Goal: Transaction & Acquisition: Purchase product/service

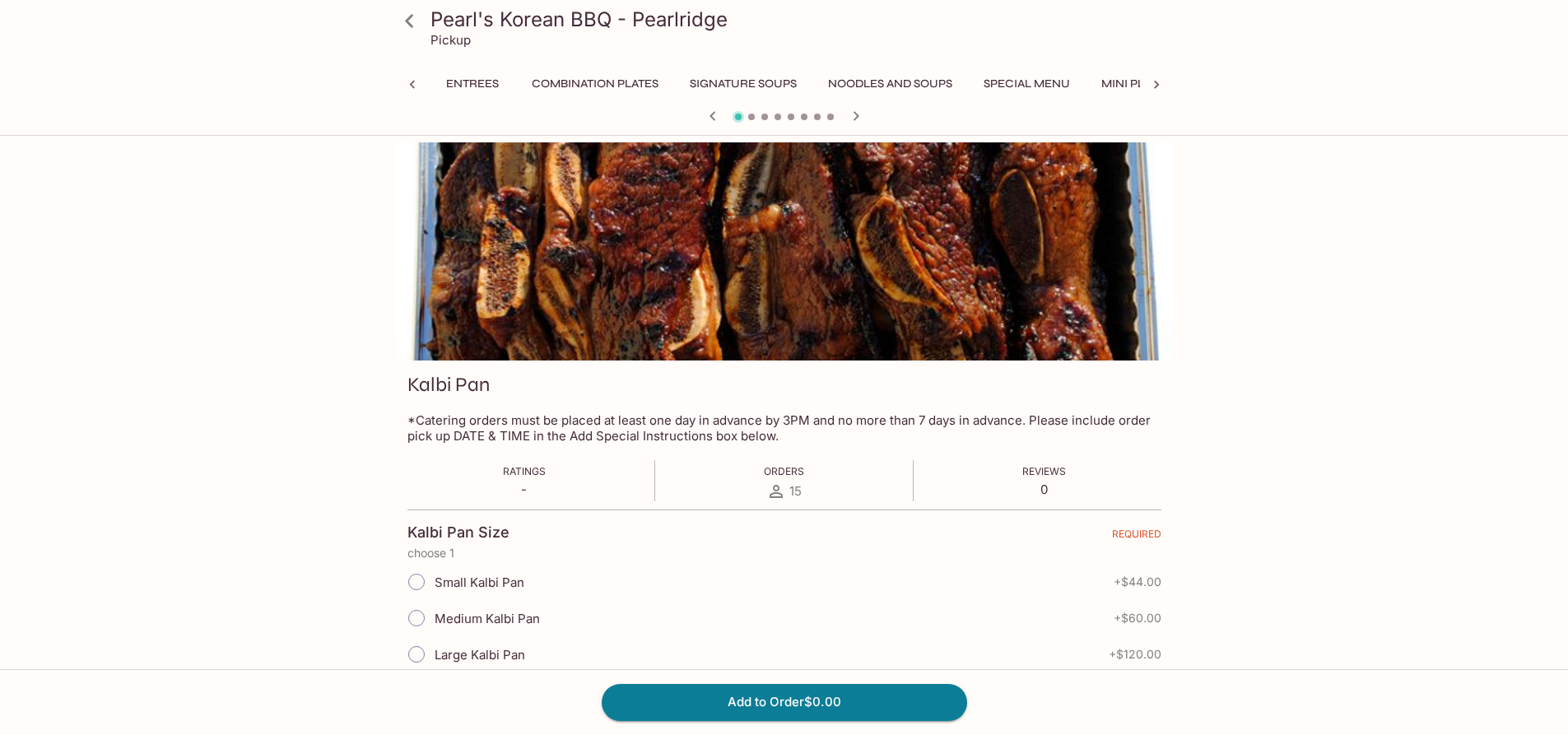
scroll to position [0, 423]
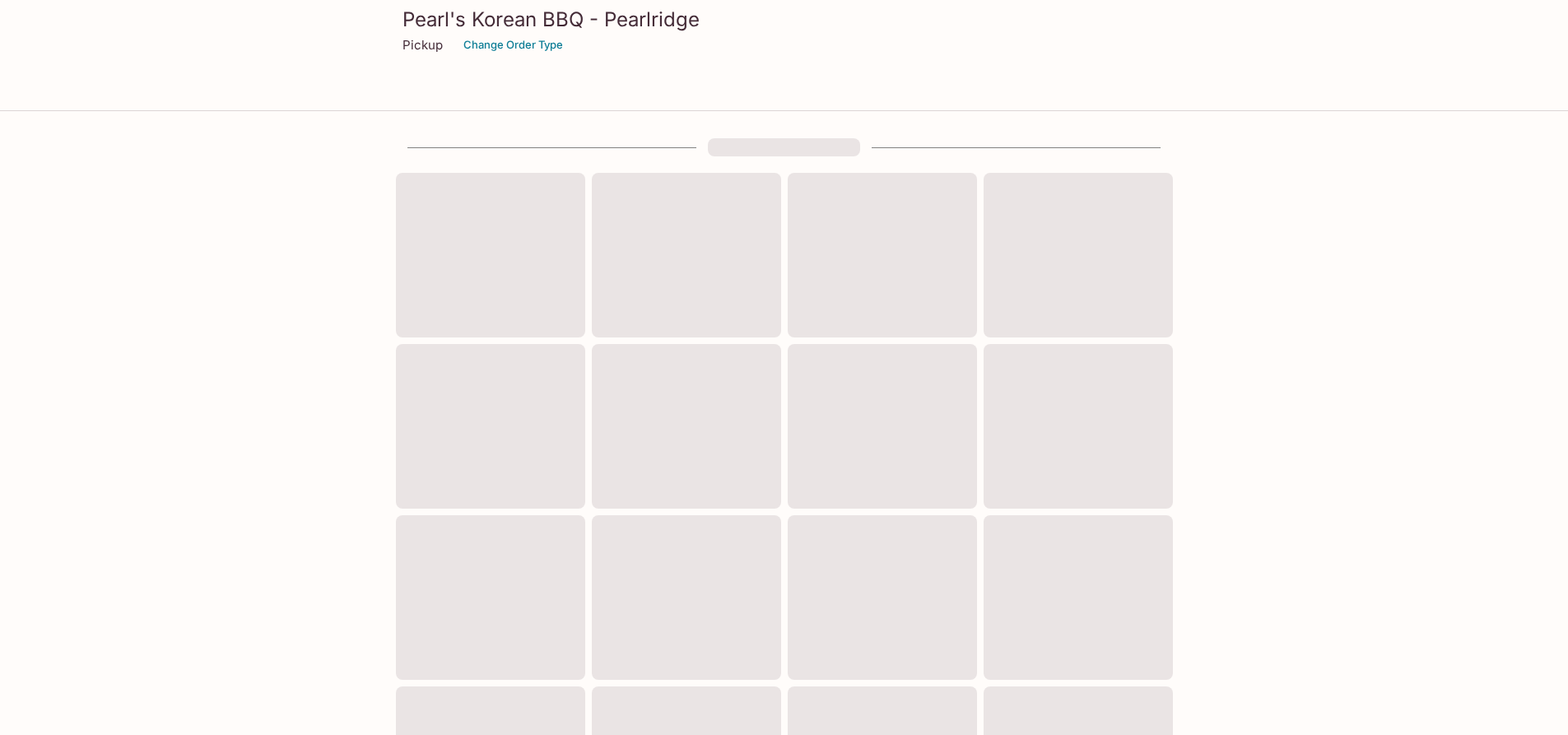
scroll to position [458, 0]
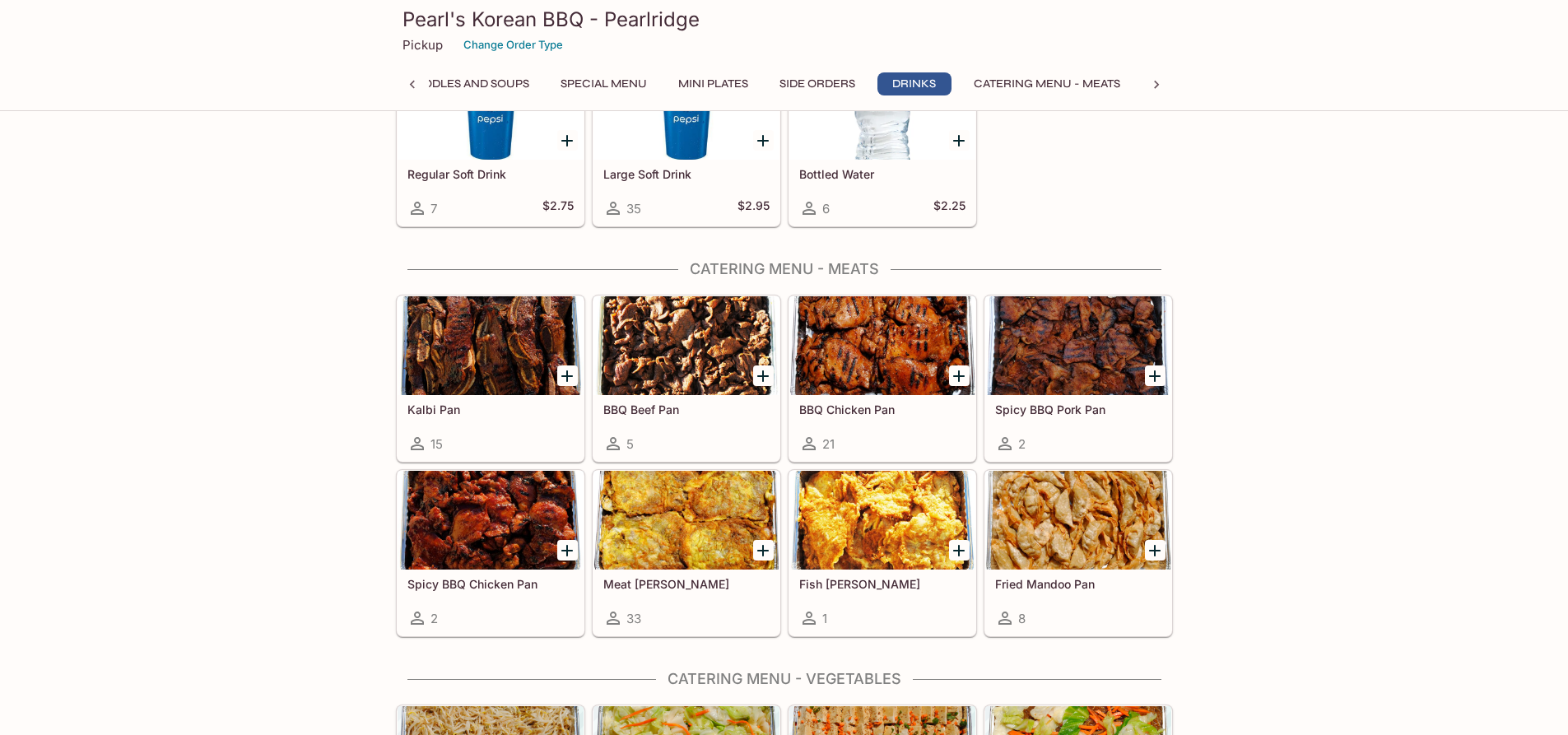
scroll to position [2715, 0]
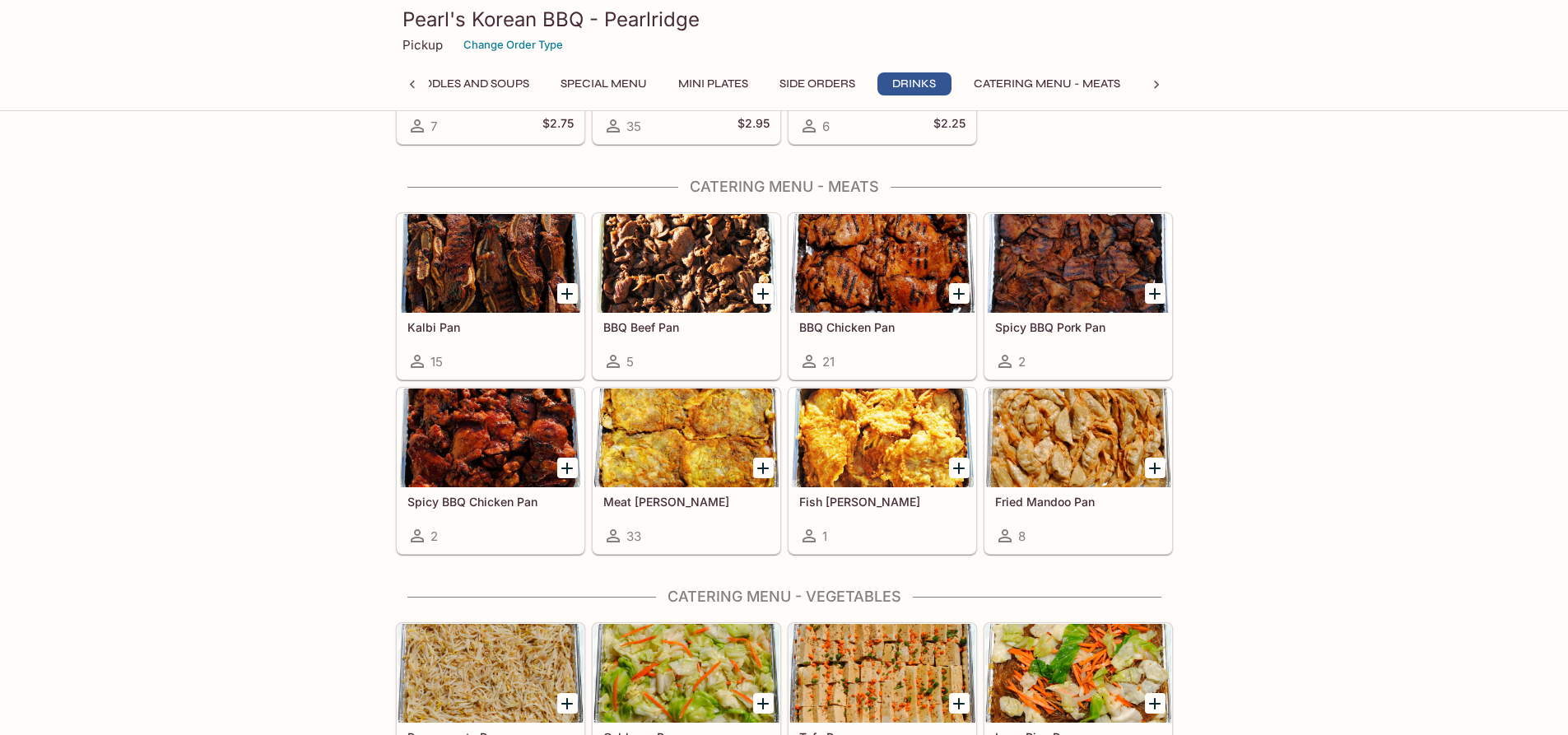
click at [672, 495] on h5 "Meat [PERSON_NAME]" at bounding box center [686, 502] width 166 height 14
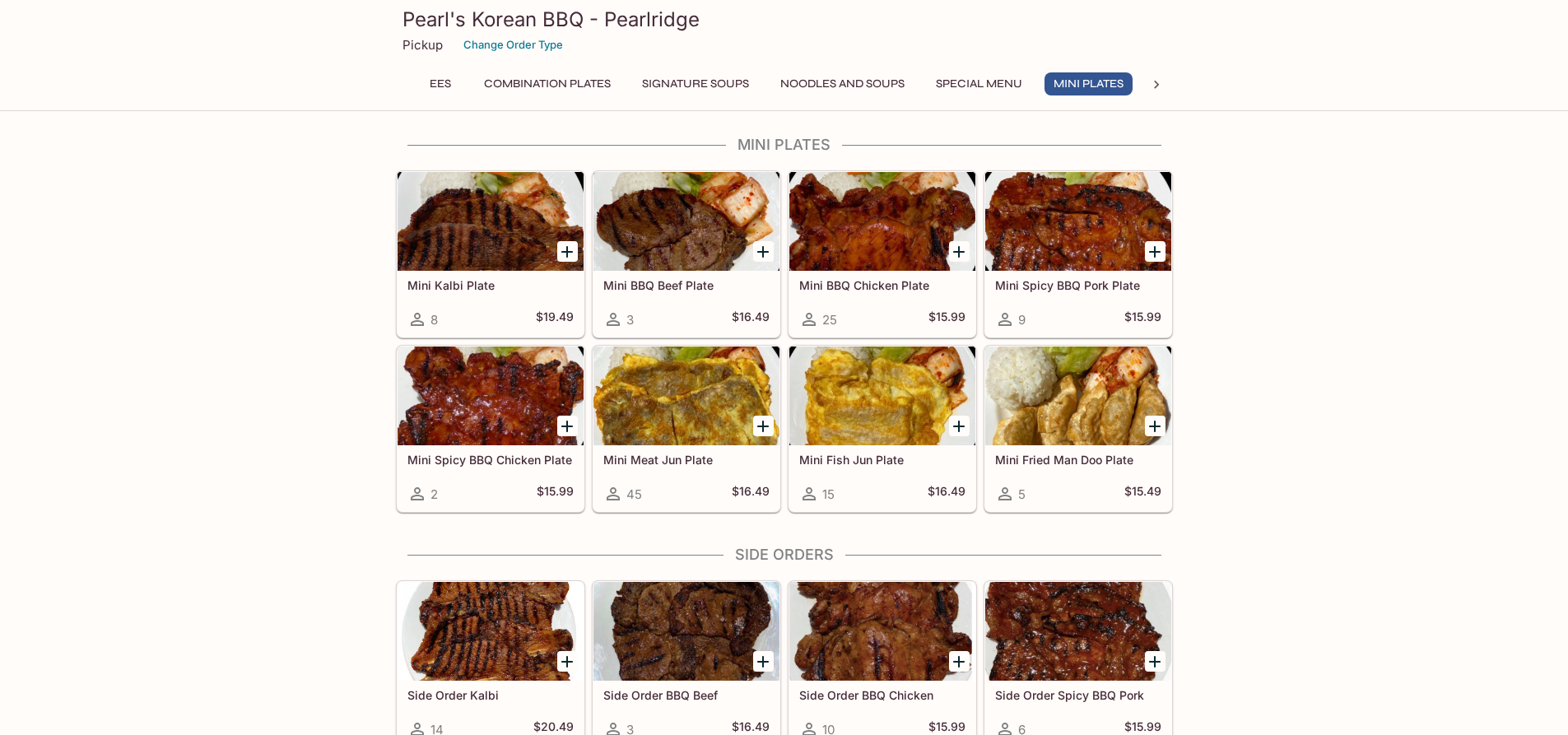
scroll to position [0, 50]
click at [882, 402] on div at bounding box center [882, 396] width 186 height 99
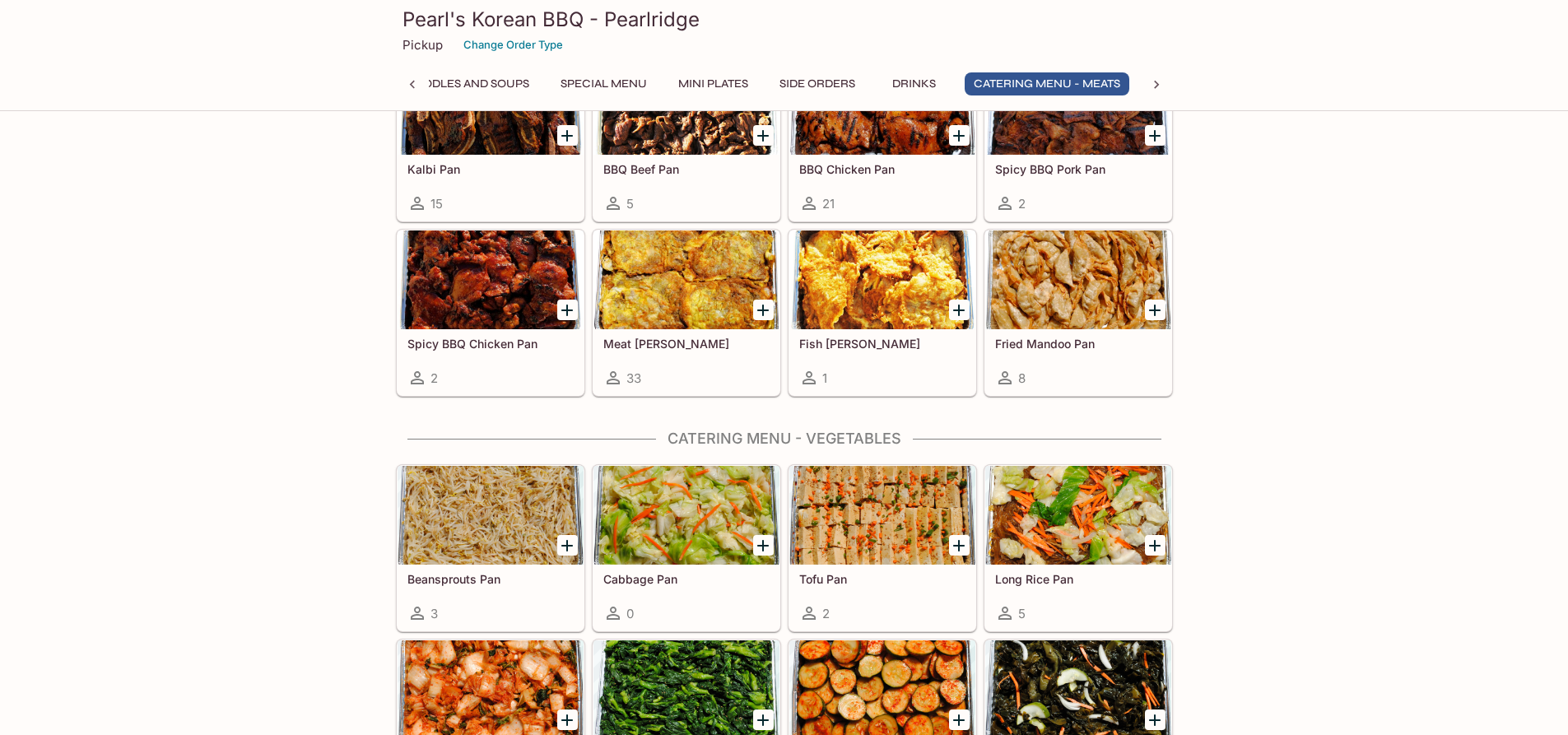
scroll to position [2844, 0]
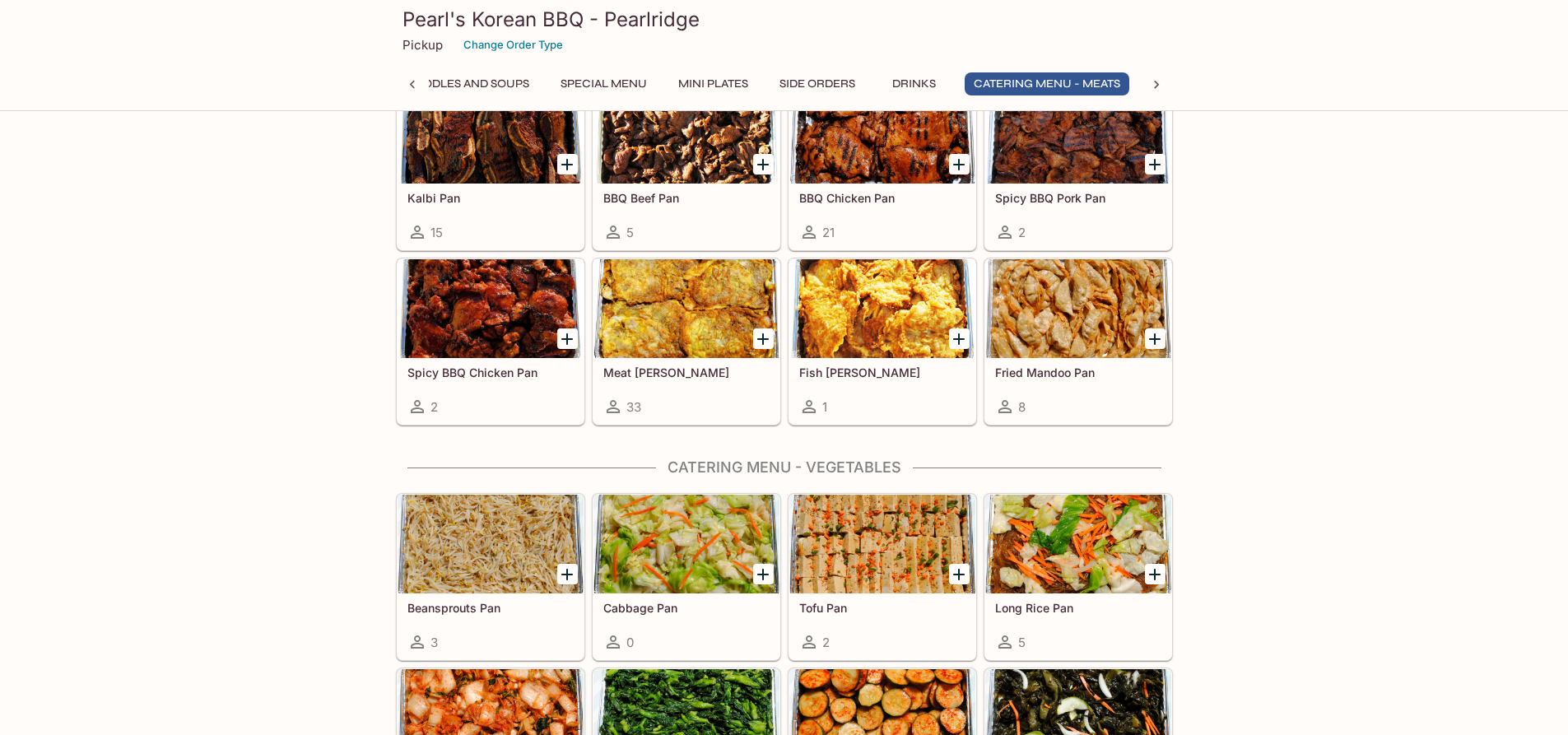
click at [902, 306] on div at bounding box center [882, 309] width 186 height 99
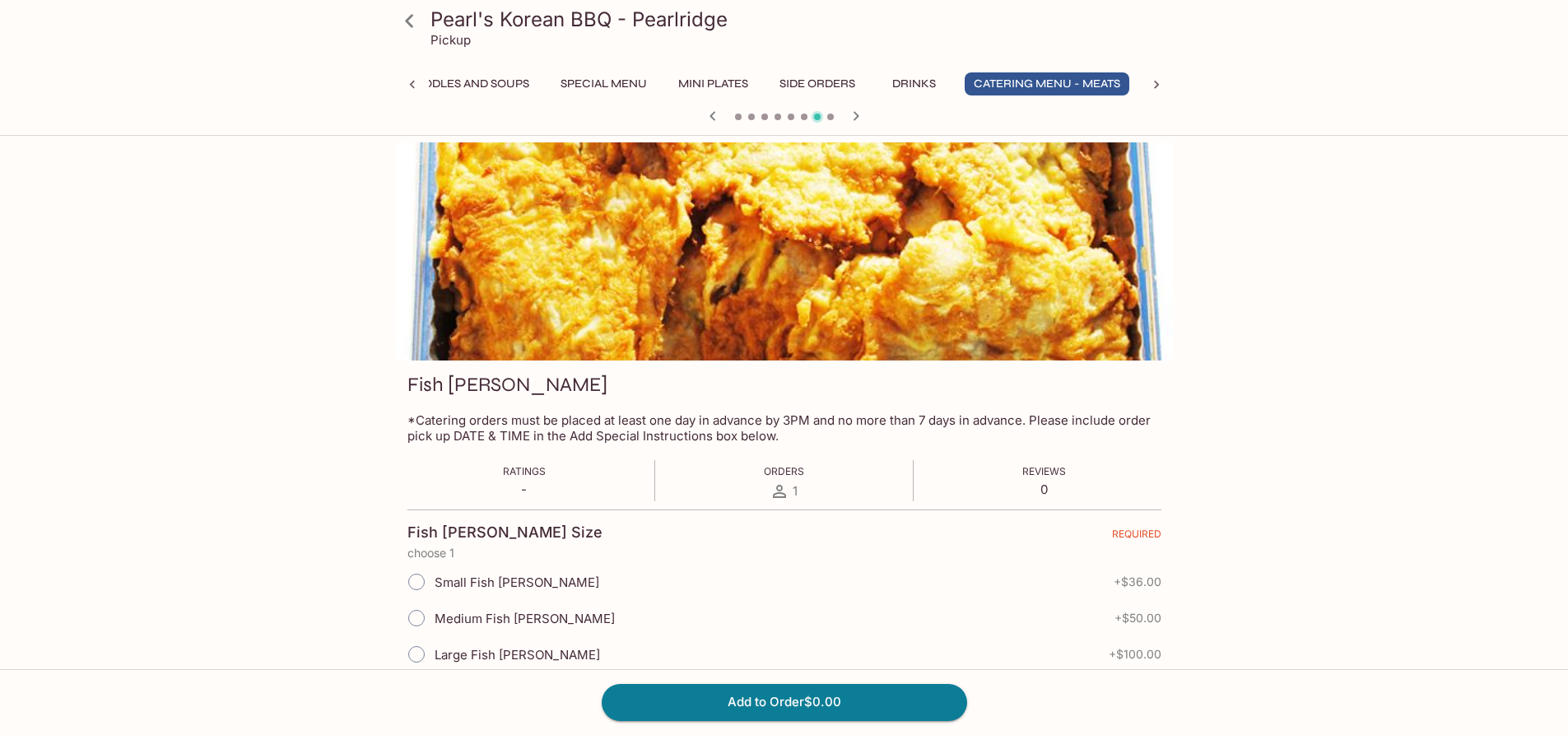
click at [709, 116] on icon "button" at bounding box center [713, 116] width 19 height 19
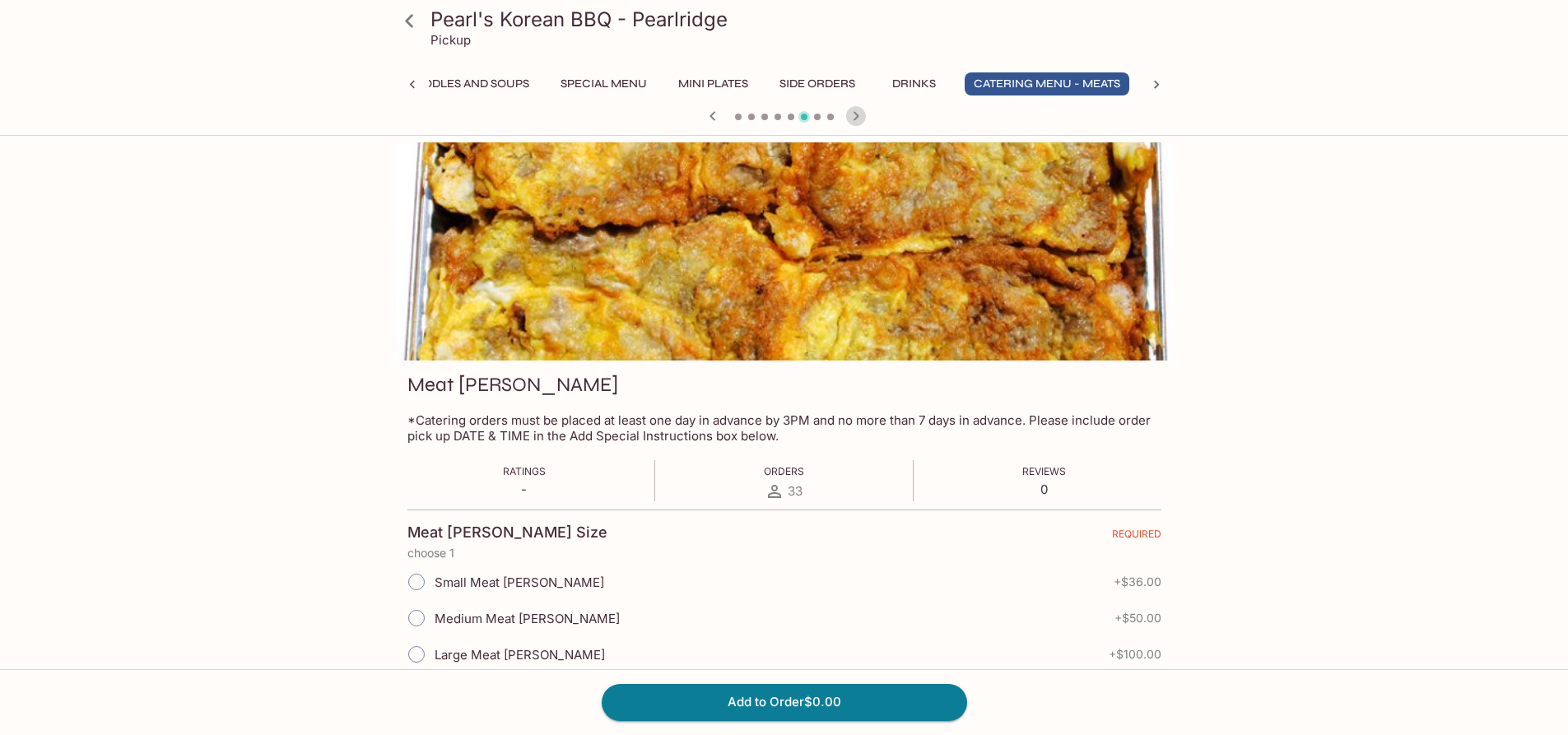
click at [856, 117] on icon "button" at bounding box center [856, 115] width 6 height 9
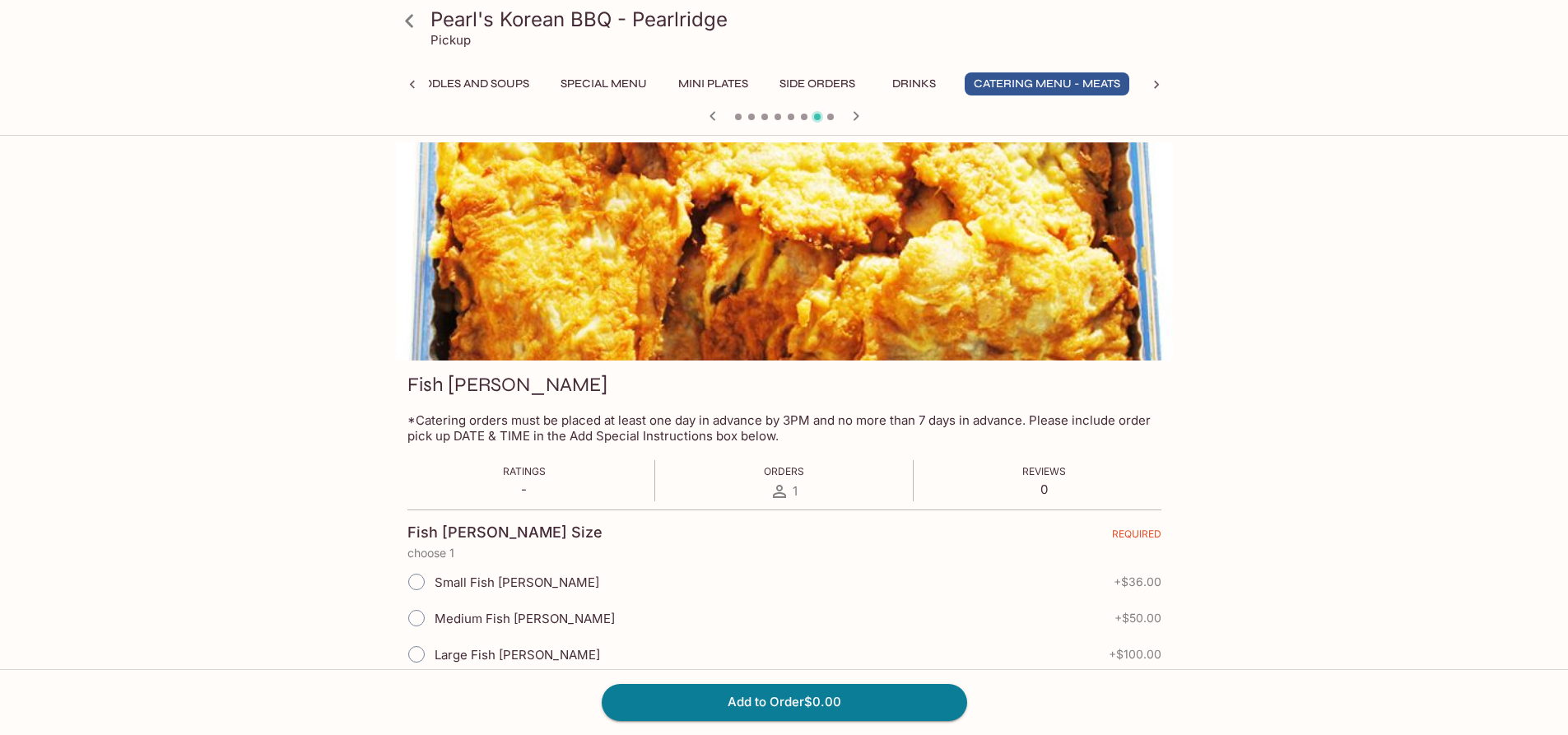
click at [856, 117] on icon "button" at bounding box center [856, 115] width 6 height 9
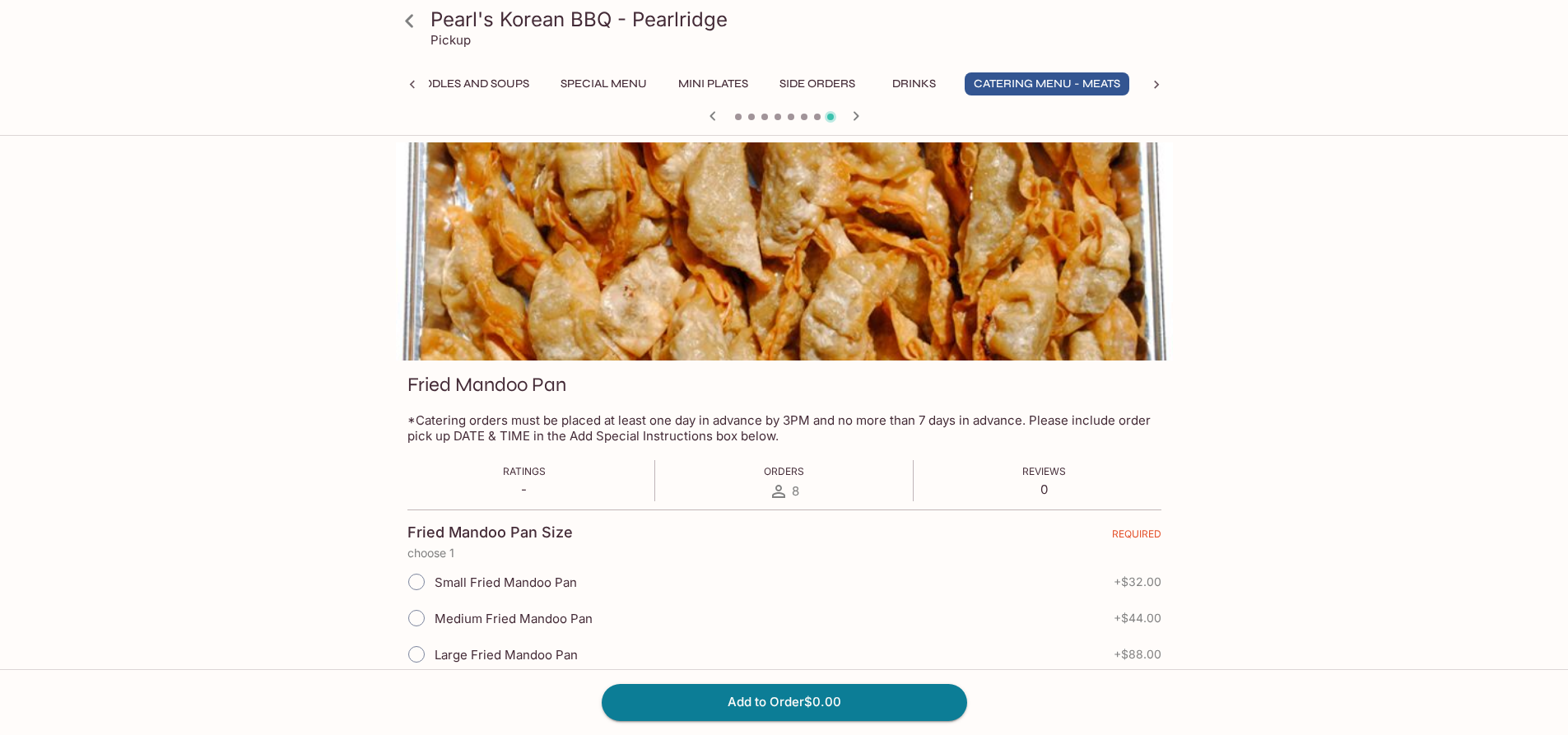
drag, startPoint x: 853, startPoint y: 116, endPoint x: 508, endPoint y: 243, distance: 367.6
click at [541, 234] on div "Pearl's Korean BBQ - Pearlridge Pickup Entrees Combination Plates Signature Sou…" at bounding box center [784, 627] width 1053 height 970
click at [706, 121] on icon "button" at bounding box center [713, 116] width 19 height 19
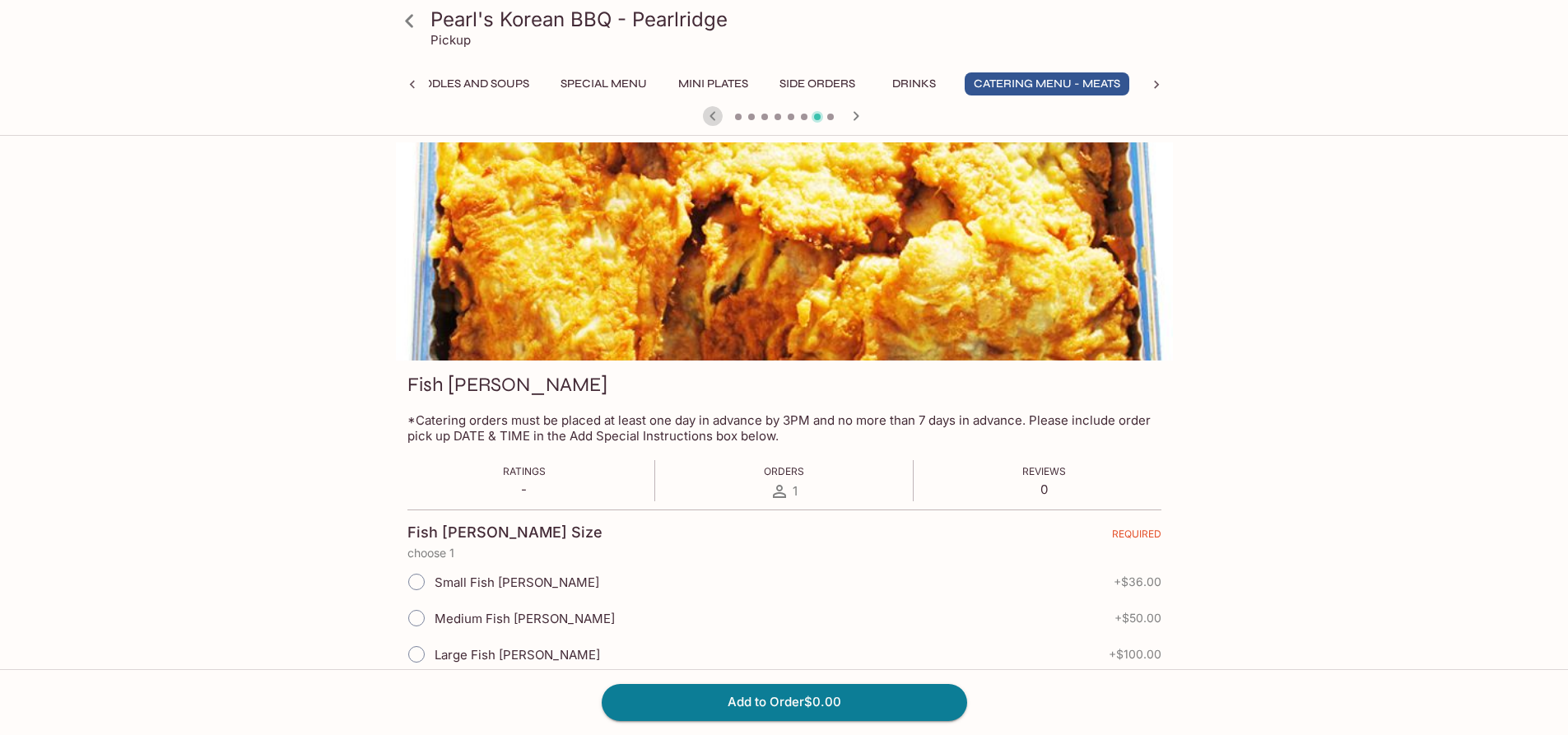
click at [706, 121] on icon "button" at bounding box center [713, 116] width 19 height 19
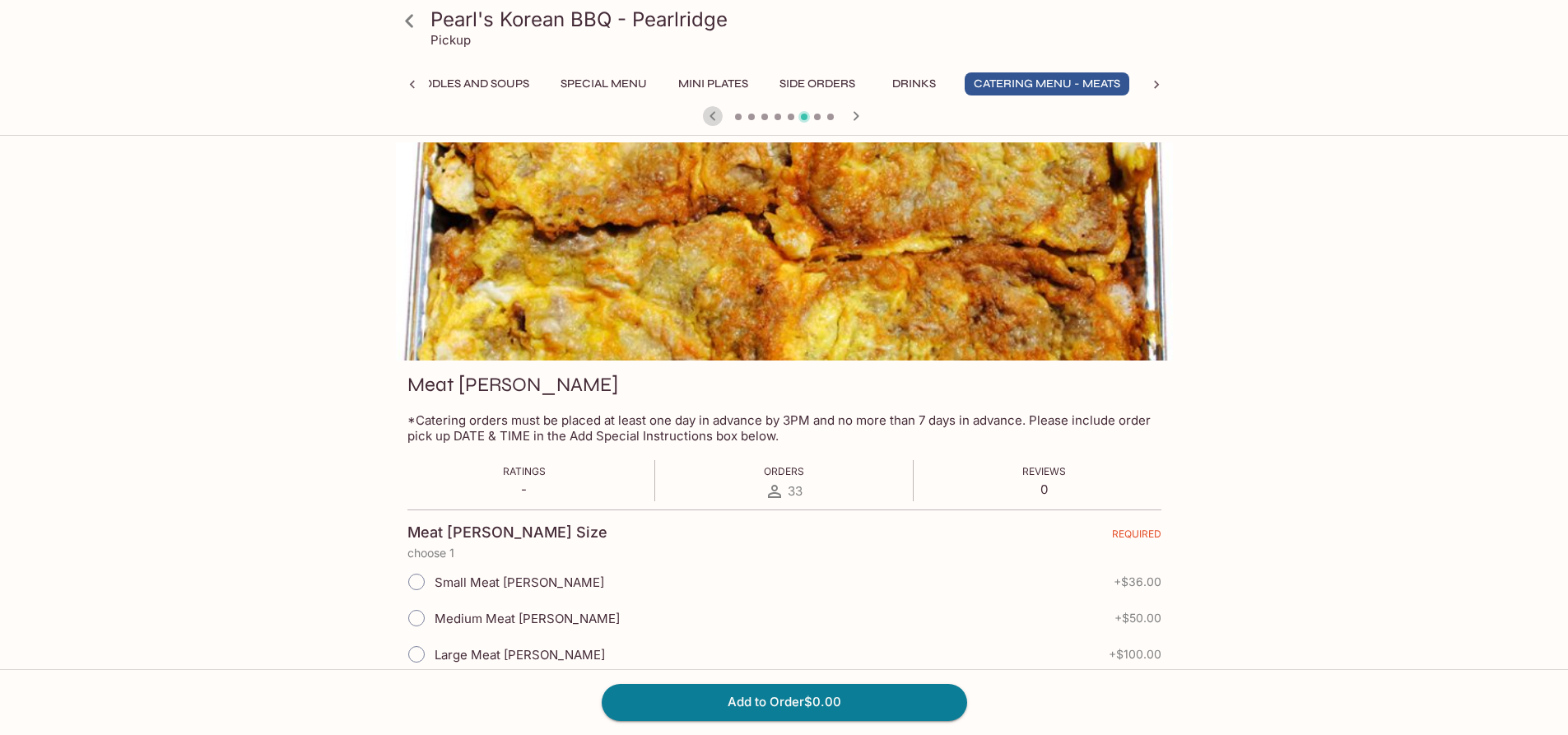
click at [706, 121] on icon "button" at bounding box center [713, 116] width 19 height 19
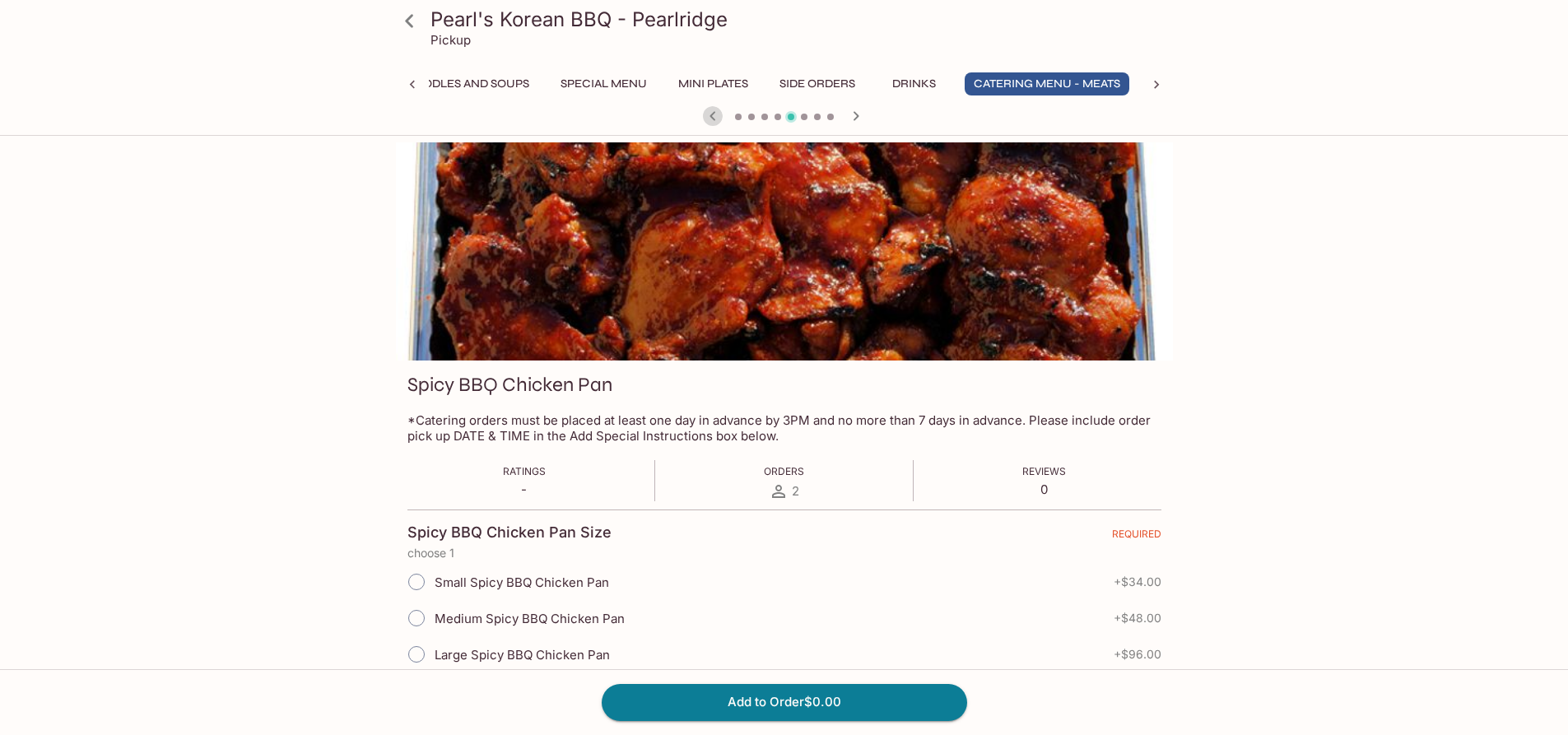
click at [709, 120] on icon "button" at bounding box center [713, 116] width 19 height 19
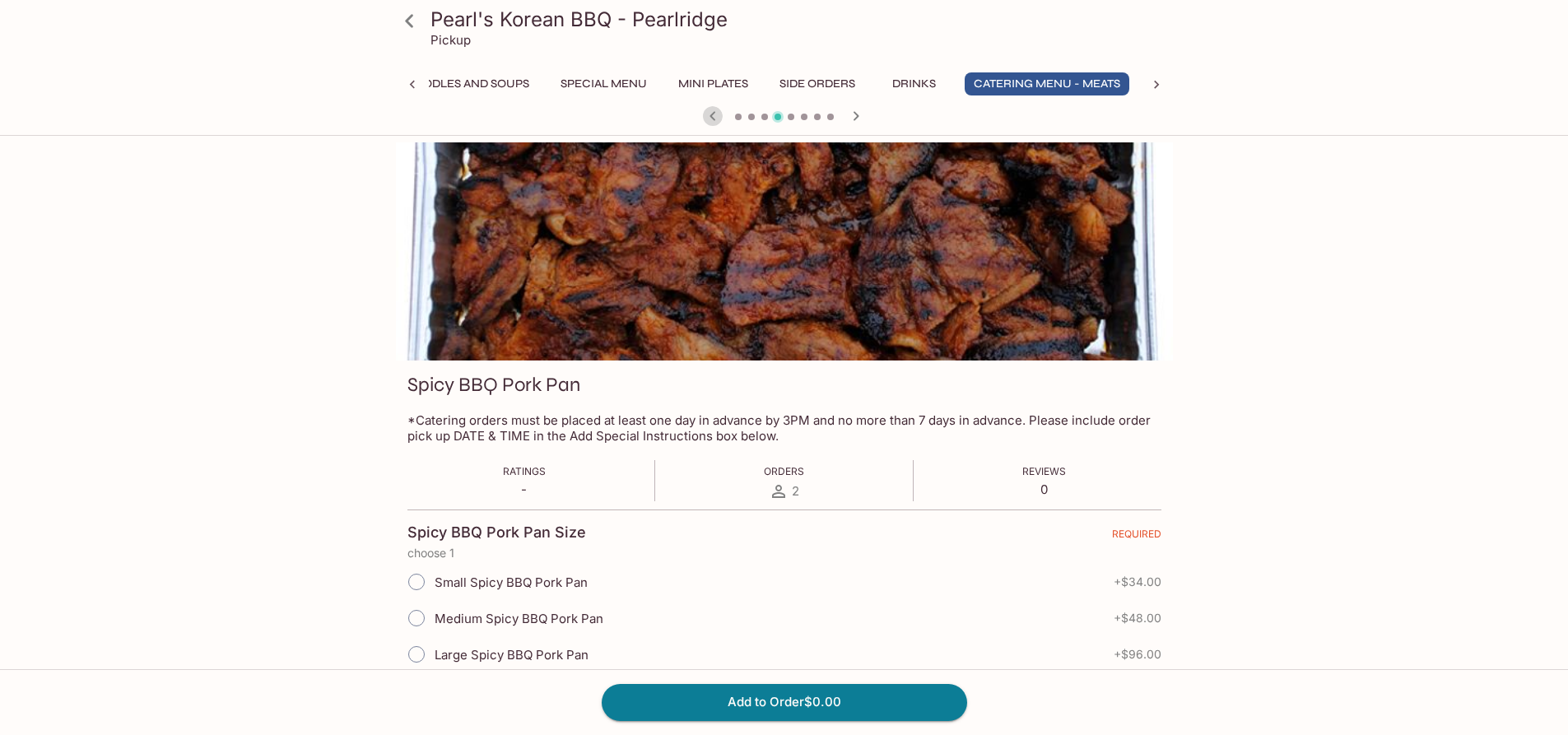
click at [709, 120] on icon "button" at bounding box center [713, 116] width 19 height 19
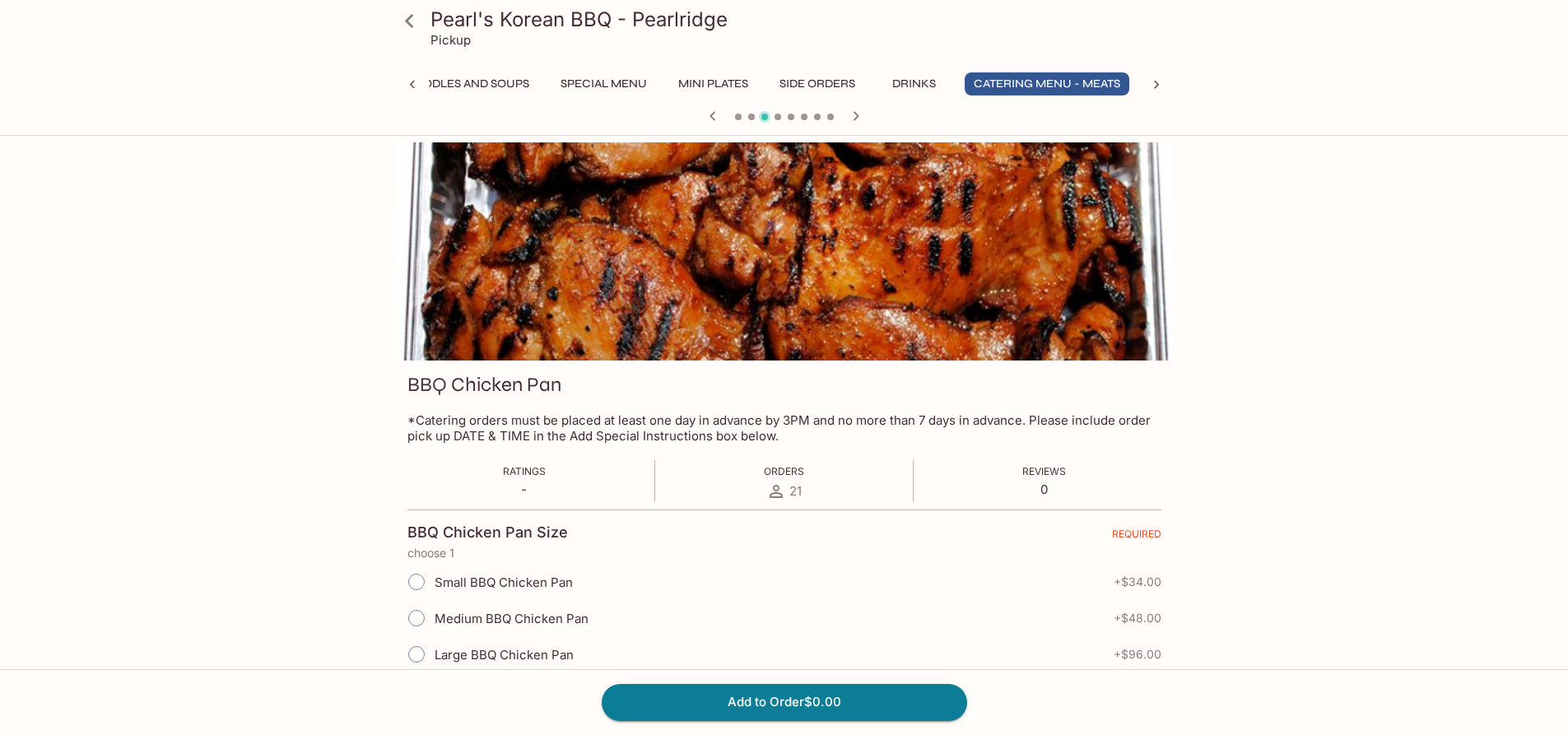
click at [709, 120] on icon "button" at bounding box center [713, 116] width 19 height 19
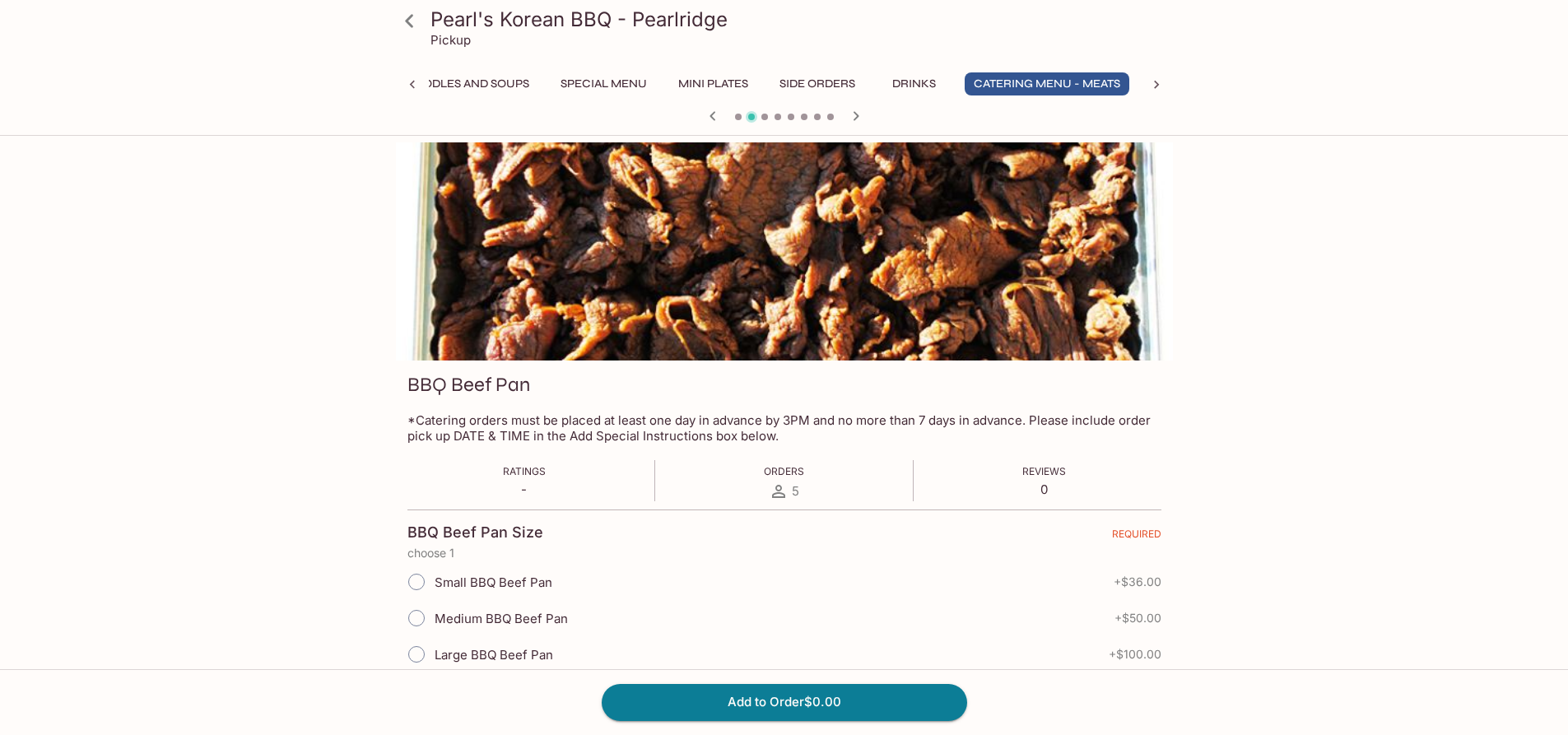
click at [709, 120] on icon "button" at bounding box center [713, 116] width 19 height 19
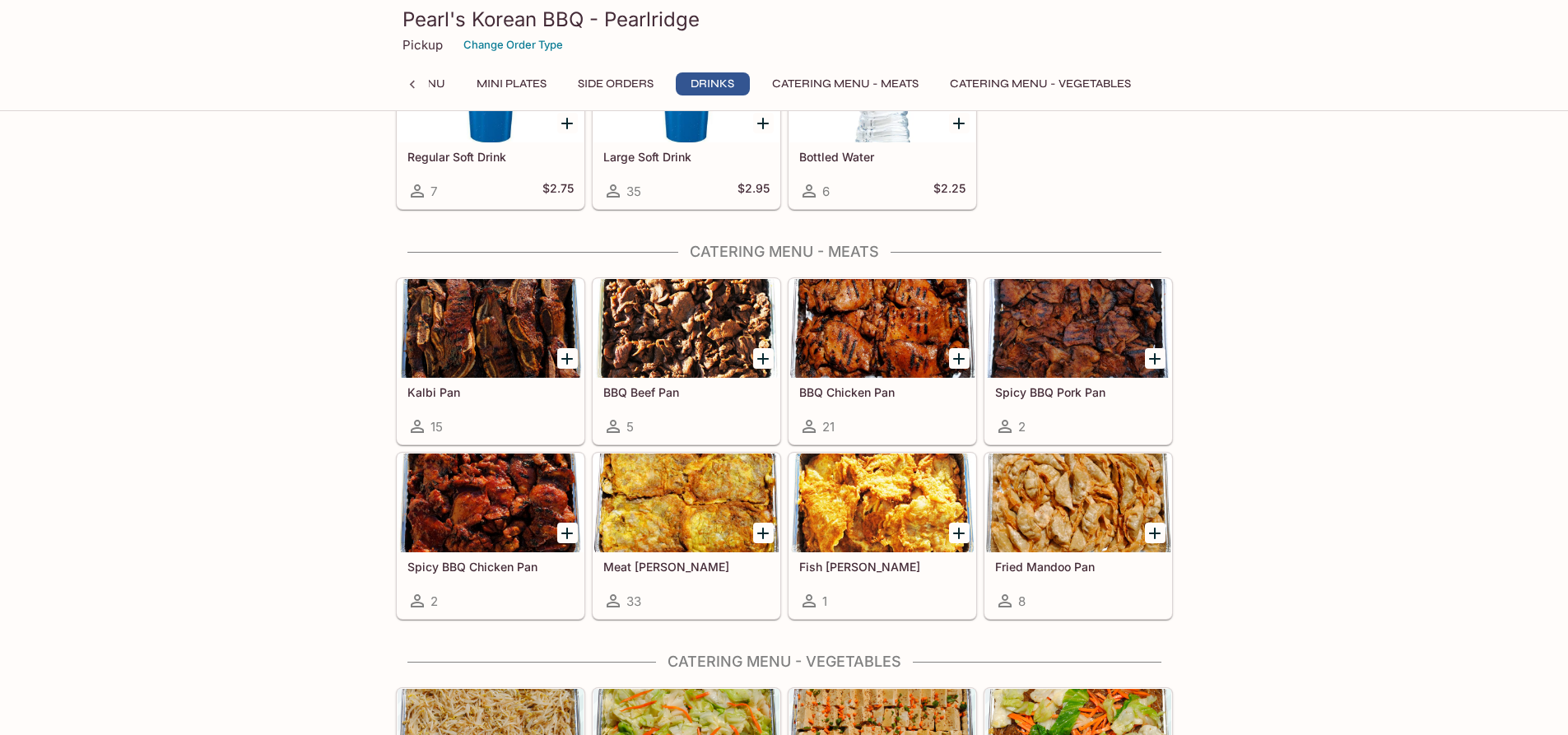
scroll to position [2635, 0]
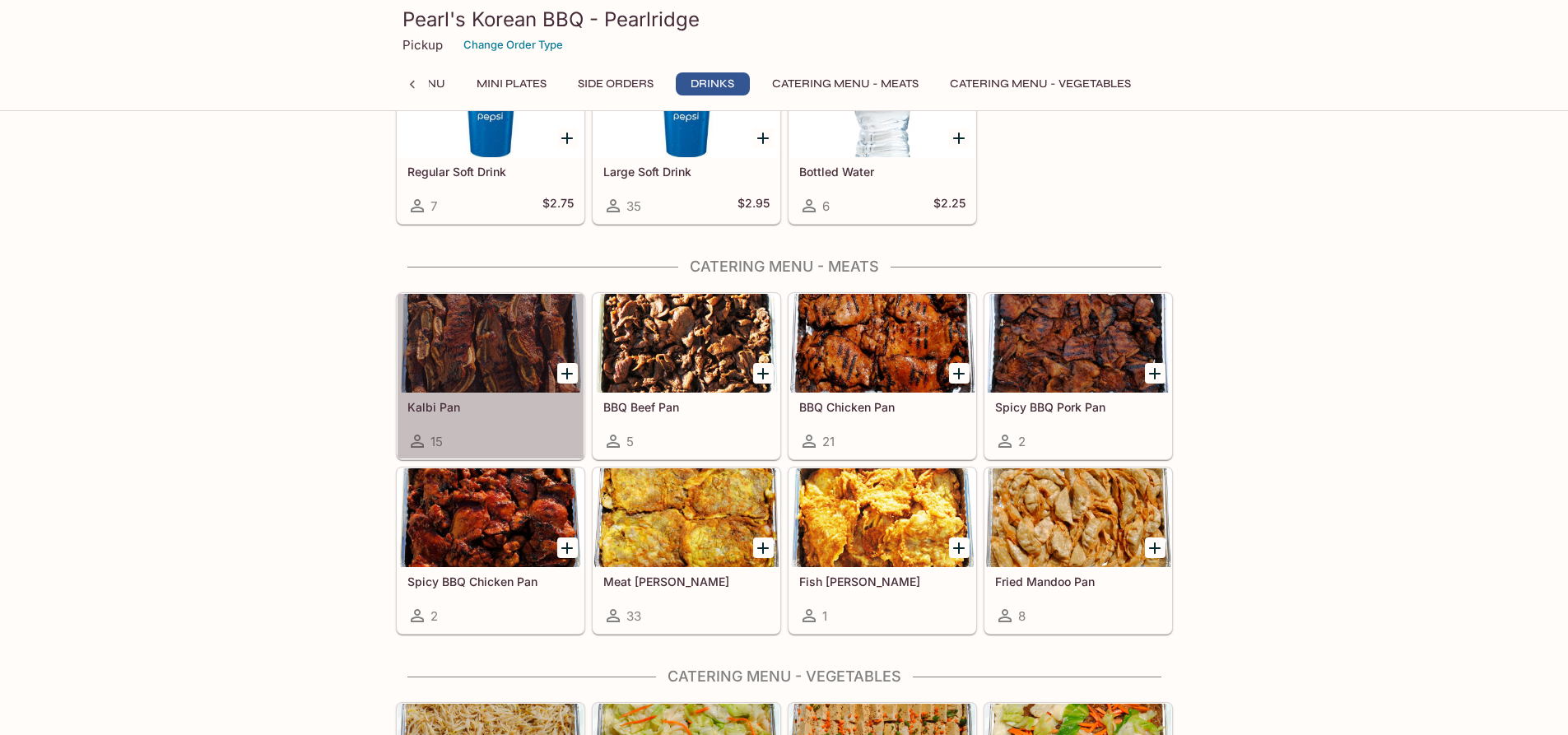
click at [485, 359] on div at bounding box center [490, 343] width 186 height 99
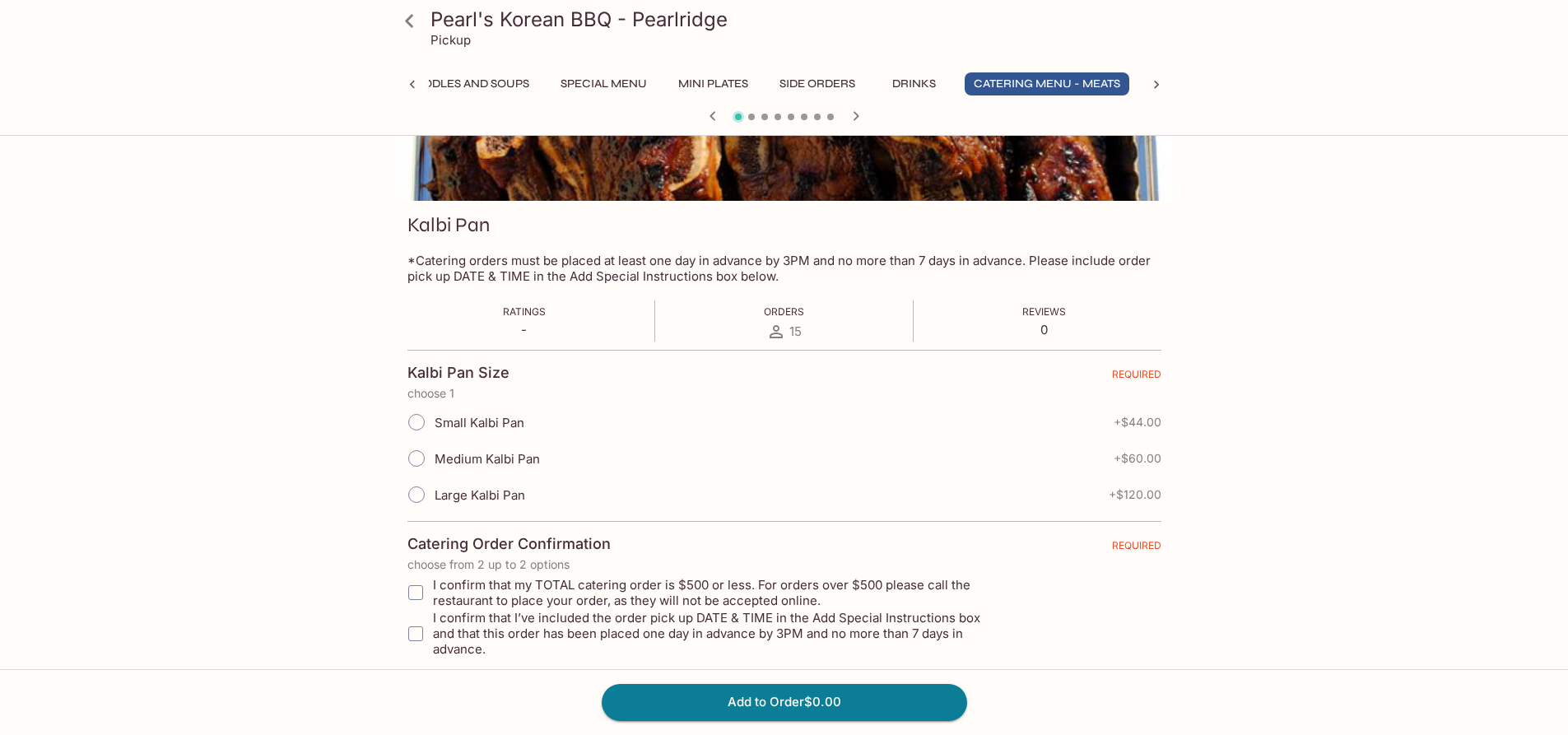
scroll to position [164, 0]
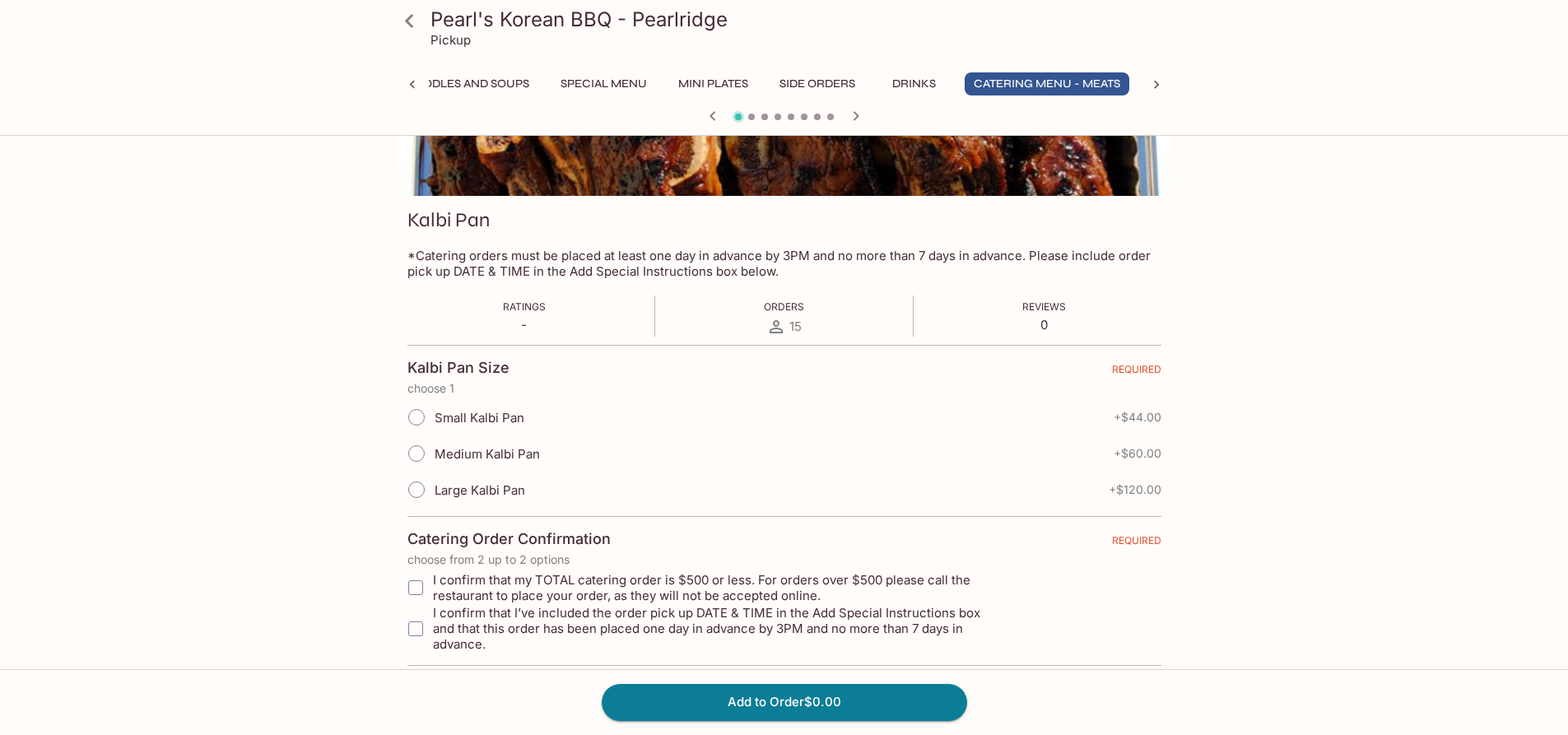
click at [478, 484] on span "Large Kalbi Pan" at bounding box center [480, 490] width 90 height 16
click at [434, 484] on input "Large Kalbi Pan" at bounding box center [416, 490] width 35 height 35
radio input "true"
click at [435, 580] on span "I confirm that my TOTAL catering order is $500 or less. For orders over $500 pl…" at bounding box center [718, 587] width 570 height 31
click at [432, 580] on input "I confirm that my TOTAL catering order is $500 or less. For orders over $500 pl…" at bounding box center [415, 587] width 33 height 33
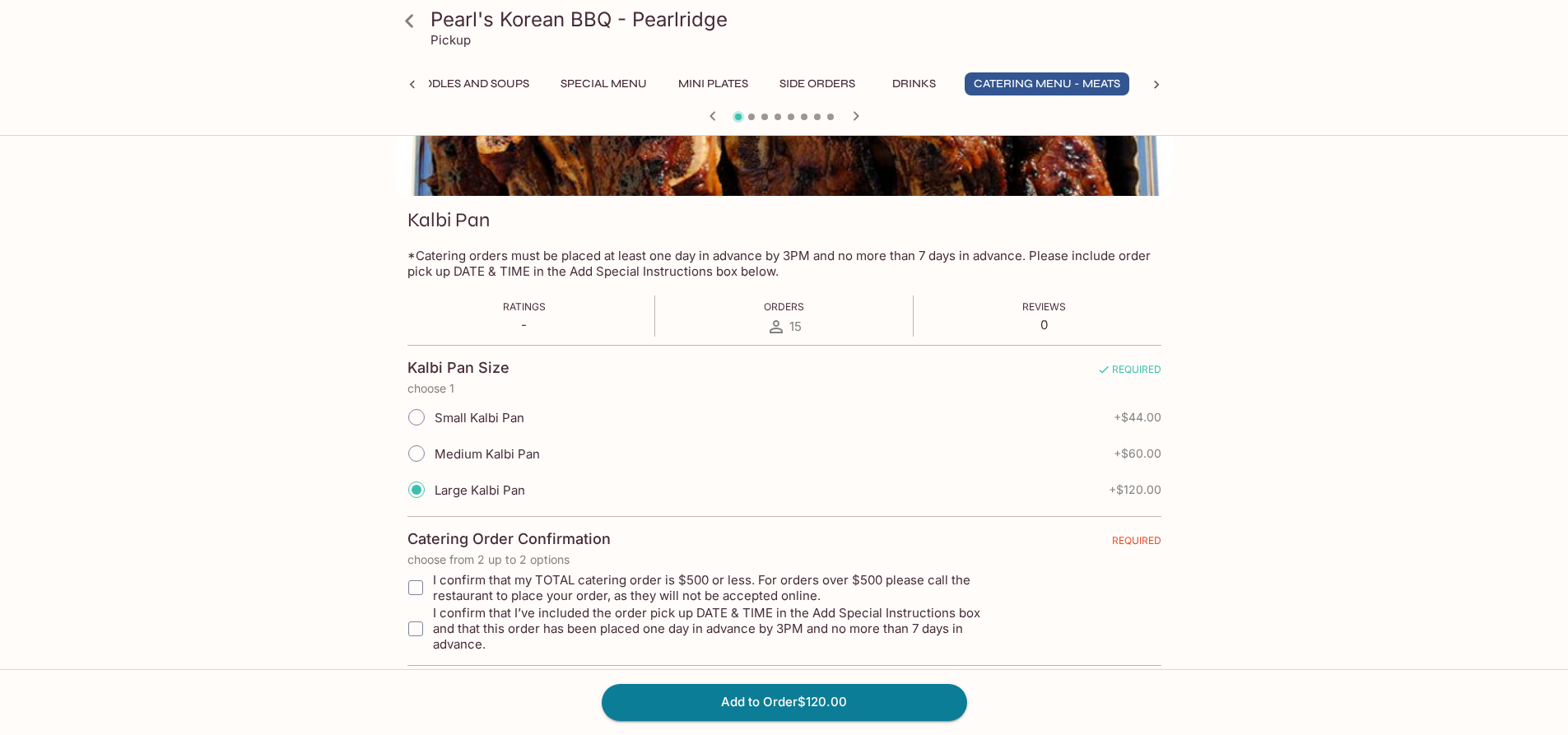
checkbox input "true"
click at [425, 620] on input "I confirm that I’ve included the order pick up DATE & TIME in the Add Special I…" at bounding box center [415, 629] width 33 height 33
checkbox input "true"
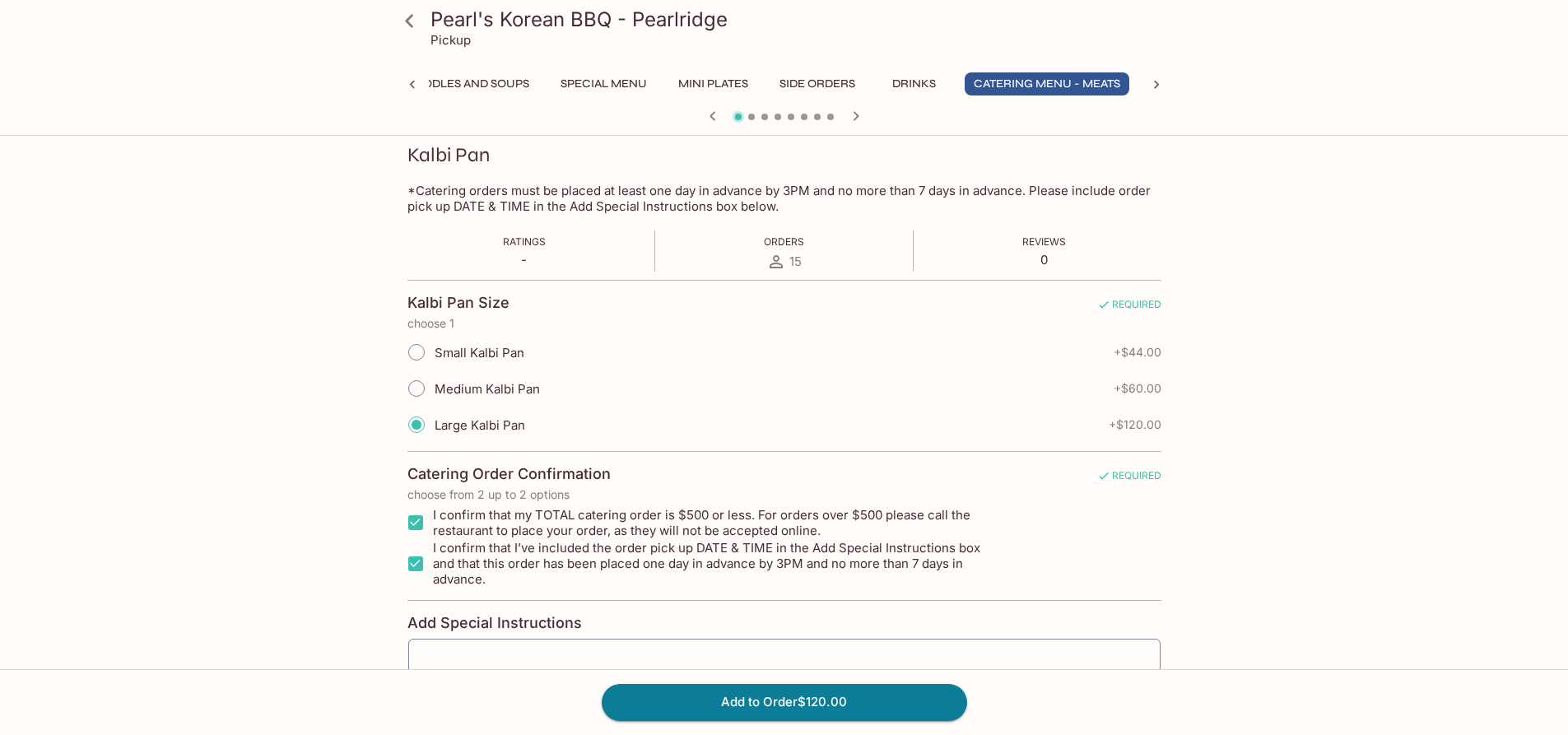
scroll to position [366, 0]
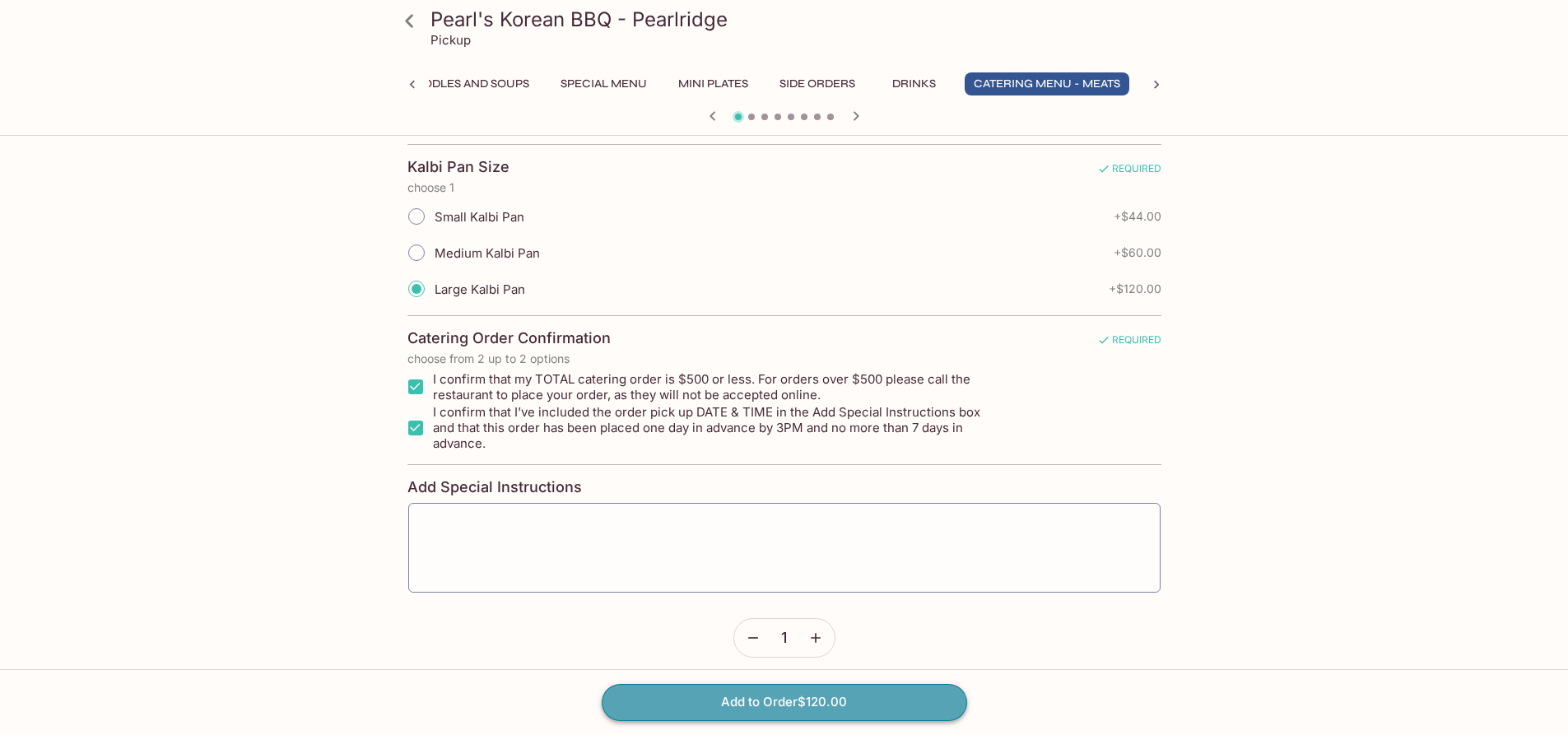
click at [795, 694] on button "Add to Order $120.00" at bounding box center [785, 701] width 366 height 36
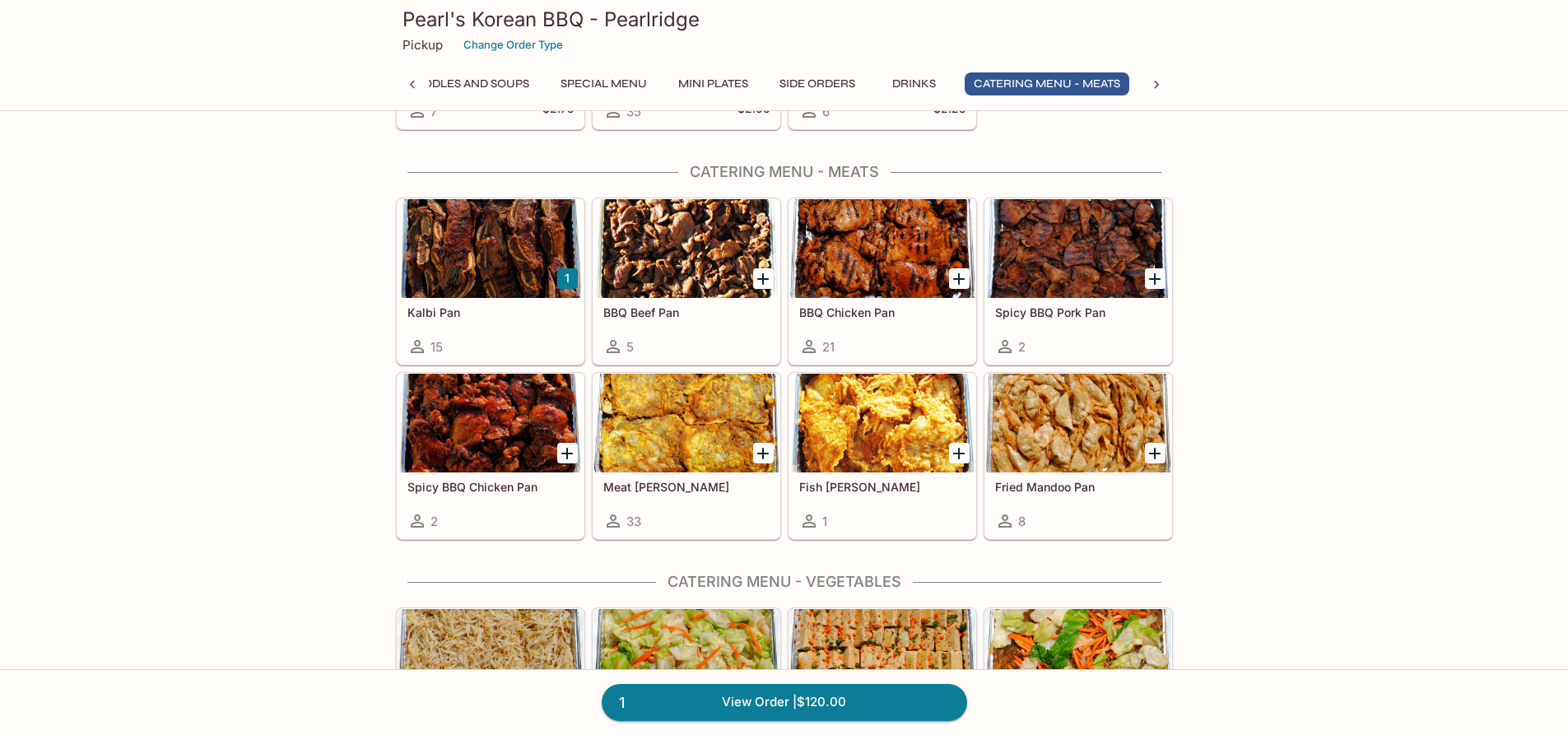
scroll to position [2715, 0]
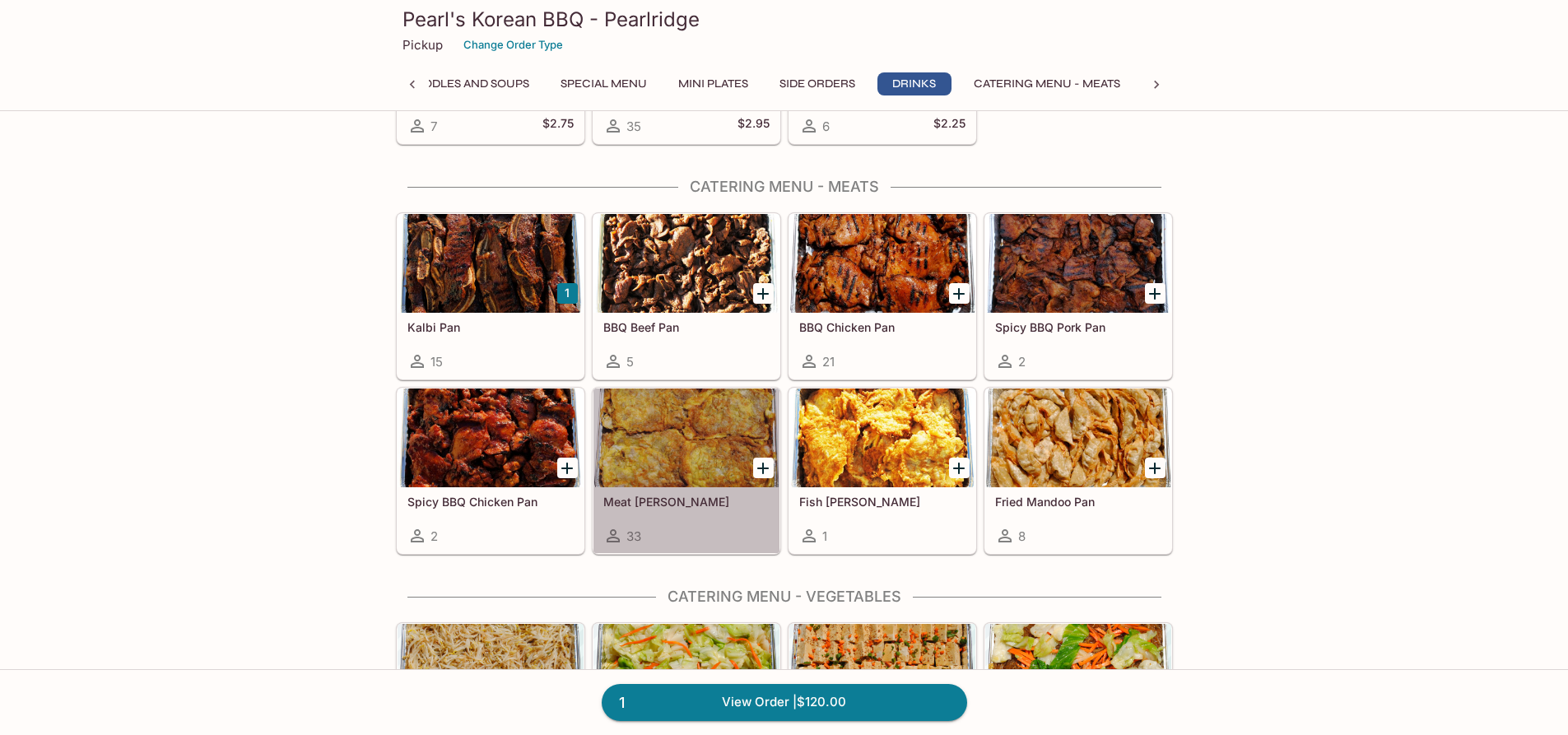
click at [693, 406] on div at bounding box center [686, 438] width 186 height 99
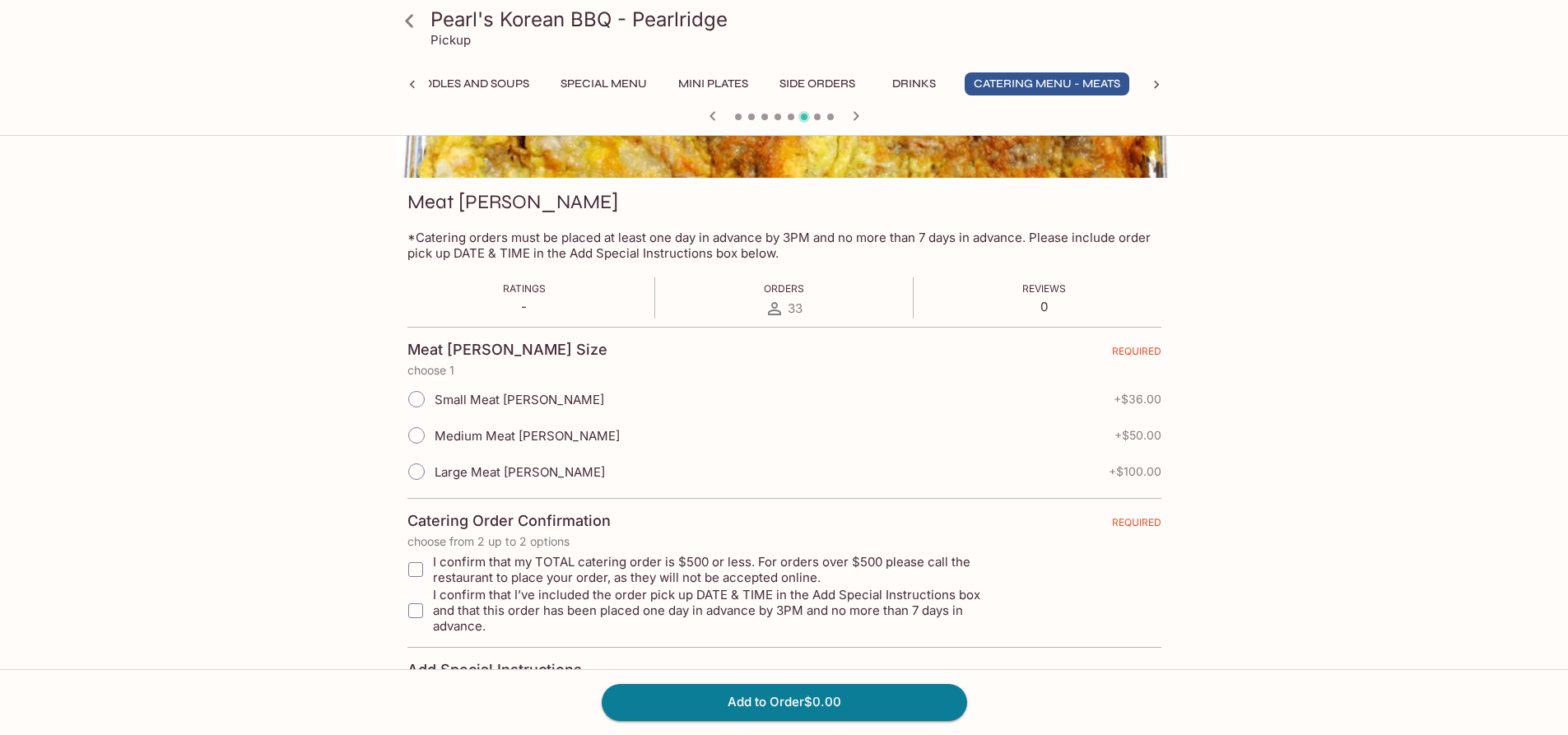
scroll to position [247, 0]
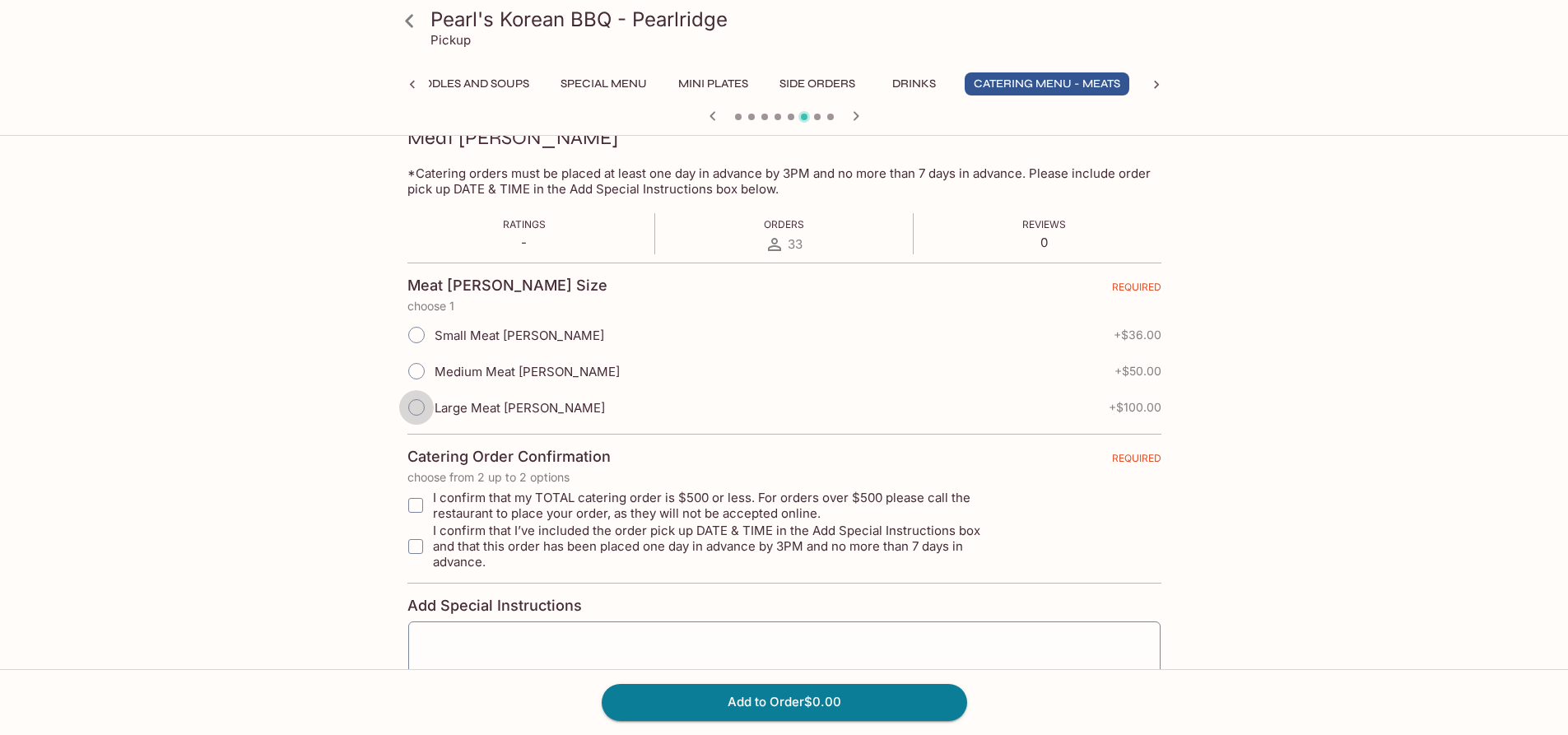
click at [432, 401] on input "Large Meat [PERSON_NAME]" at bounding box center [416, 407] width 35 height 35
radio input "true"
click at [422, 500] on input "I confirm that my TOTAL catering order is $500 or less. For orders over $500 pl…" at bounding box center [415, 506] width 33 height 33
checkbox input "true"
click at [423, 533] on input "I confirm that I’ve included the order pick up DATE & TIME in the Add Special I…" at bounding box center [415, 546] width 33 height 33
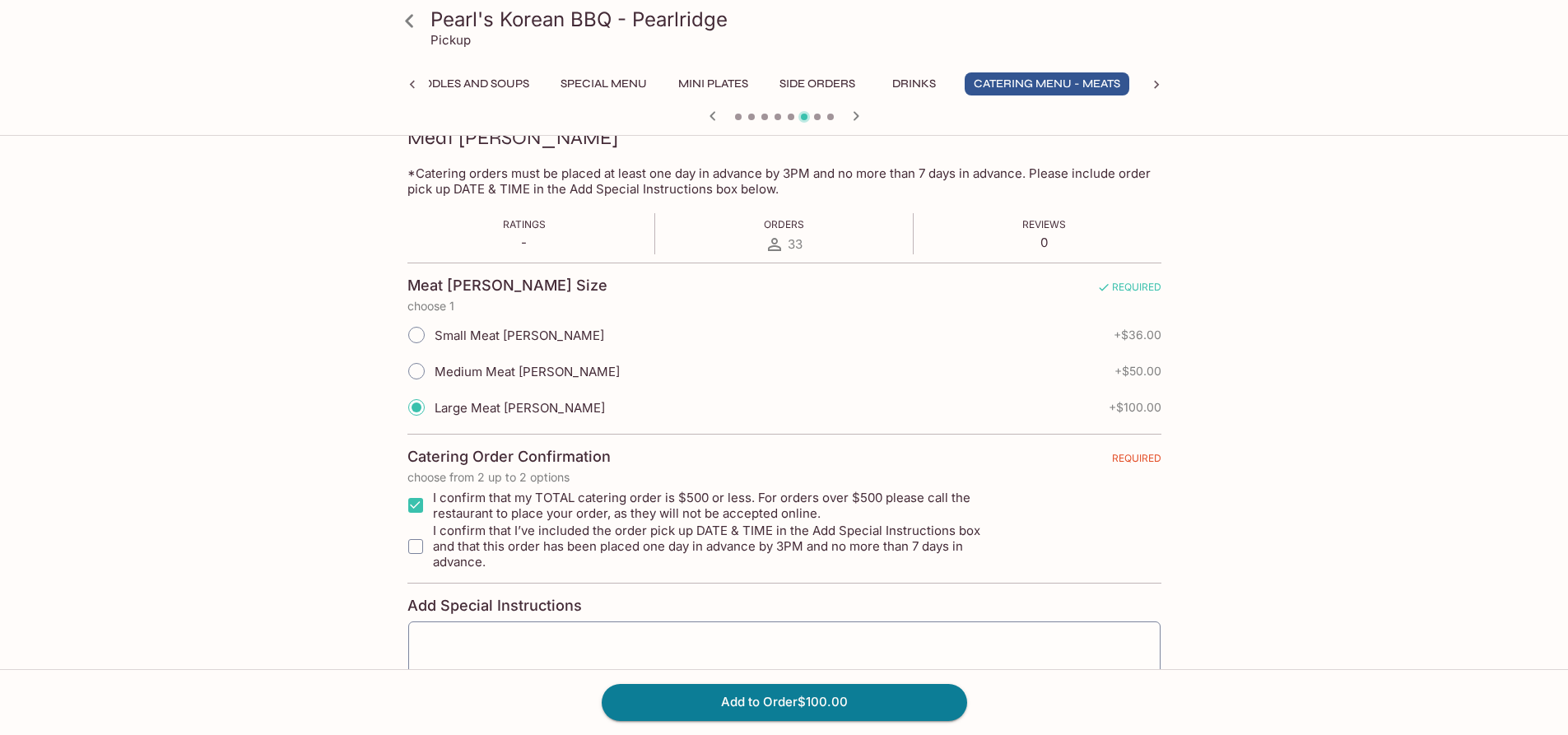
checkbox input "true"
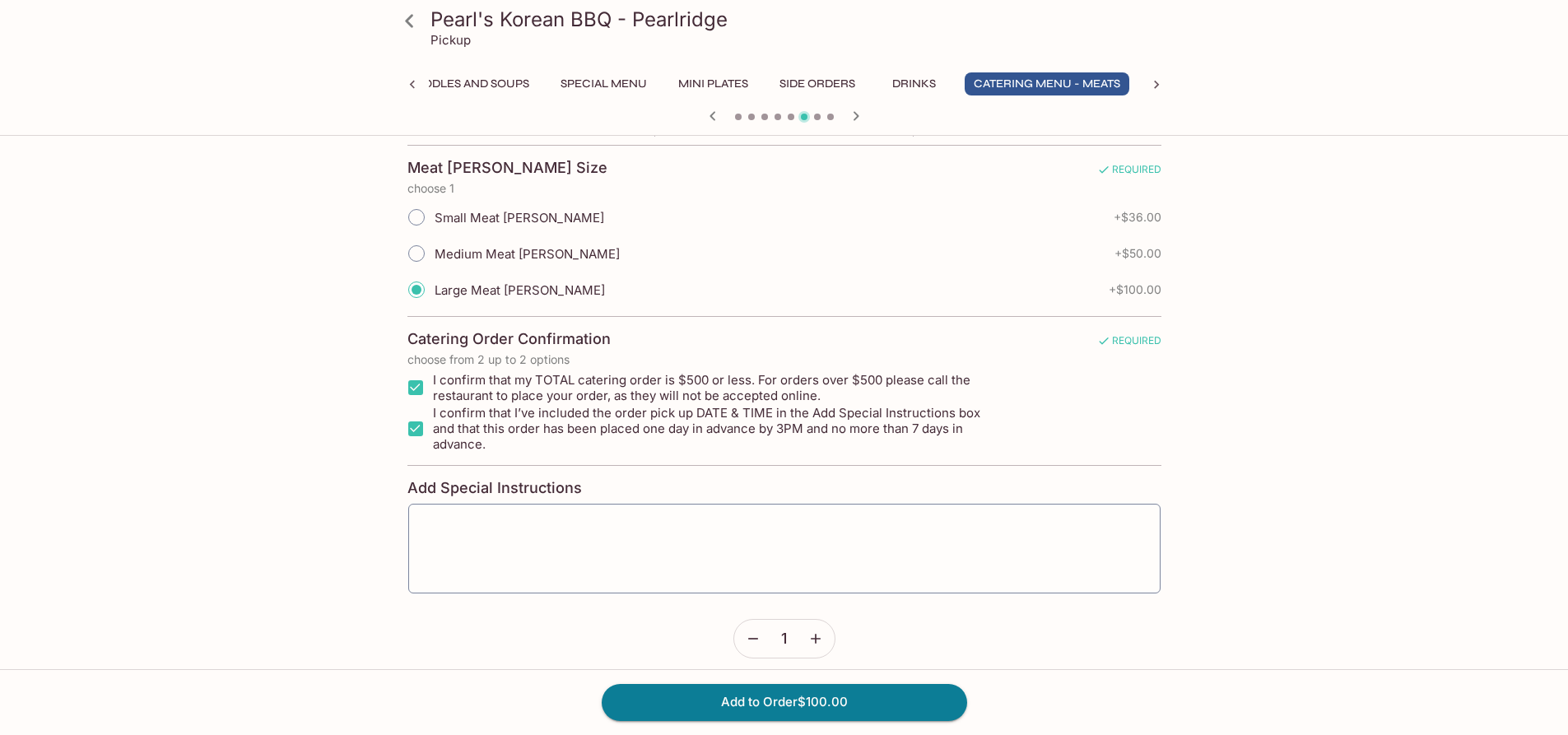
scroll to position [366, 0]
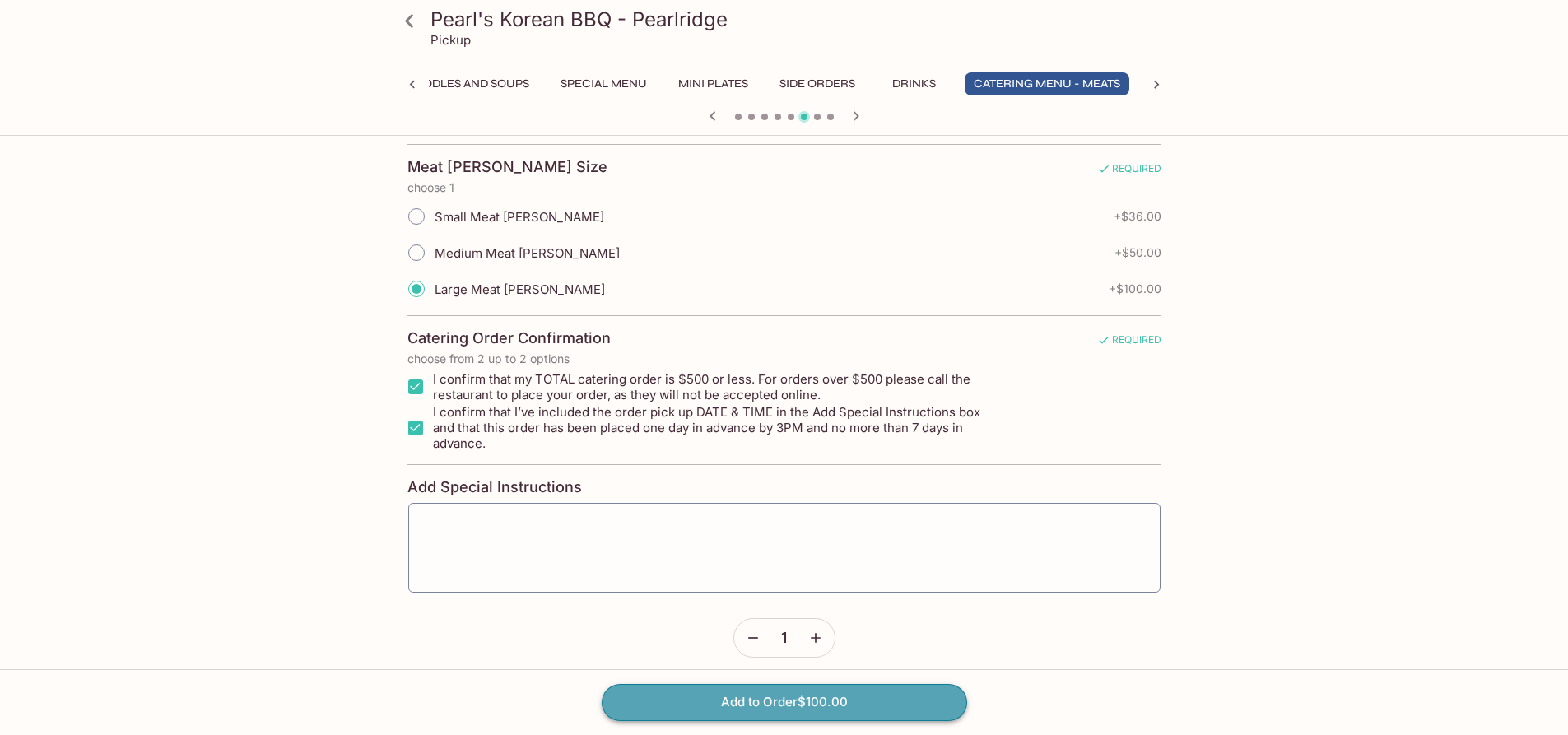
click at [766, 693] on button "Add to Order $100.00" at bounding box center [785, 701] width 366 height 36
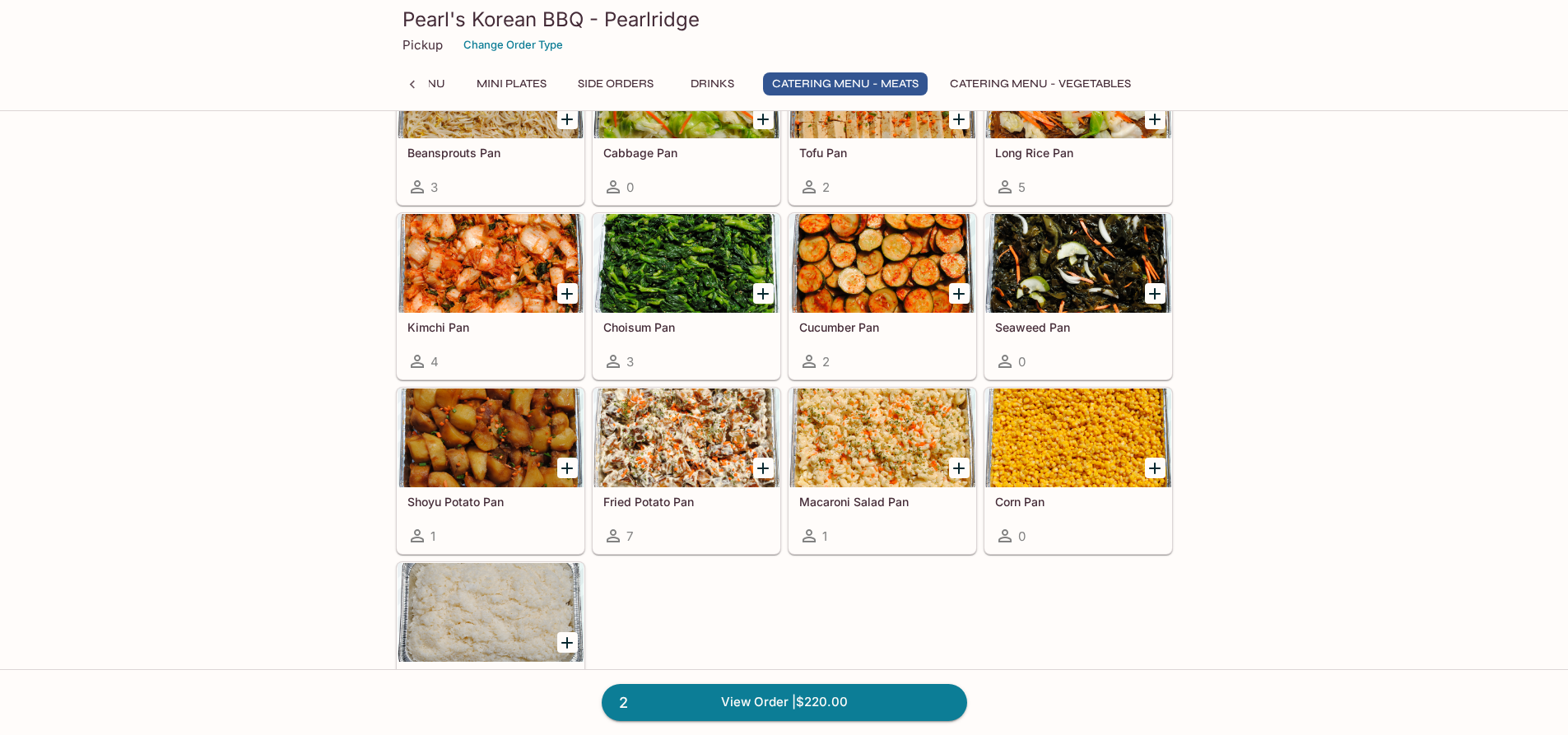
scroll to position [2800, 0]
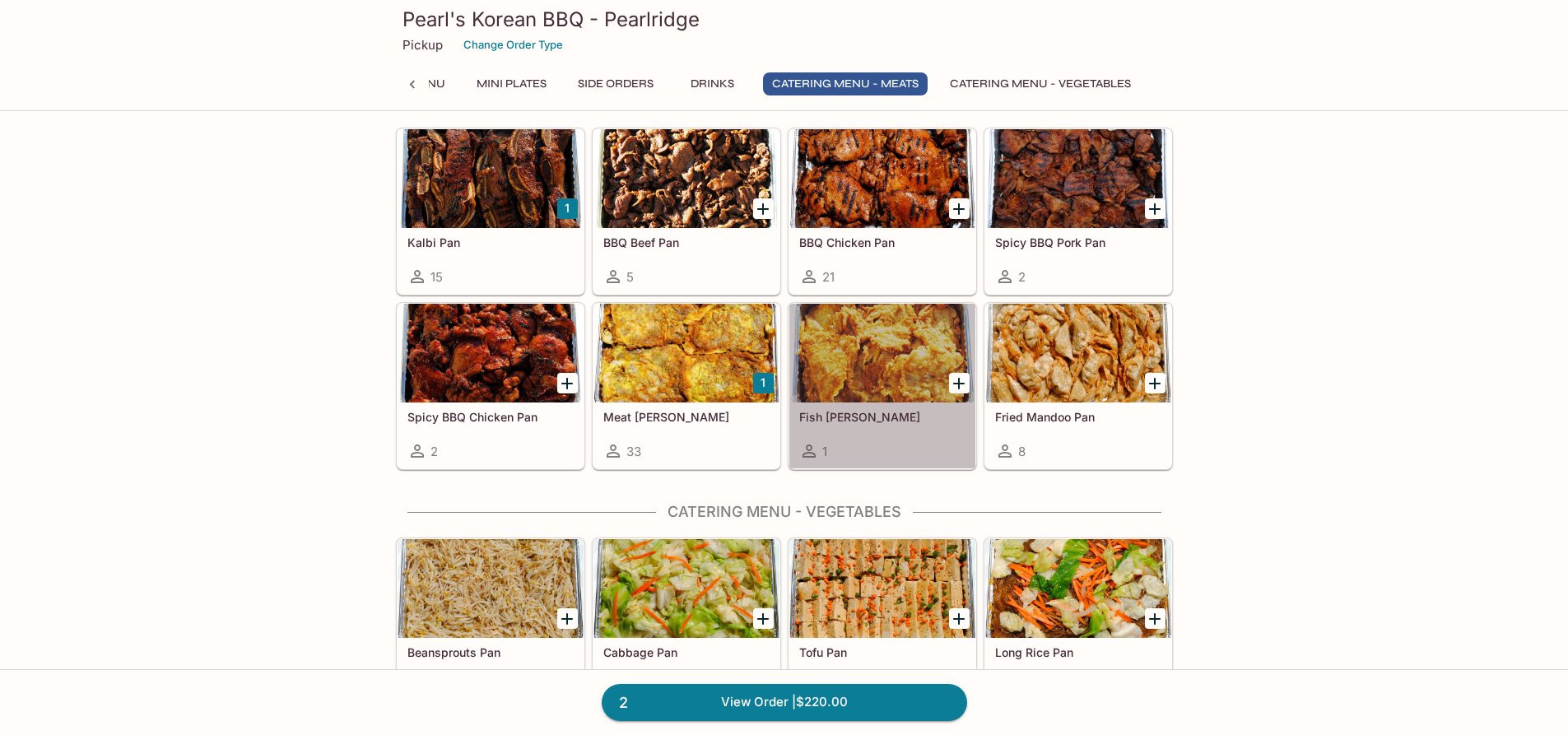
click at [824, 356] on div at bounding box center [882, 353] width 186 height 99
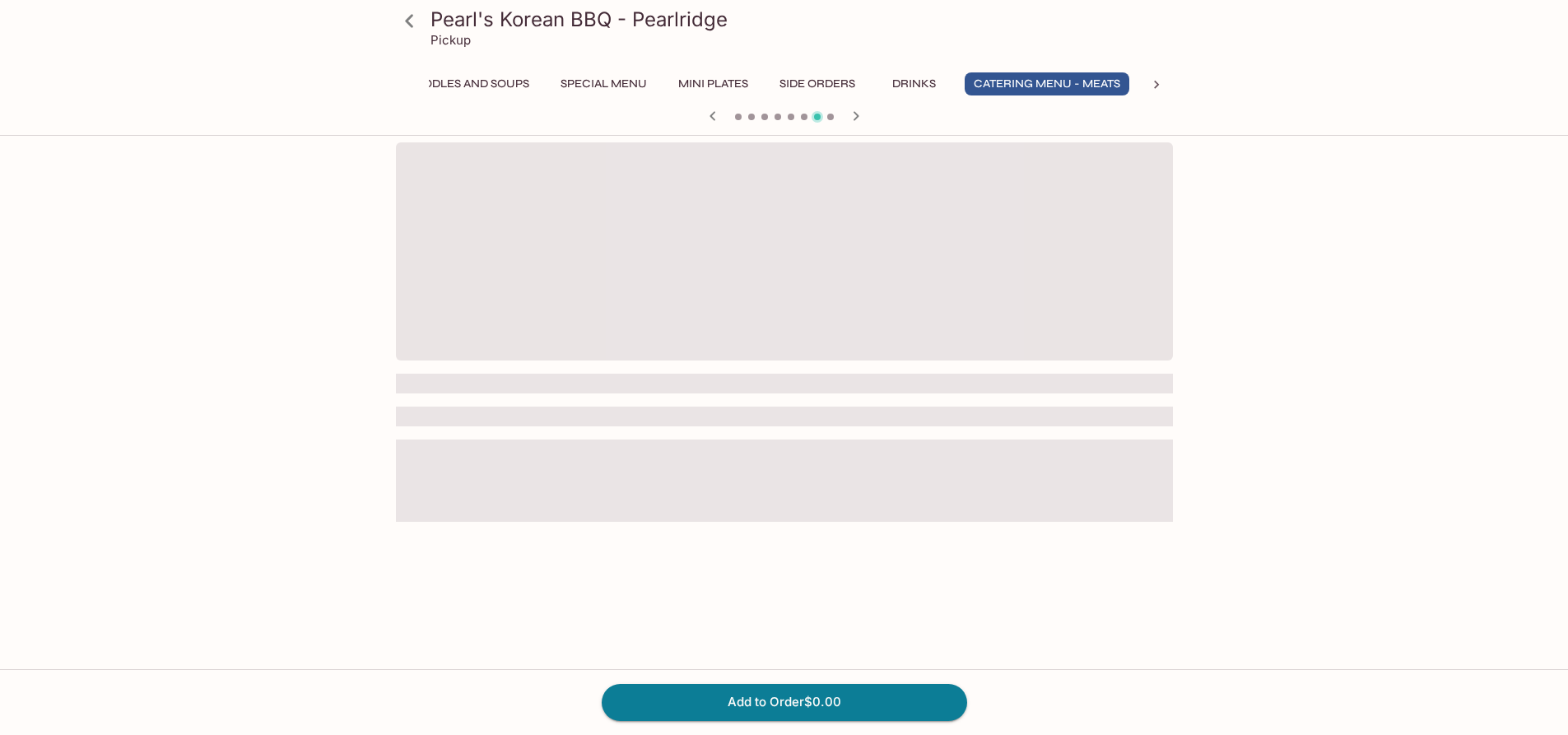
scroll to position [0, 423]
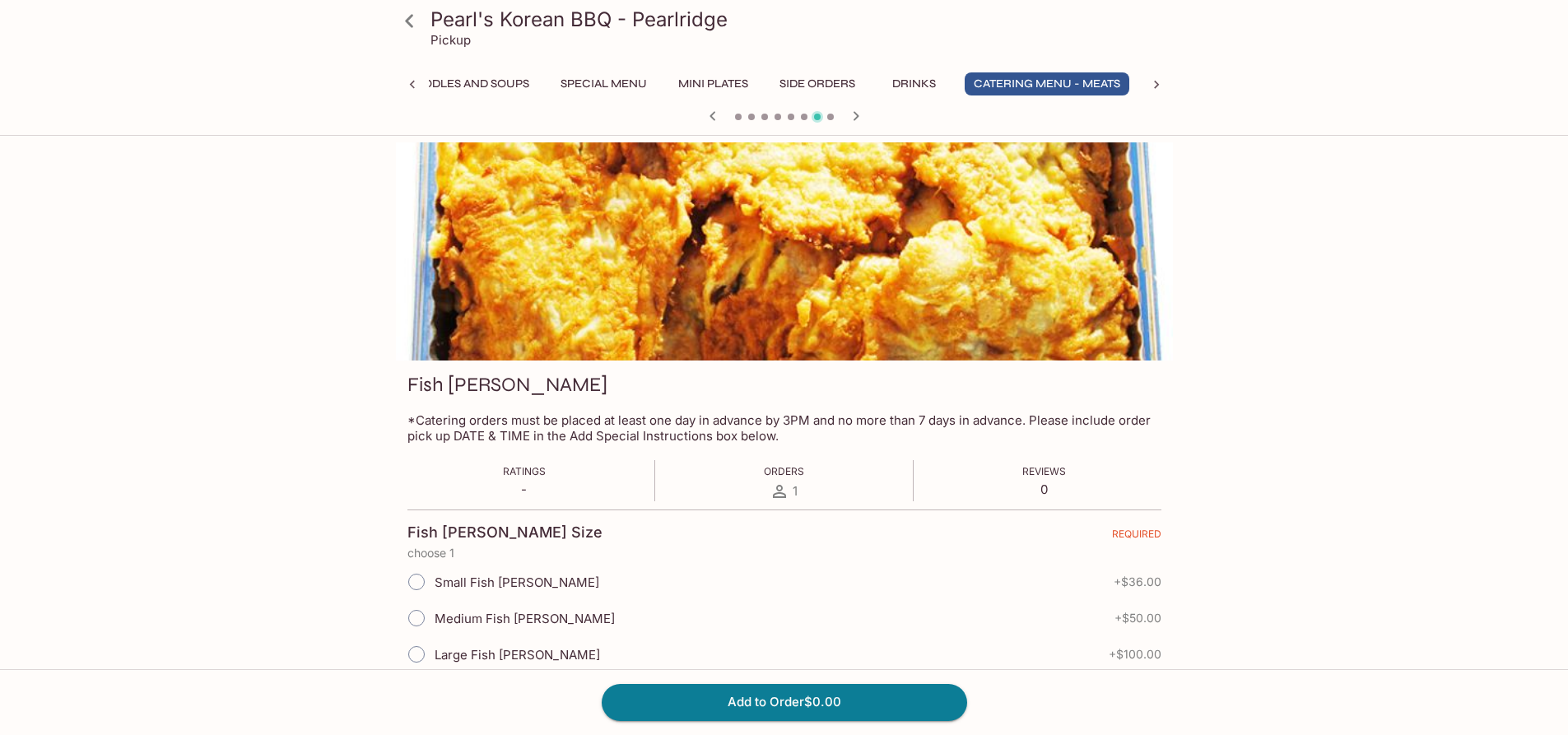
click at [466, 618] on span "Medium Fish [PERSON_NAME]" at bounding box center [524, 618] width 180 height 16
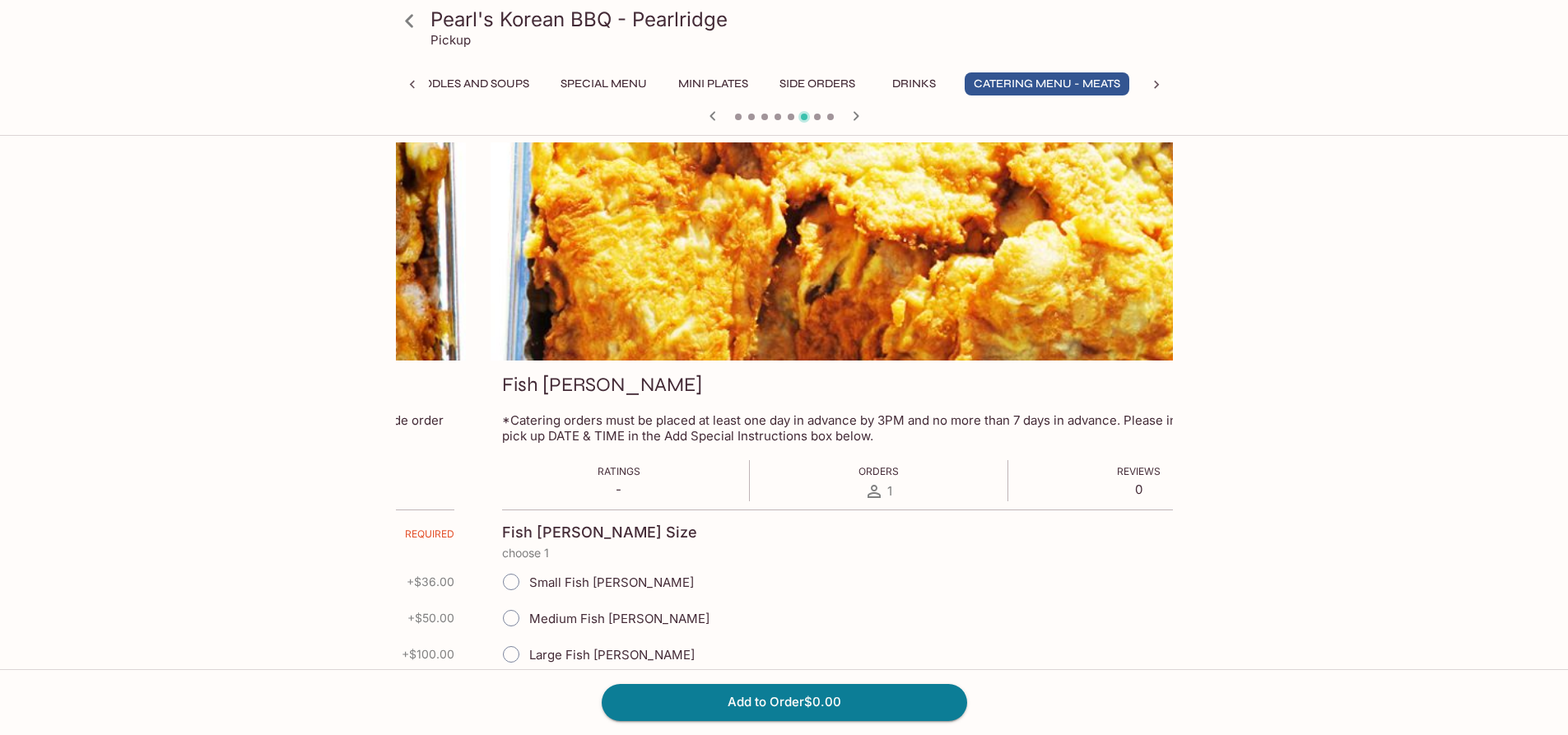
click at [415, 236] on div at bounding box center [77, 251] width 777 height 218
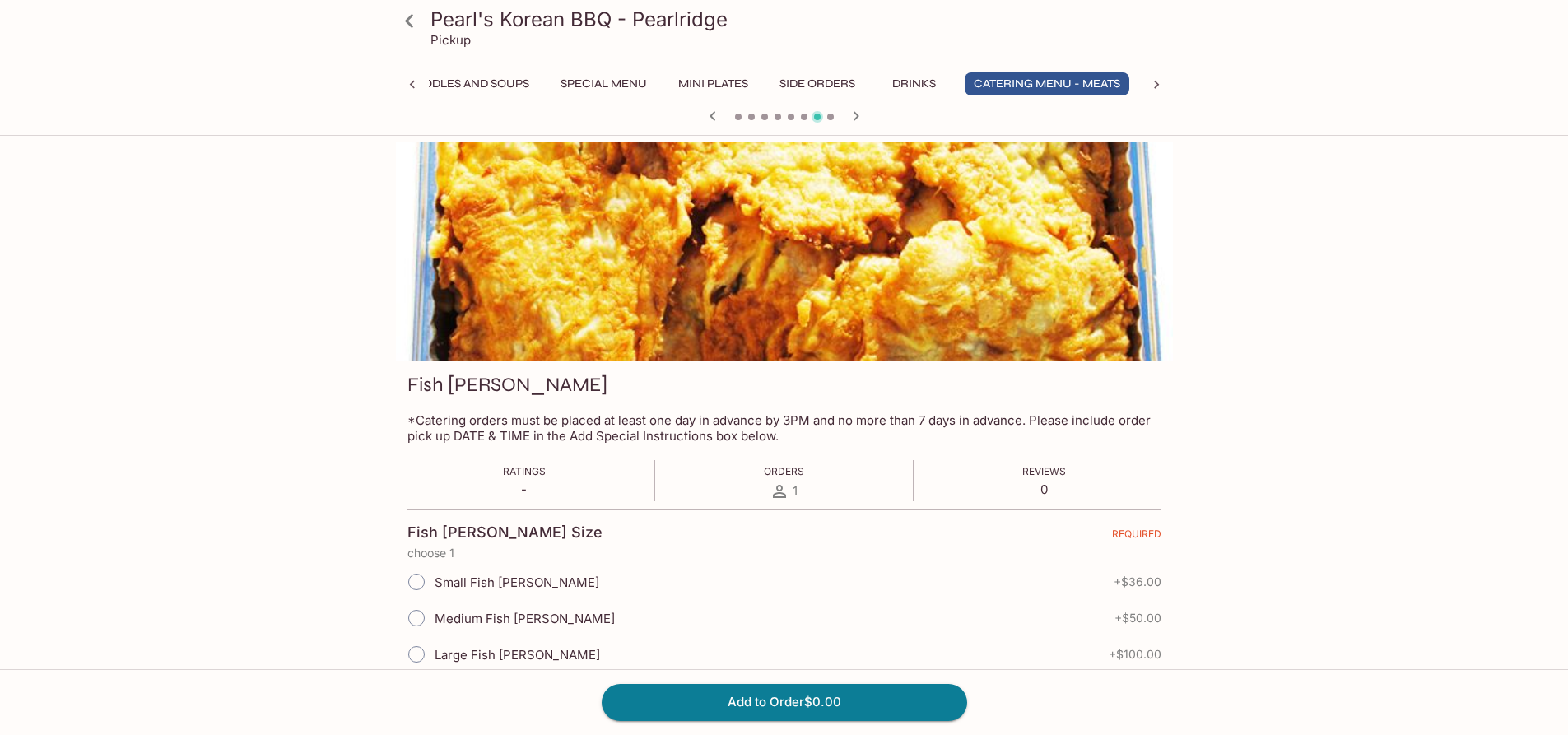
click at [417, 621] on input "Medium Fish [PERSON_NAME]" at bounding box center [416, 618] width 35 height 35
radio input "true"
click at [710, 694] on button "Add to Order $50.00" at bounding box center [785, 701] width 366 height 36
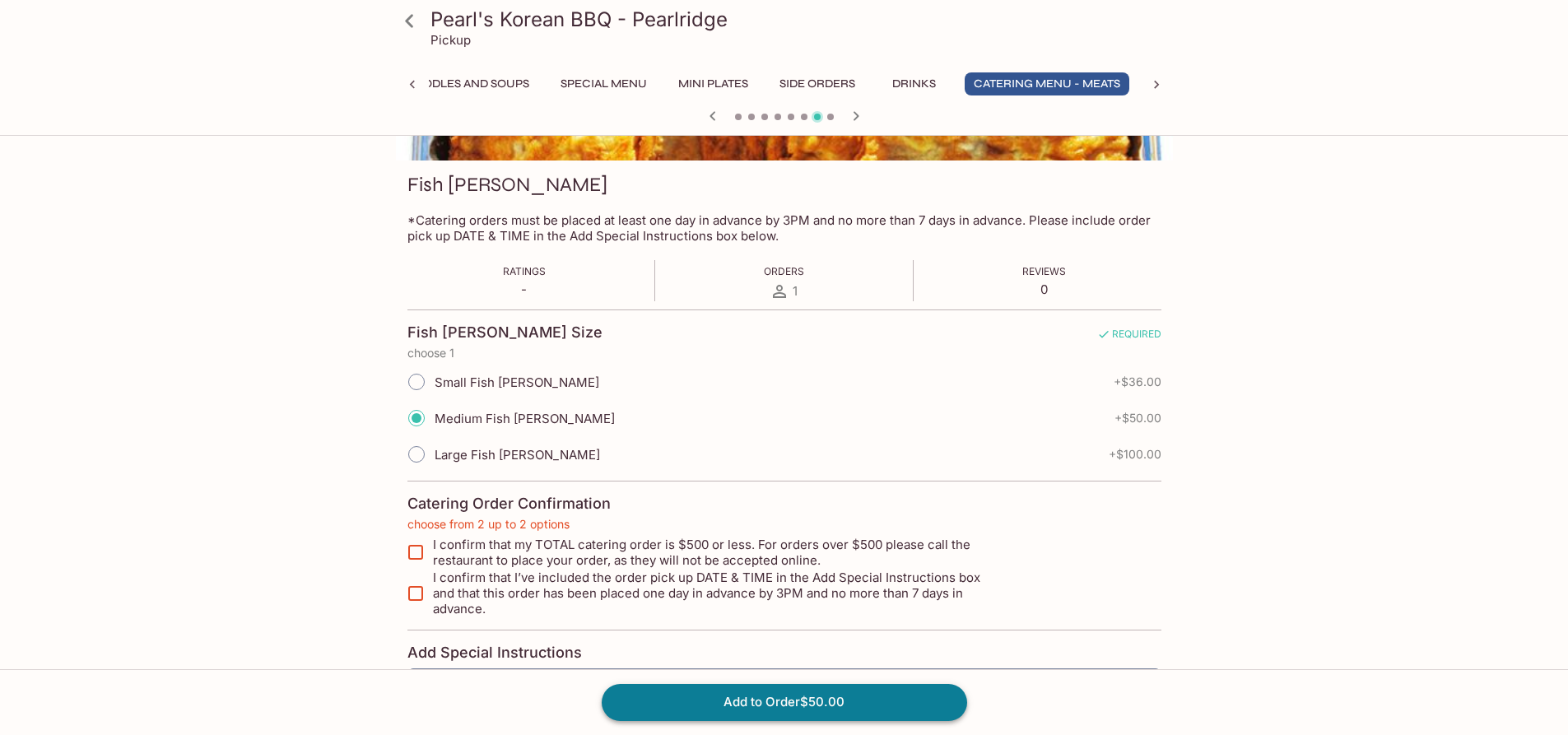
scroll to position [200, 0]
drag, startPoint x: 426, startPoint y: 542, endPoint x: 419, endPoint y: 570, distance: 28.9
click at [425, 543] on input "I confirm that my TOTAL catering order is $500 or less. For orders over $500 pl…" at bounding box center [415, 551] width 33 height 33
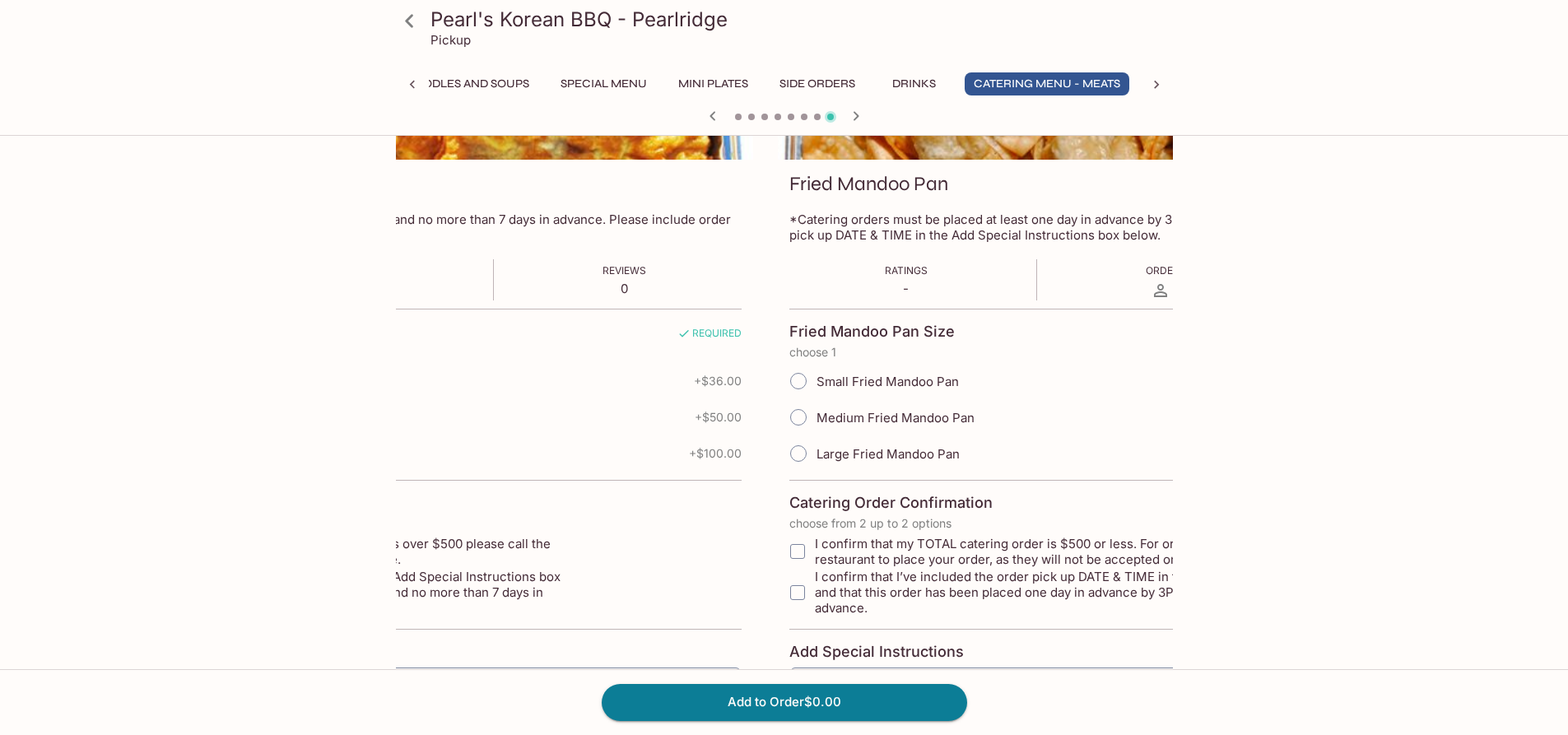
click at [1453, 403] on div "Pearl's Korean BBQ - Pearlridge Pickup Entrees Combination Plates Signature Sou…" at bounding box center [784, 309] width 1568 height 735
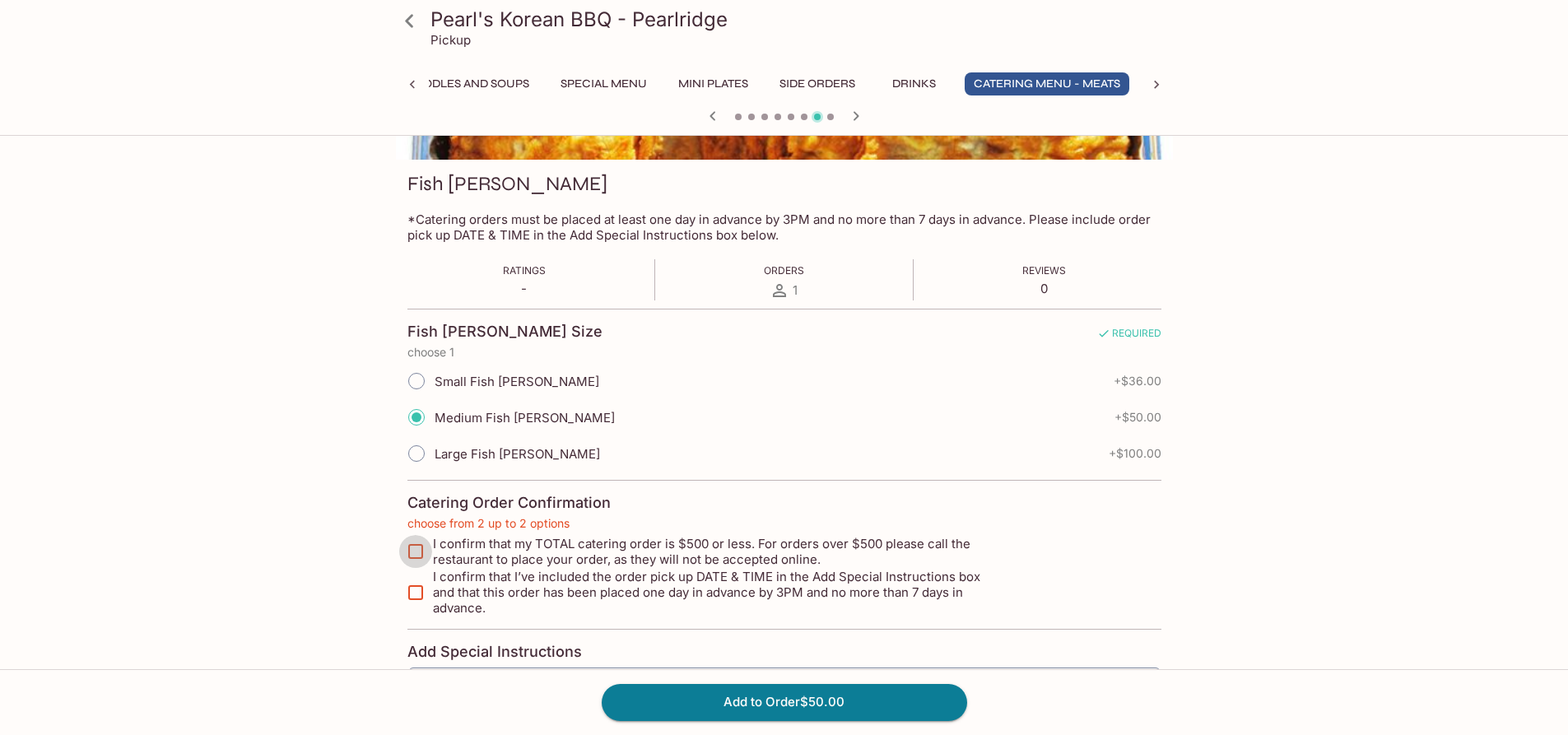
click at [427, 542] on input "I confirm that my TOTAL catering order is $500 or less. For orders over $500 pl…" at bounding box center [415, 551] width 33 height 33
checkbox input "true"
click at [417, 580] on input "I confirm that I’ve included the order pick up DATE & TIME in the Add Special I…" at bounding box center [415, 592] width 33 height 33
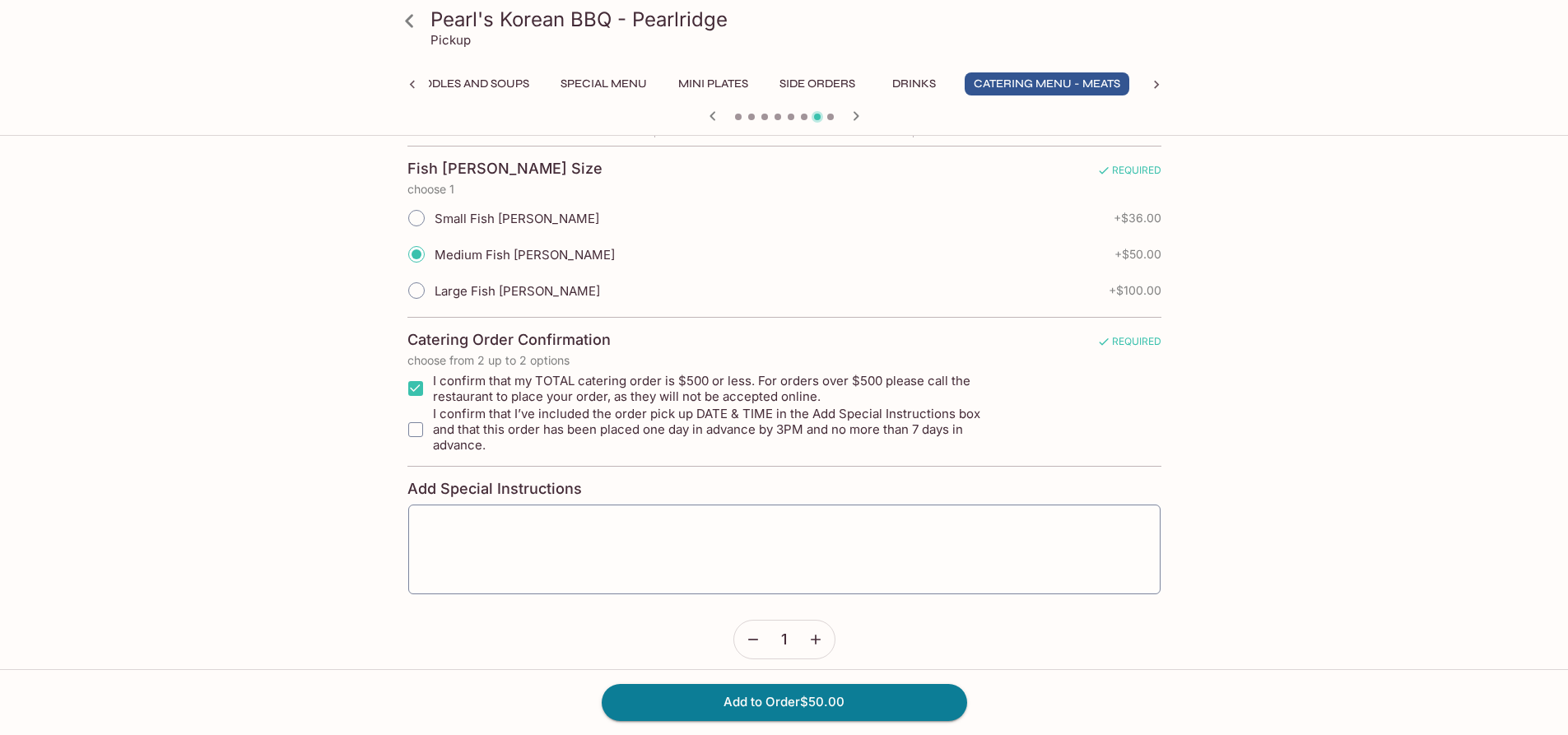
scroll to position [366, 0]
click at [424, 420] on input "I confirm that I’ve included the order pick up DATE & TIME in the Add Special I…" at bounding box center [415, 428] width 33 height 33
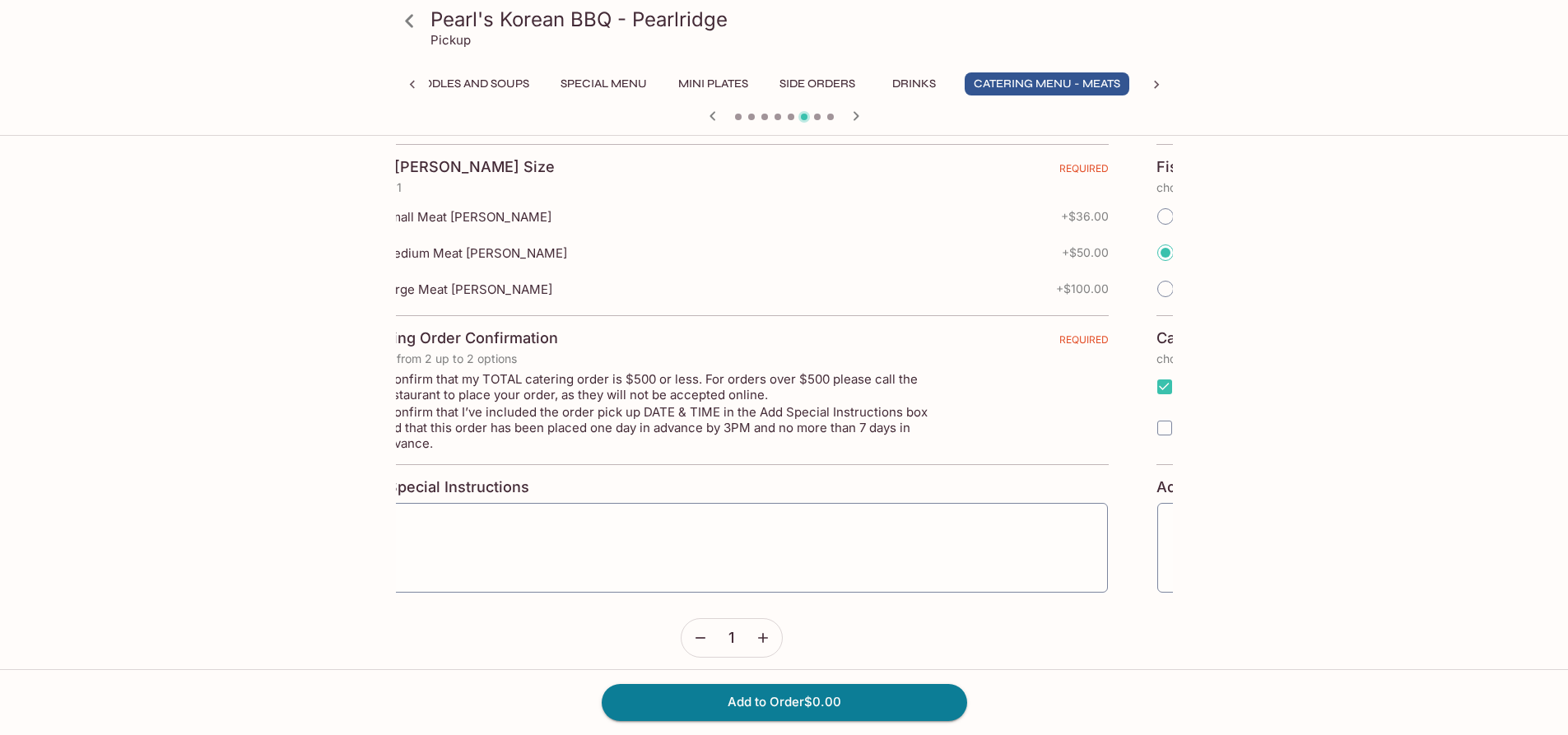
click at [227, 384] on div "Pearl's Korean BBQ - Pearlridge Pickup Entrees Combination Plates Signature Sou…" at bounding box center [784, 145] width 1568 height 735
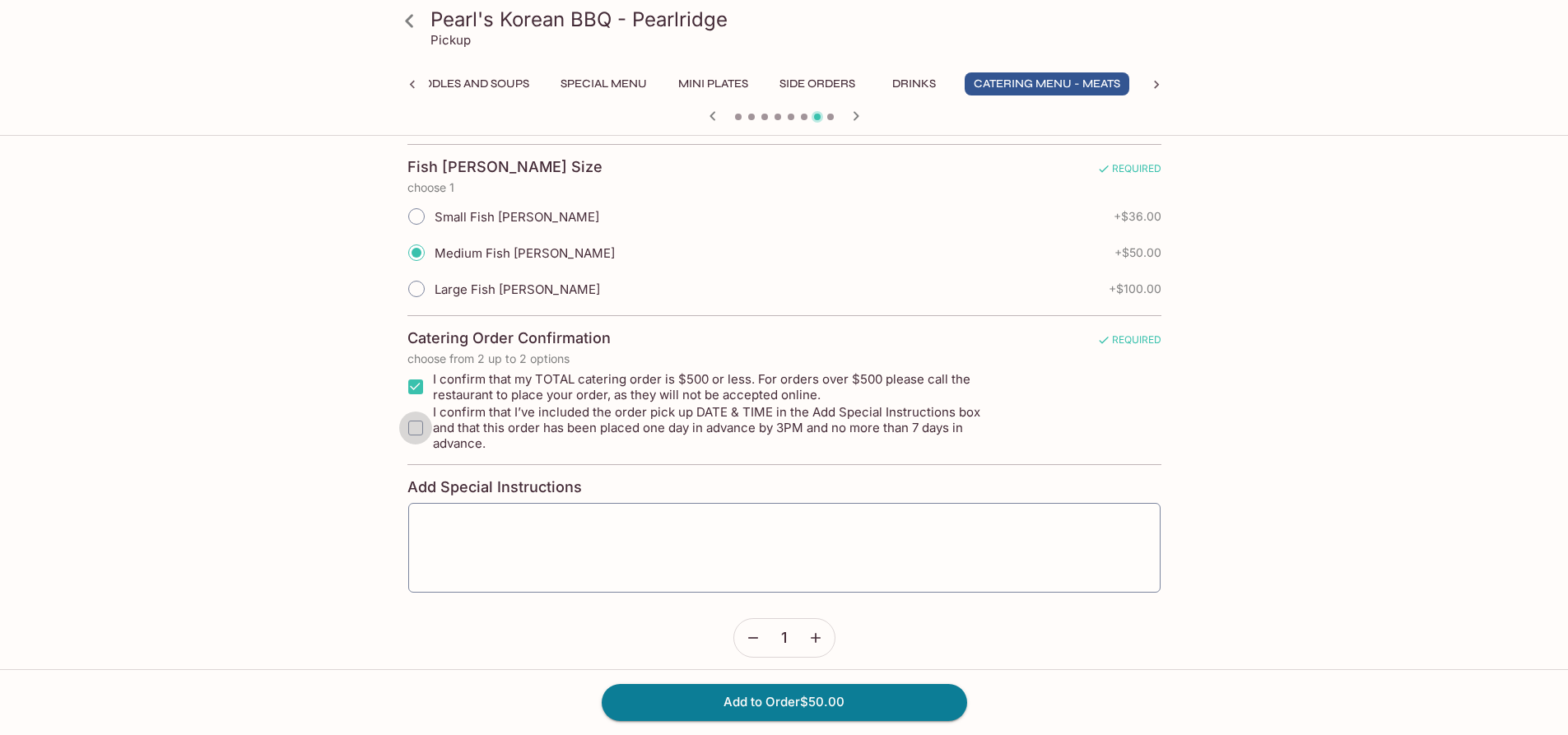
click at [415, 425] on input "I confirm that I’ve included the order pick up DATE & TIME in the Add Special I…" at bounding box center [415, 428] width 33 height 33
click at [427, 416] on input "I confirm that I’ve included the order pick up DATE & TIME in the Add Special I…" at bounding box center [415, 428] width 33 height 33
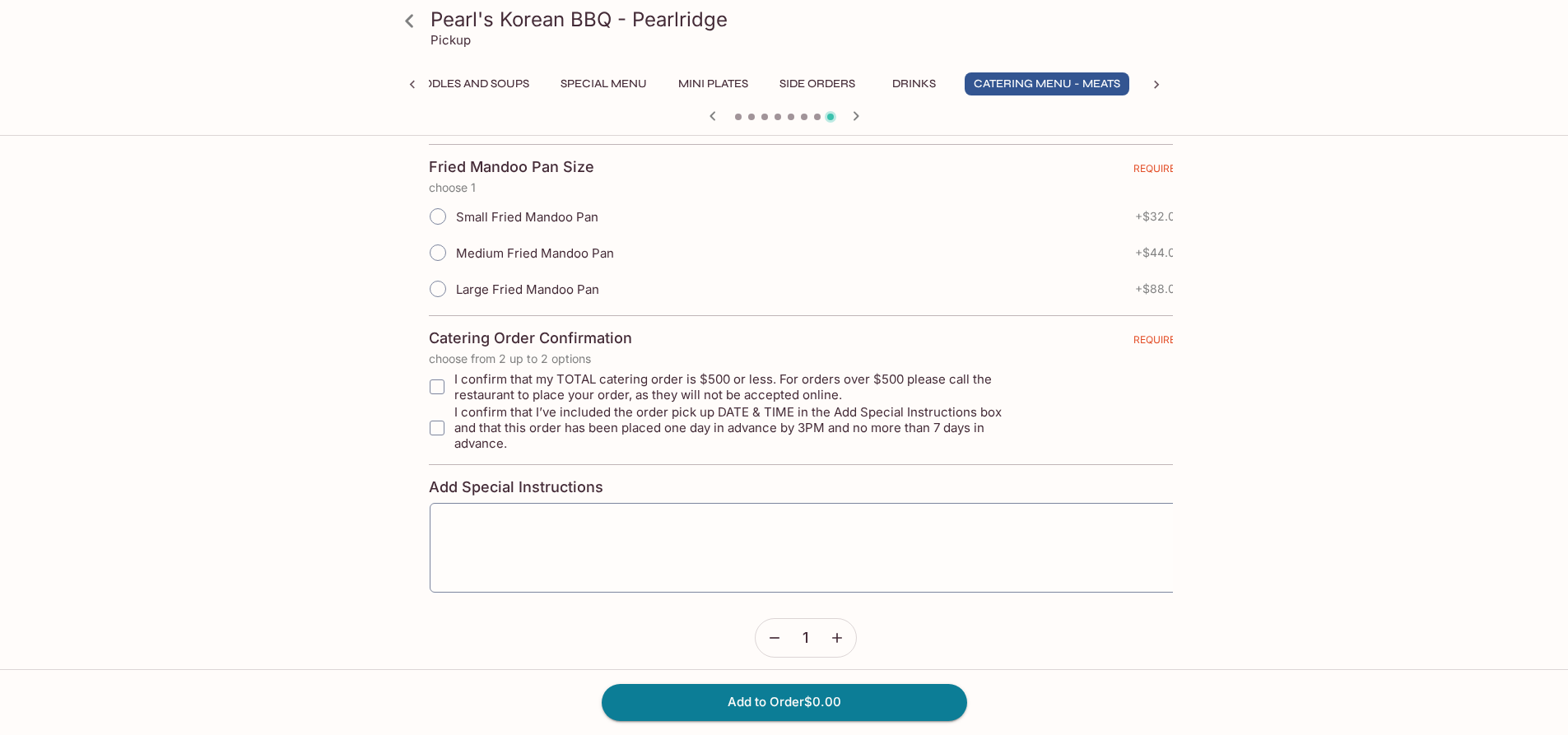
click at [1367, 422] on div "Pearl's Korean BBQ - Pearlridge Pickup Entrees Combination Plates Signature Sou…" at bounding box center [784, 145] width 1568 height 735
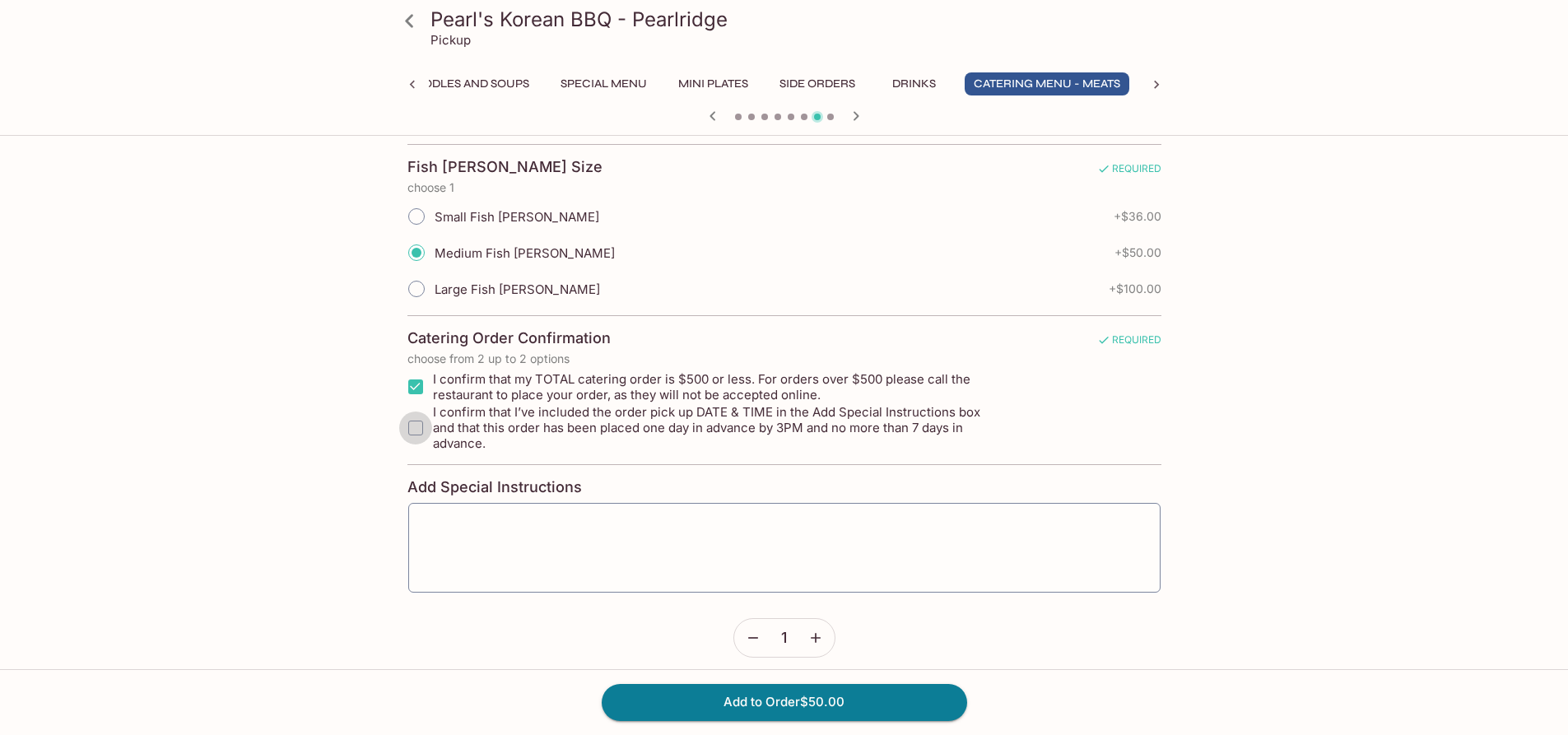
click at [418, 420] on input "I confirm that I’ve included the order pick up DATE & TIME in the Add Special I…" at bounding box center [415, 428] width 33 height 33
click at [375, 401] on div "Pearl's Korean BBQ - Pearlridge Pickup Entrees Combination Plates Signature Sou…" at bounding box center [784, 262] width 1053 height 970
click at [416, 420] on input "I confirm that I’ve included the order pick up DATE & TIME in the Add Special I…" at bounding box center [415, 428] width 33 height 33
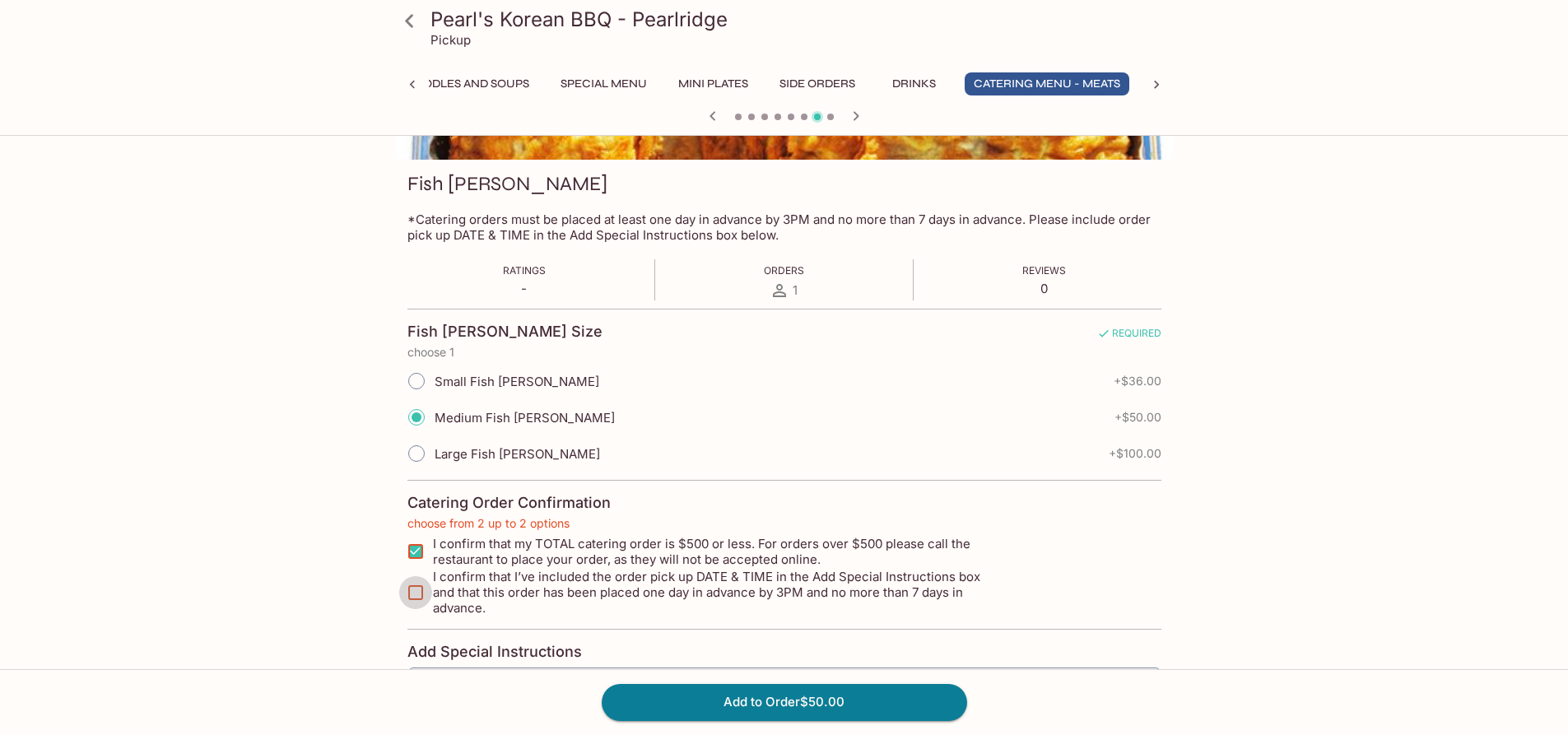
click at [414, 582] on input "I confirm that I’ve included the order pick up DATE & TIME in the Add Special I…" at bounding box center [415, 592] width 33 height 33
checkbox input "true"
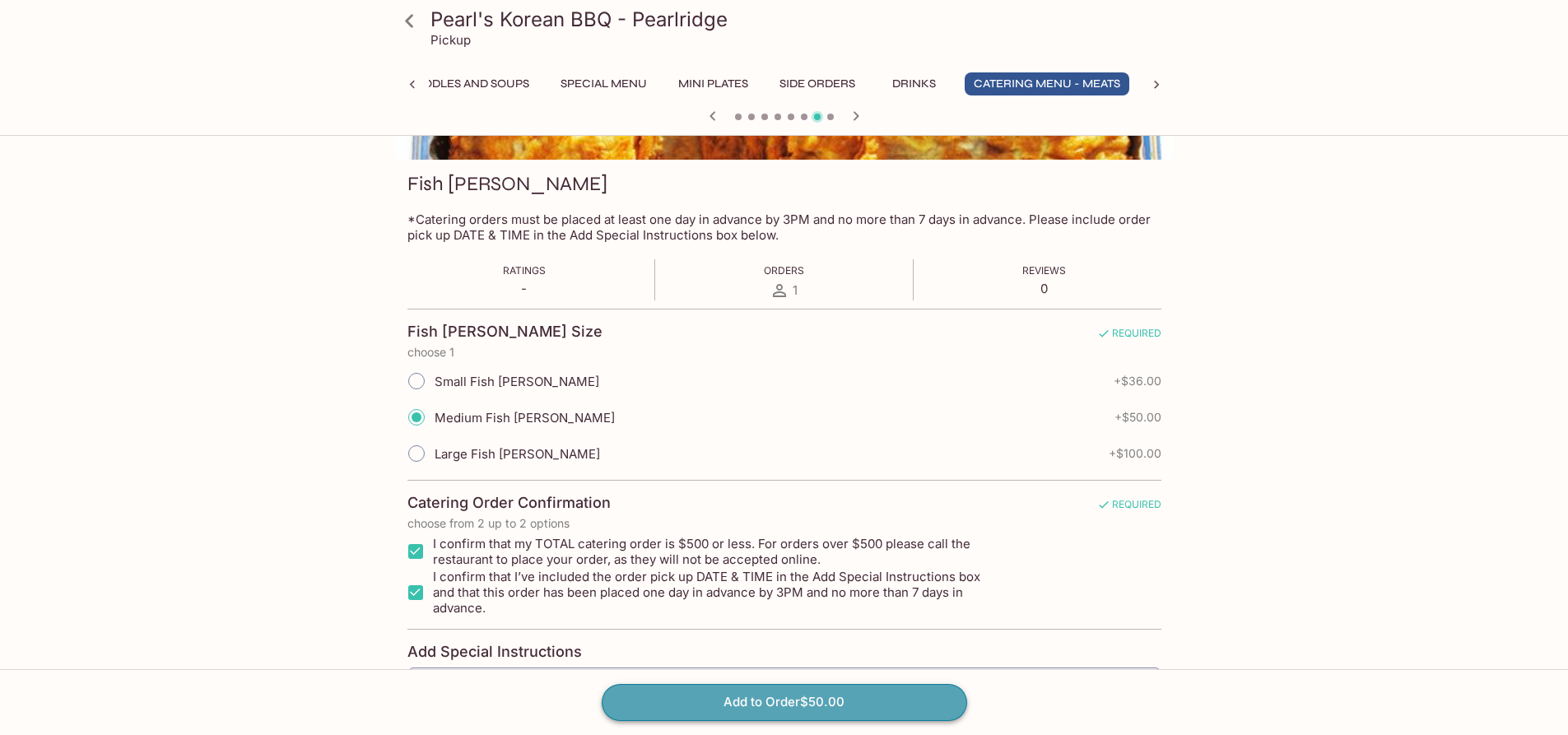
click at [682, 713] on button "Add to Order $50.00" at bounding box center [785, 701] width 366 height 36
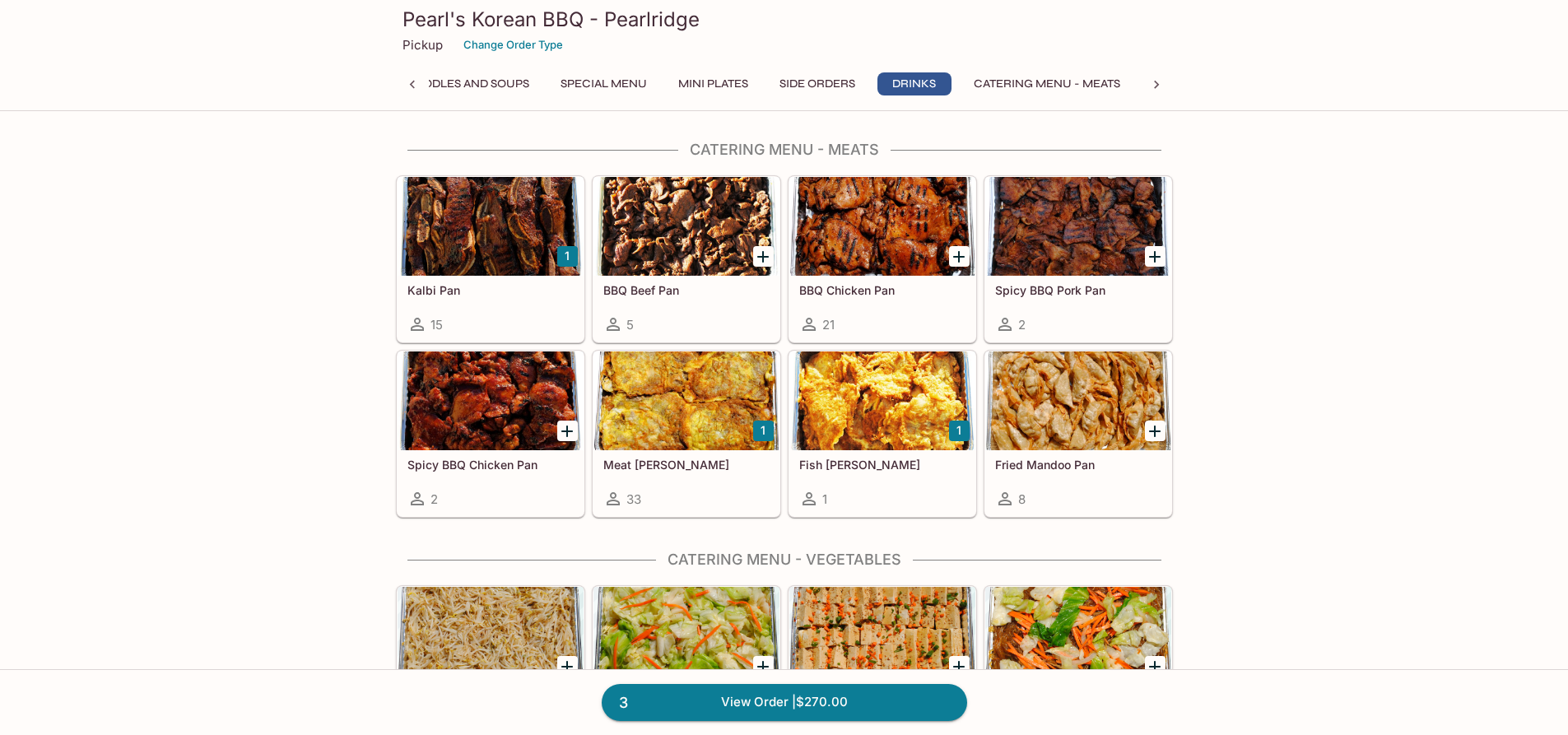
scroll to position [2715, 0]
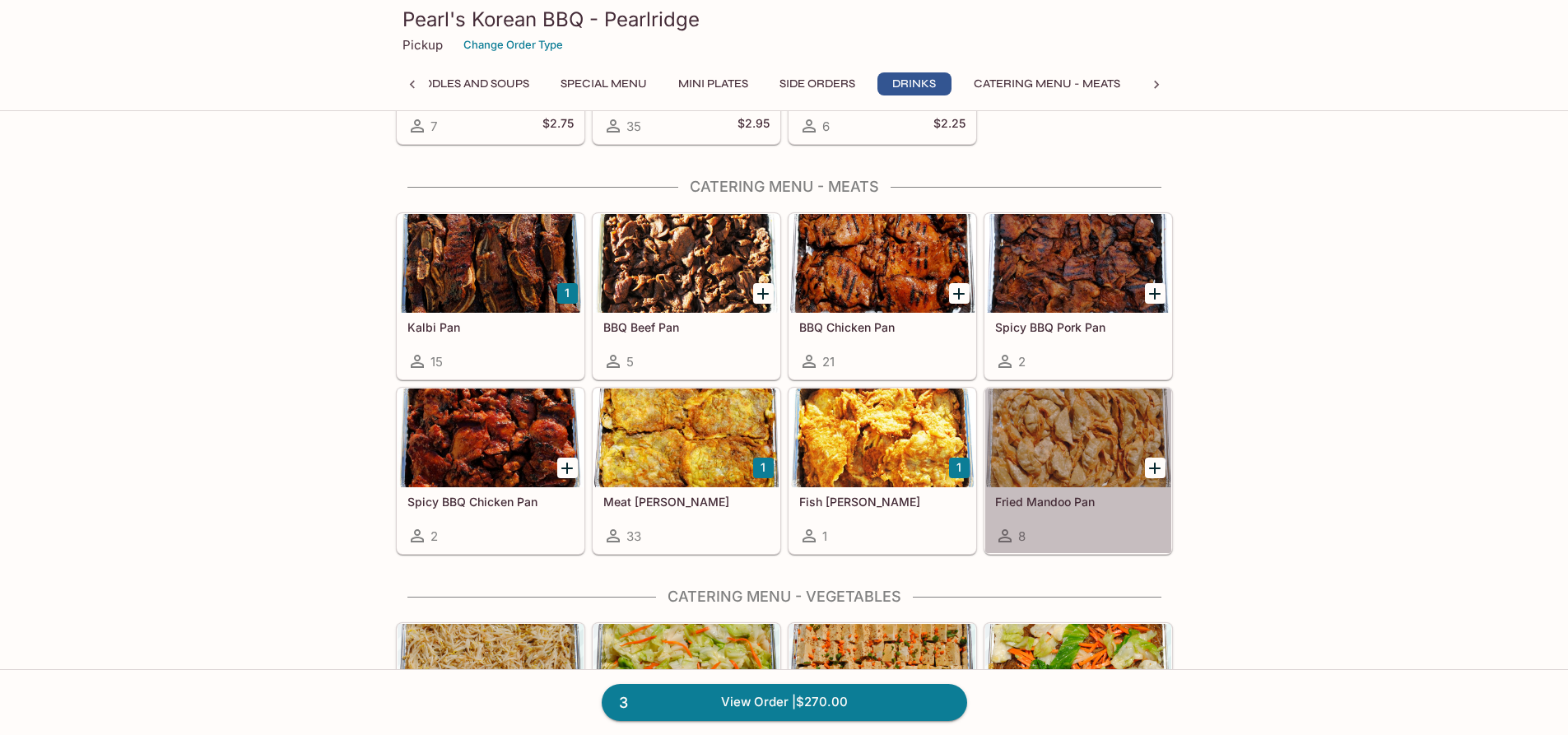
click at [1104, 389] on div at bounding box center [1078, 438] width 186 height 99
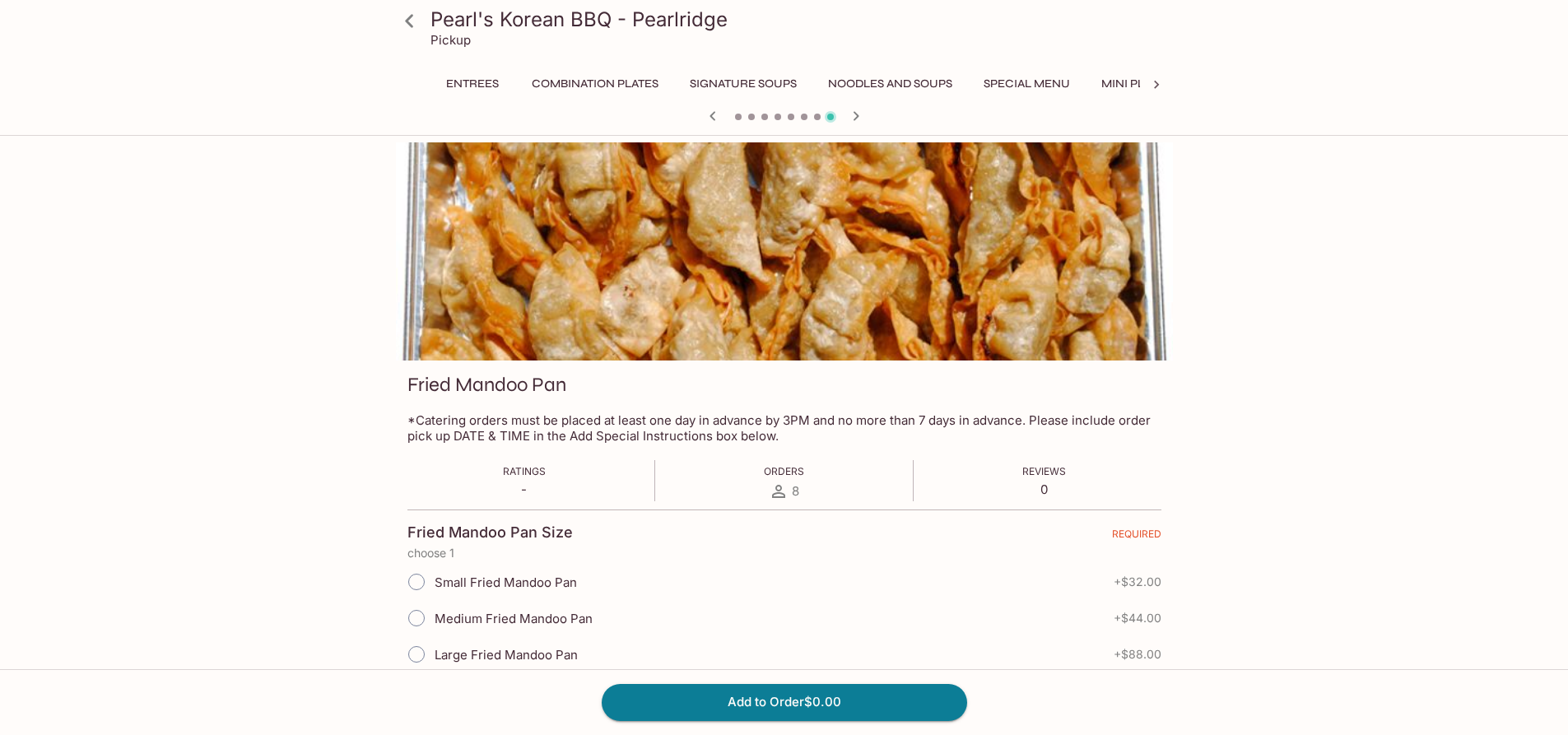
scroll to position [0, 423]
click at [411, 614] on input "Medium Fried Mandoo Pan" at bounding box center [416, 618] width 35 height 35
radio input "true"
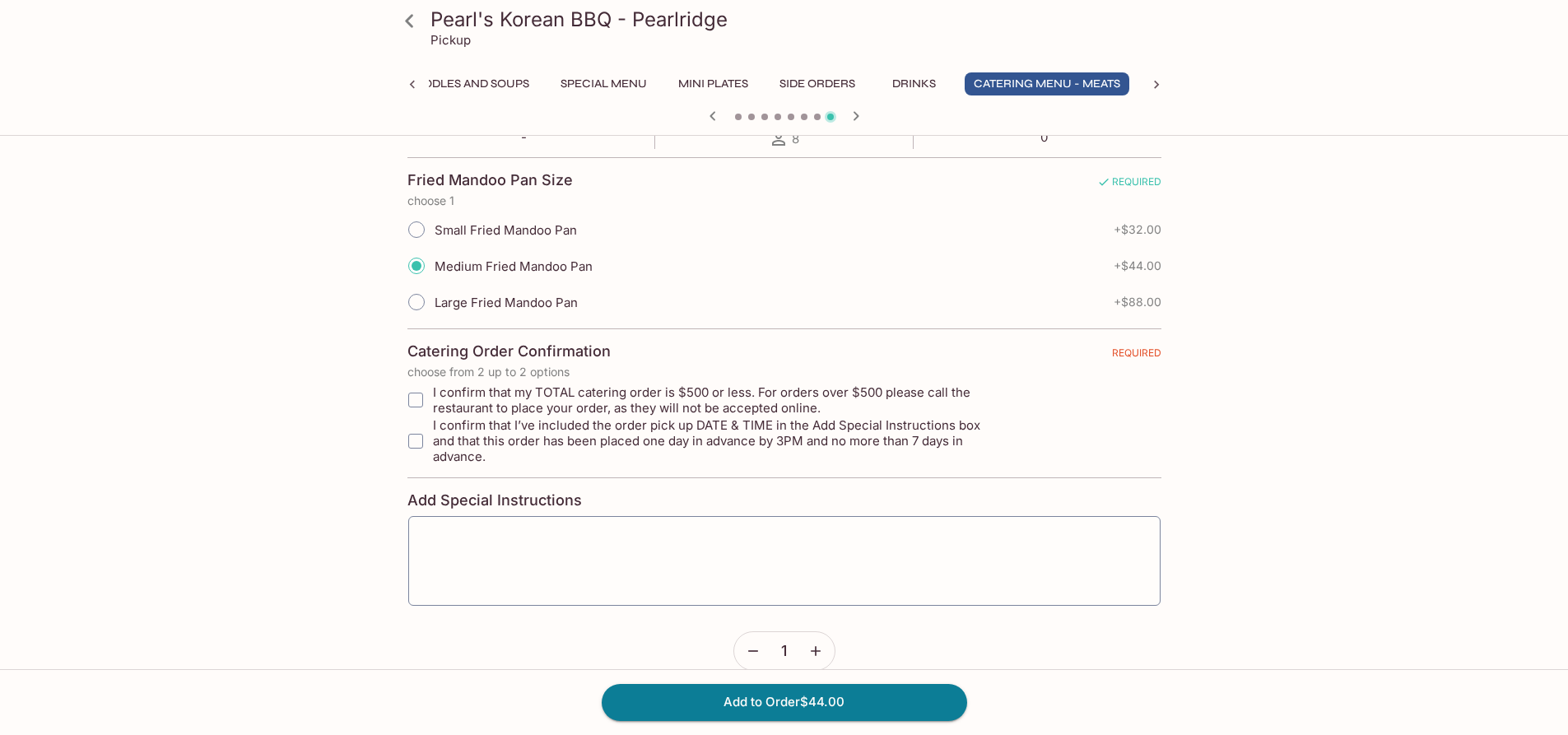
scroll to position [366, 0]
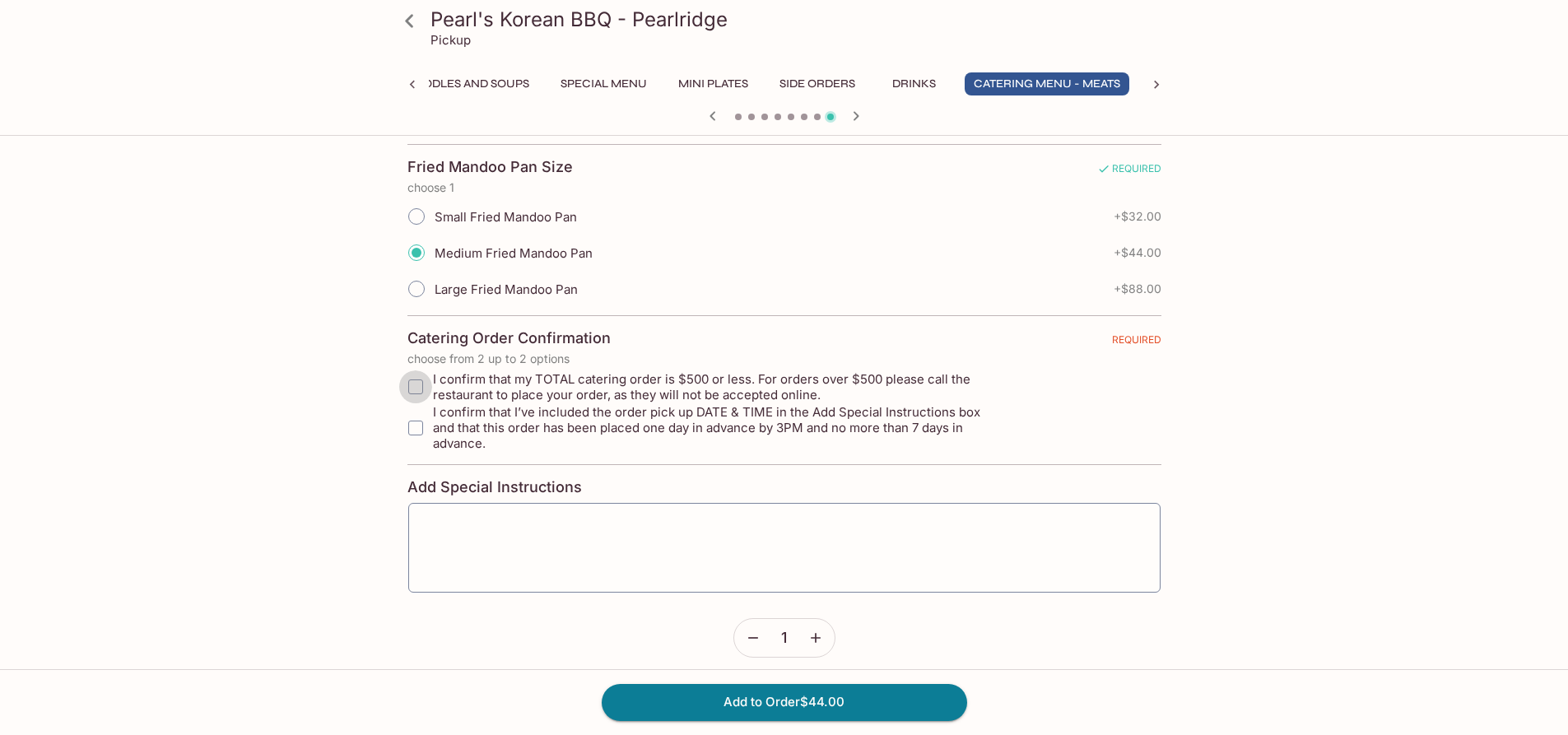
click at [410, 384] on input "I confirm that my TOTAL catering order is $500 or less. For orders over $500 pl…" at bounding box center [415, 387] width 33 height 33
checkbox input "true"
click at [413, 419] on input "I confirm that I’ve included the order pick up DATE & TIME in the Add Special I…" at bounding box center [415, 428] width 33 height 33
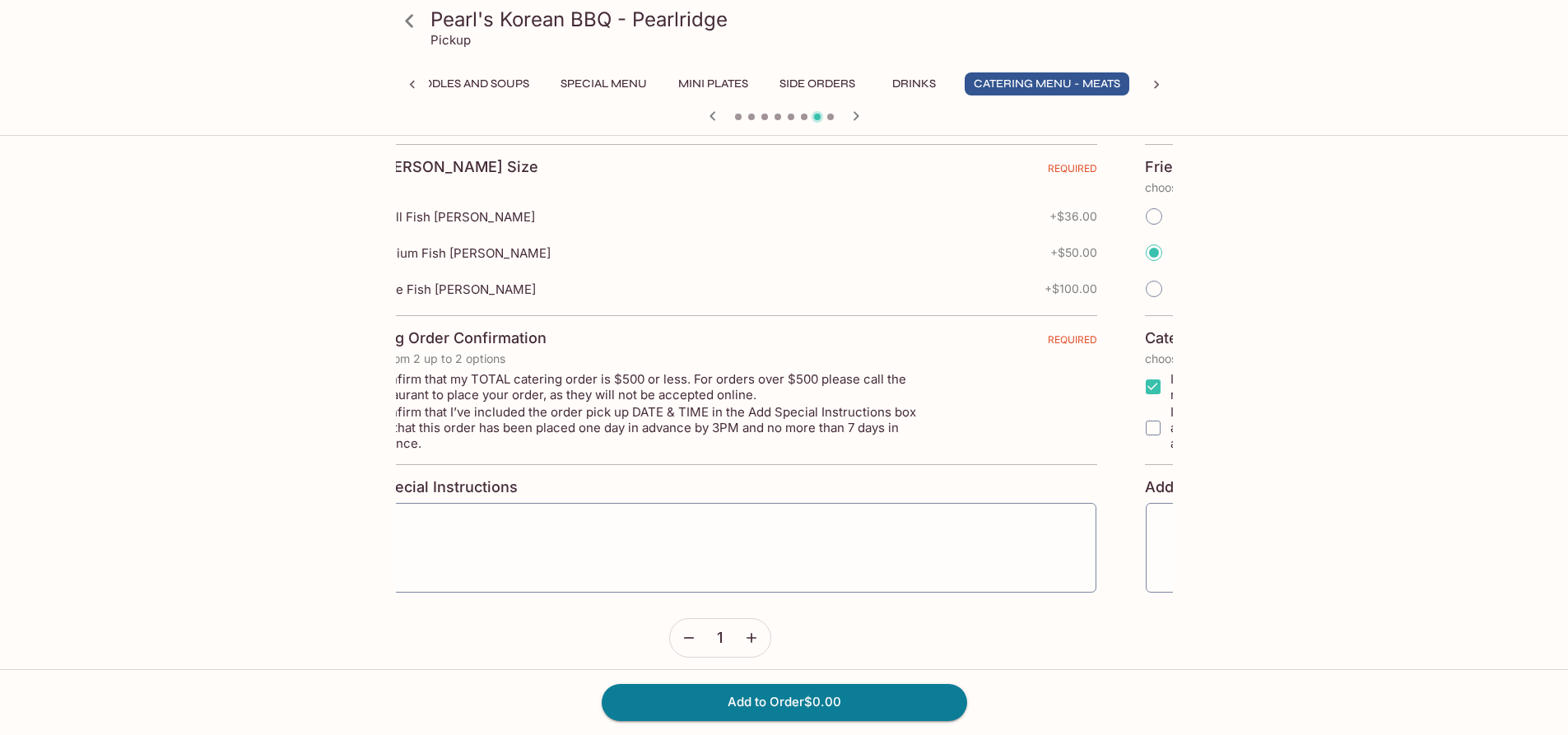
click at [0, 354] on html "Pearl's Korean BBQ - Pearlridge Pickup Entrees Combination Plates Signature Sou…" at bounding box center [784, 2] width 1568 height 735
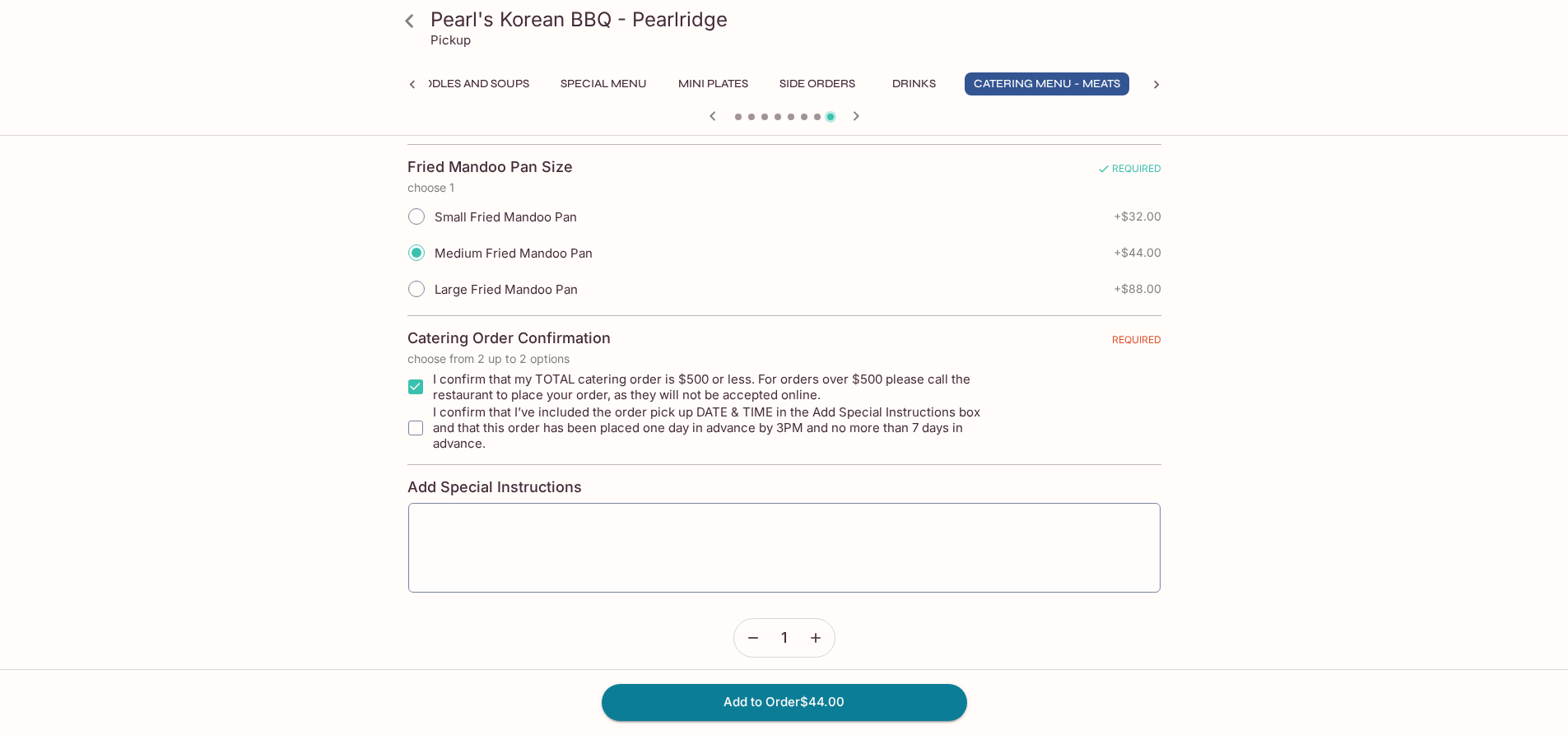
click at [417, 421] on input "I confirm that I’ve included the order pick up DATE & TIME in the Add Special I…" at bounding box center [415, 428] width 33 height 33
checkbox input "true"
click at [914, 695] on button "Add to Order $44.00" at bounding box center [785, 701] width 366 height 36
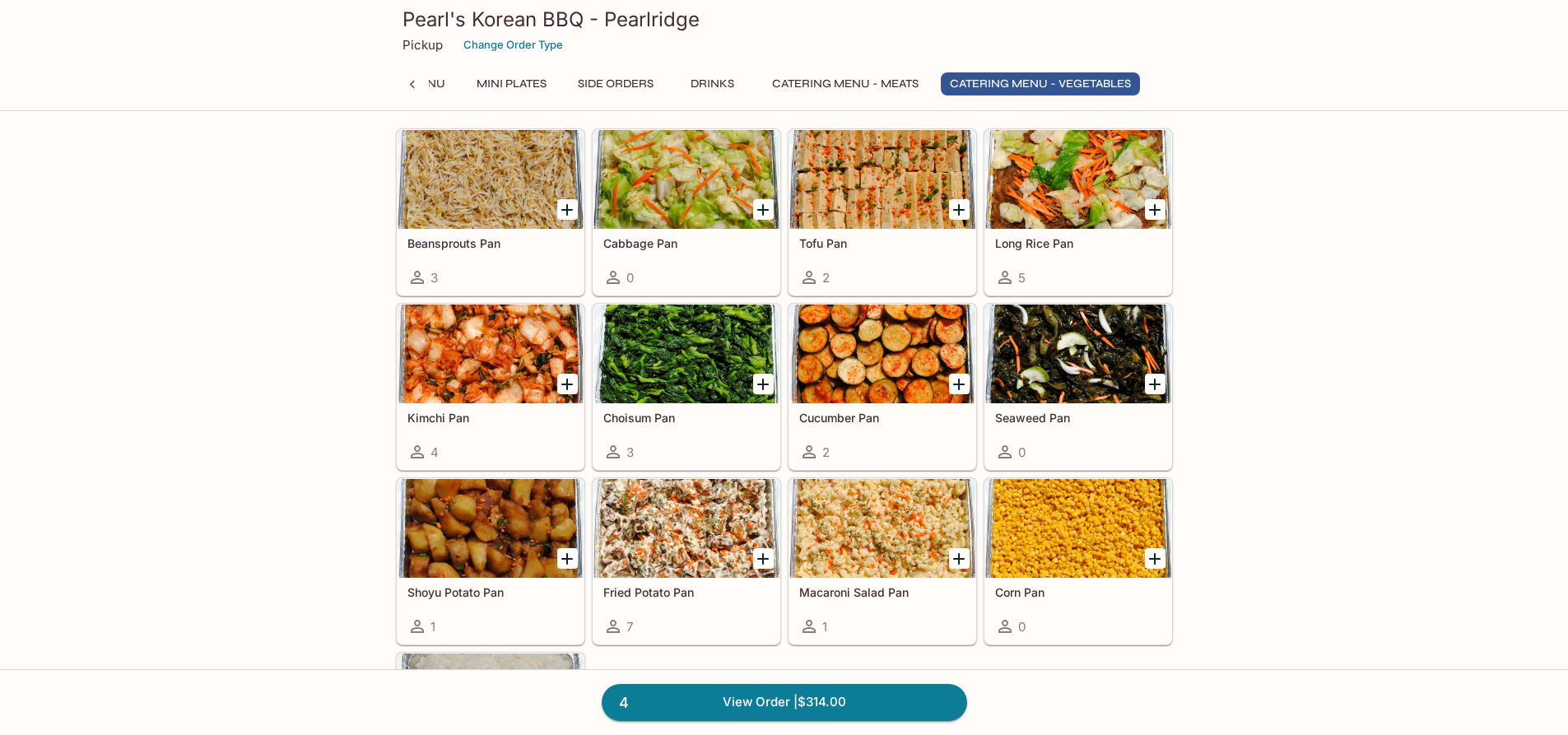
scroll to position [3373, 0]
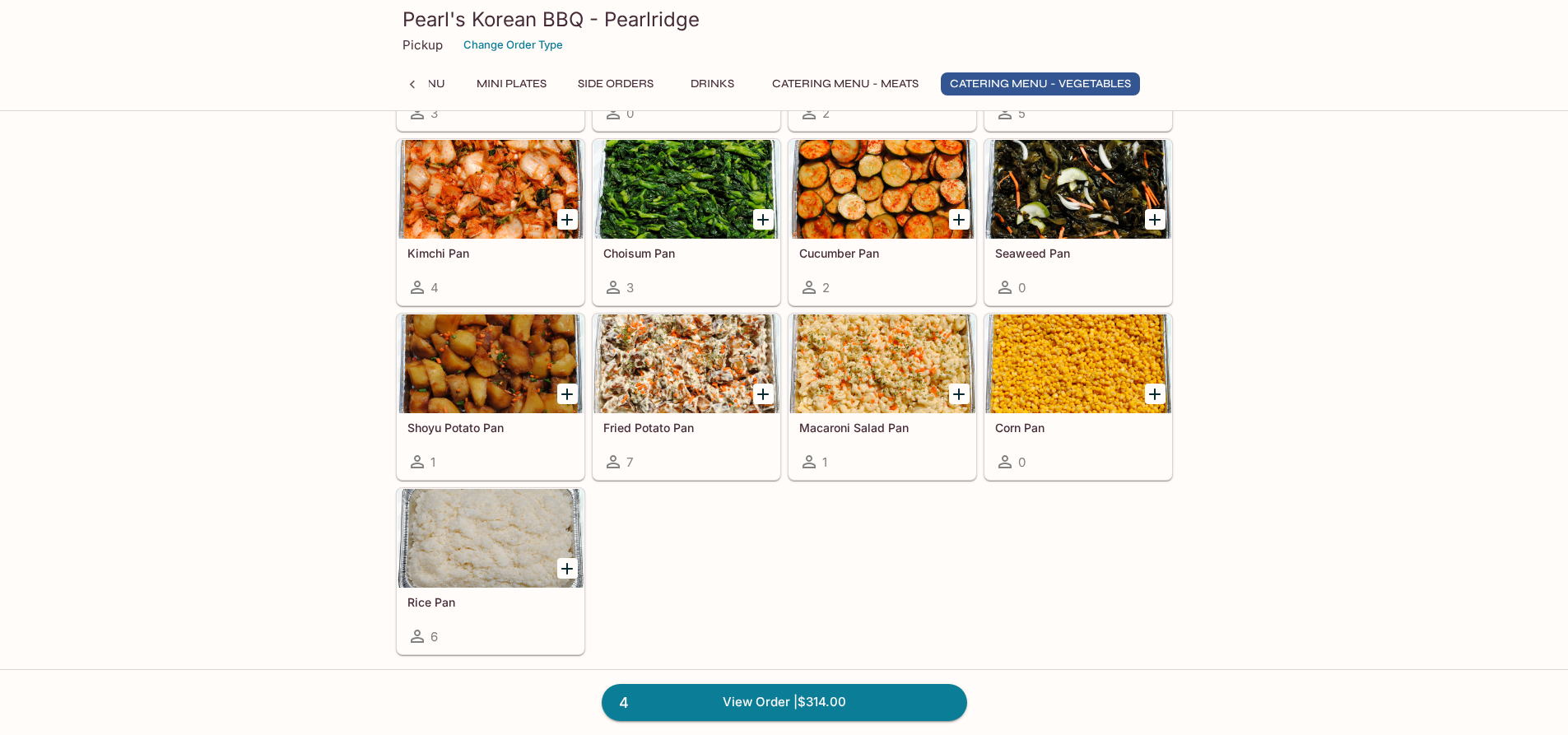
click at [683, 358] on div at bounding box center [686, 364] width 186 height 99
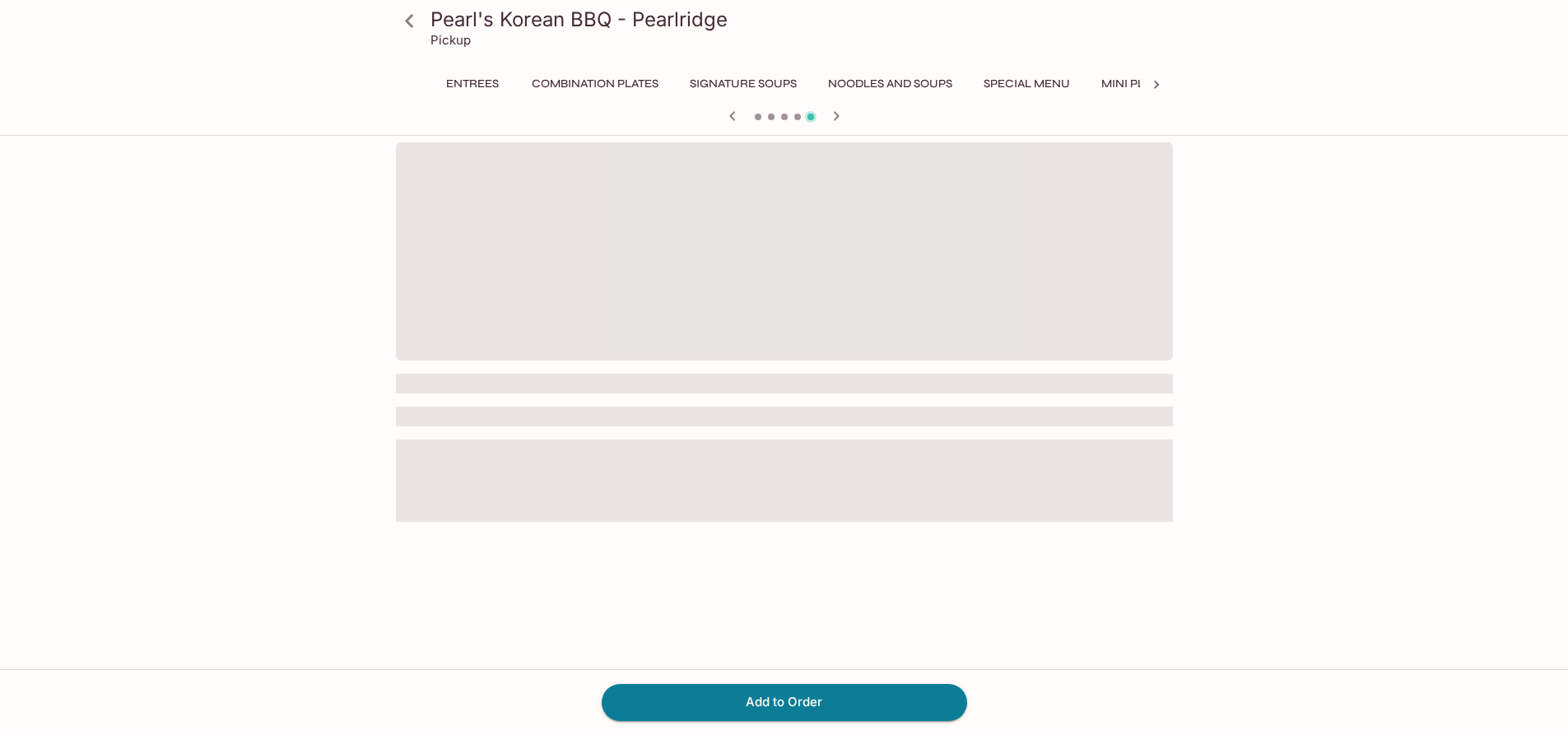
scroll to position [0, 637]
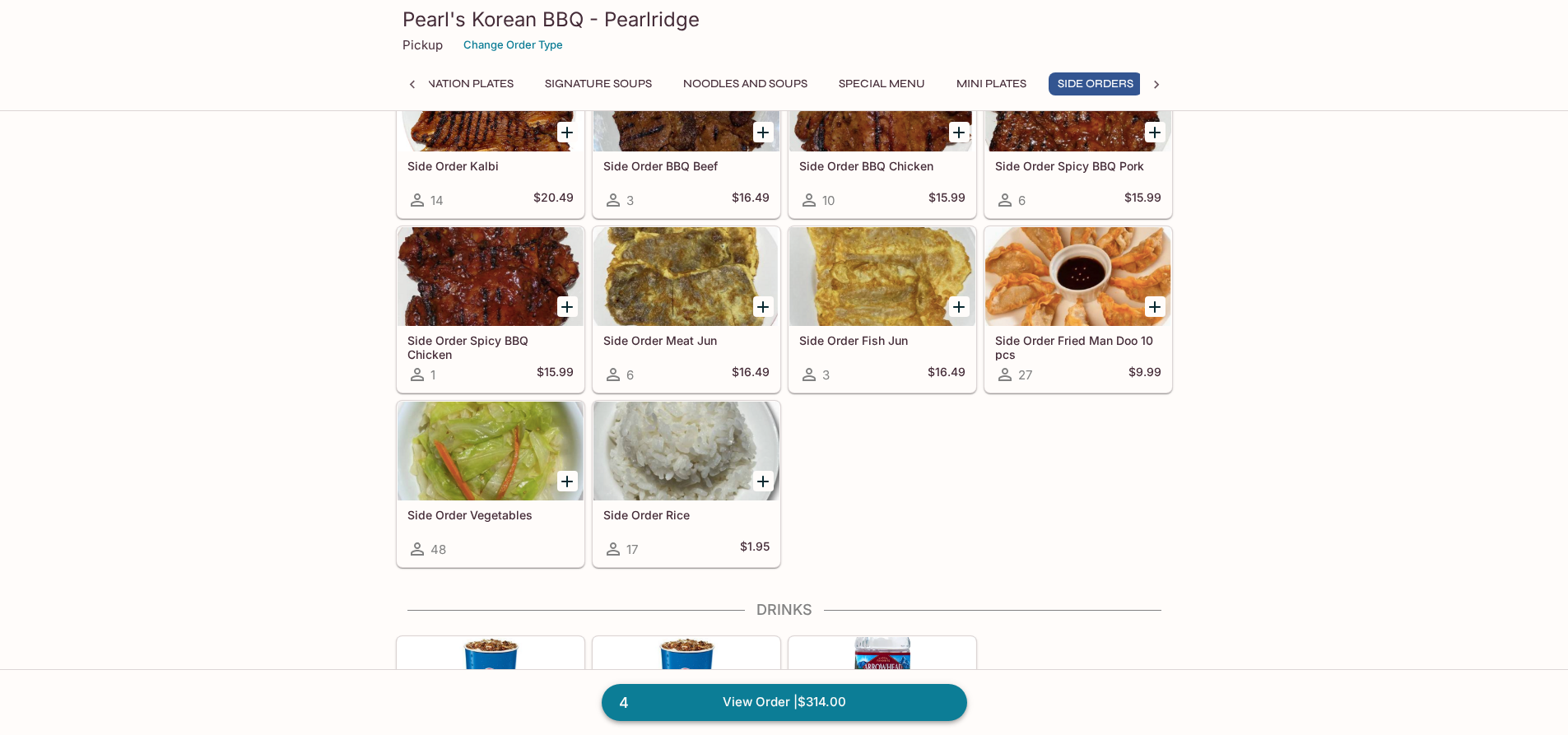
scroll to position [0, 158]
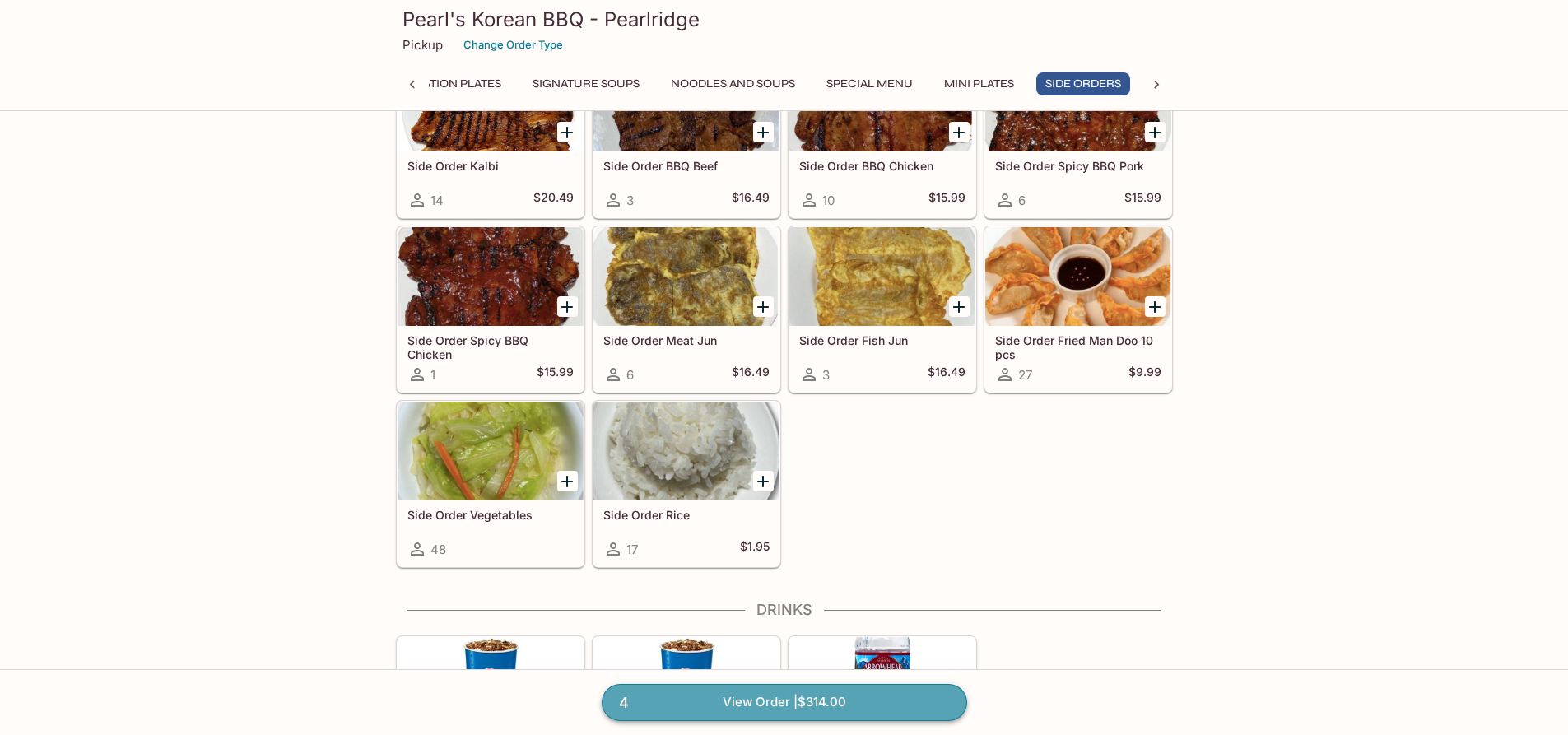
click at [739, 718] on link "4 View Order | $314.00" at bounding box center [785, 701] width 366 height 36
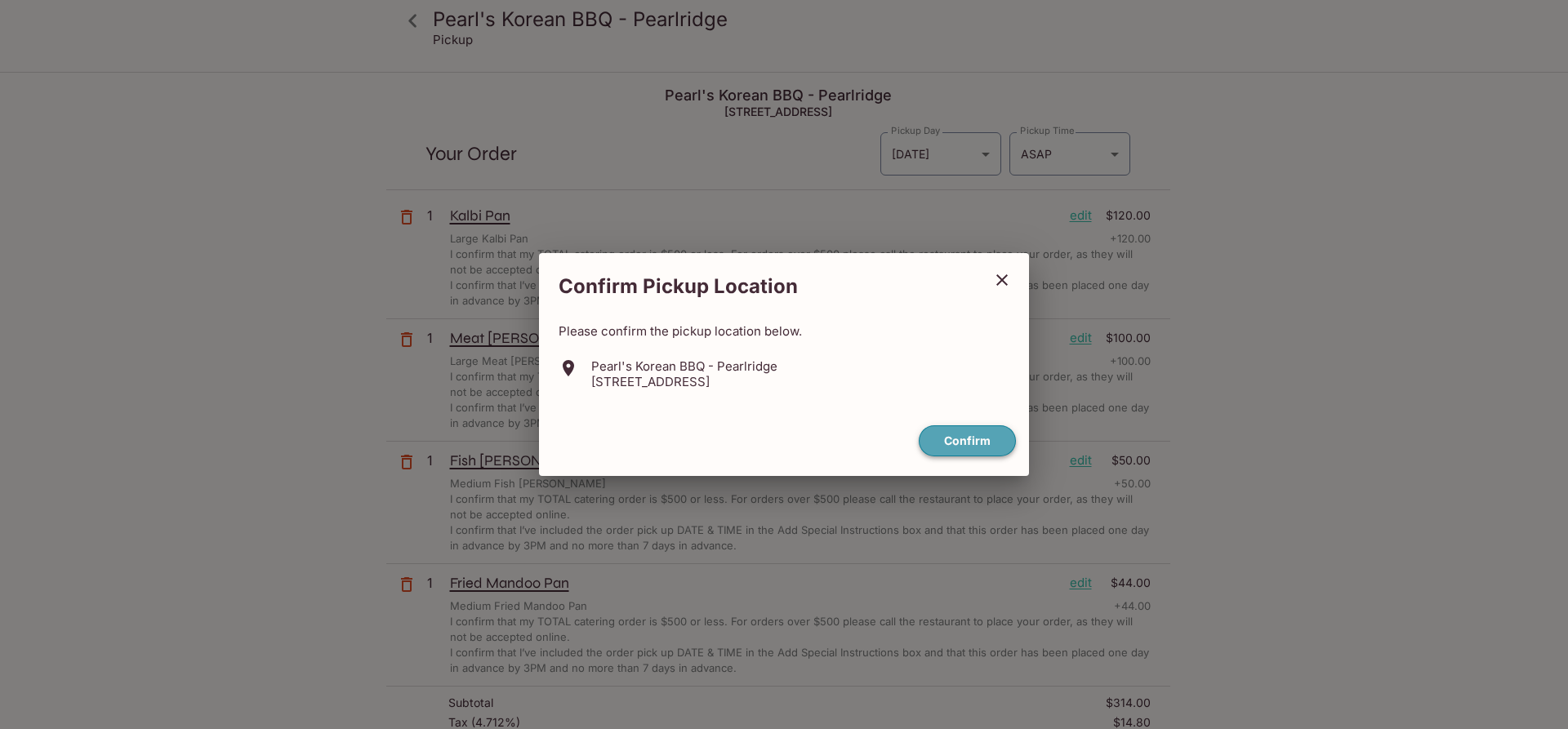
click at [973, 432] on button "Confirm" at bounding box center [967, 441] width 97 height 32
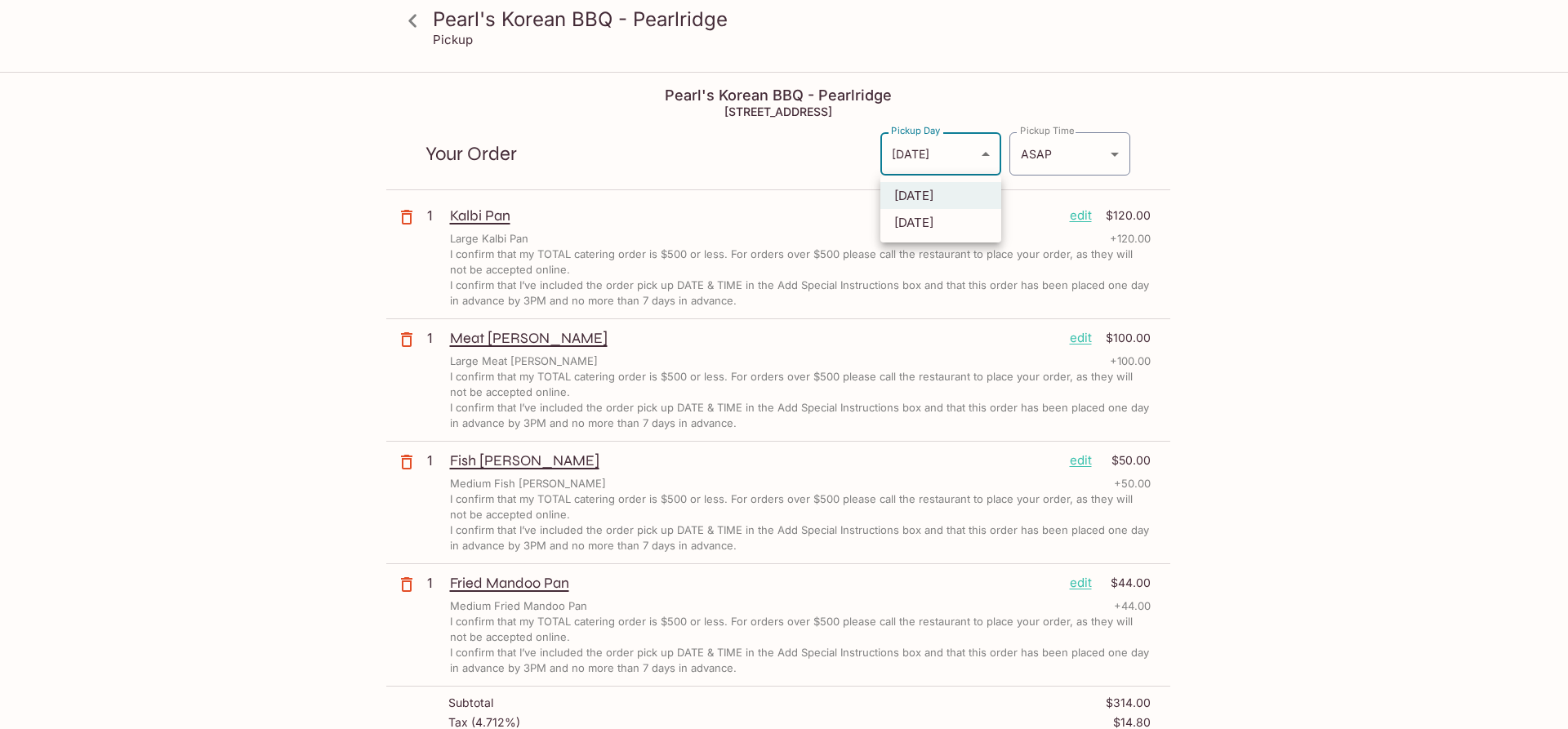
click at [979, 148] on body "Pearl's Korean BBQ - Pearlridge Pickup Pearl's Korean BBQ - Pearlridge 98-1005 …" at bounding box center [784, 438] width 1568 height 729
click at [954, 226] on li "Tomorrow" at bounding box center [940, 223] width 121 height 27
type input "Tomorrow"
click at [1078, 156] on body "Pearl's Korean BBQ - Pearlridge Pickup Pearl's Korean BBQ - Pearlridge 98-1005 …" at bounding box center [784, 438] width 1568 height 729
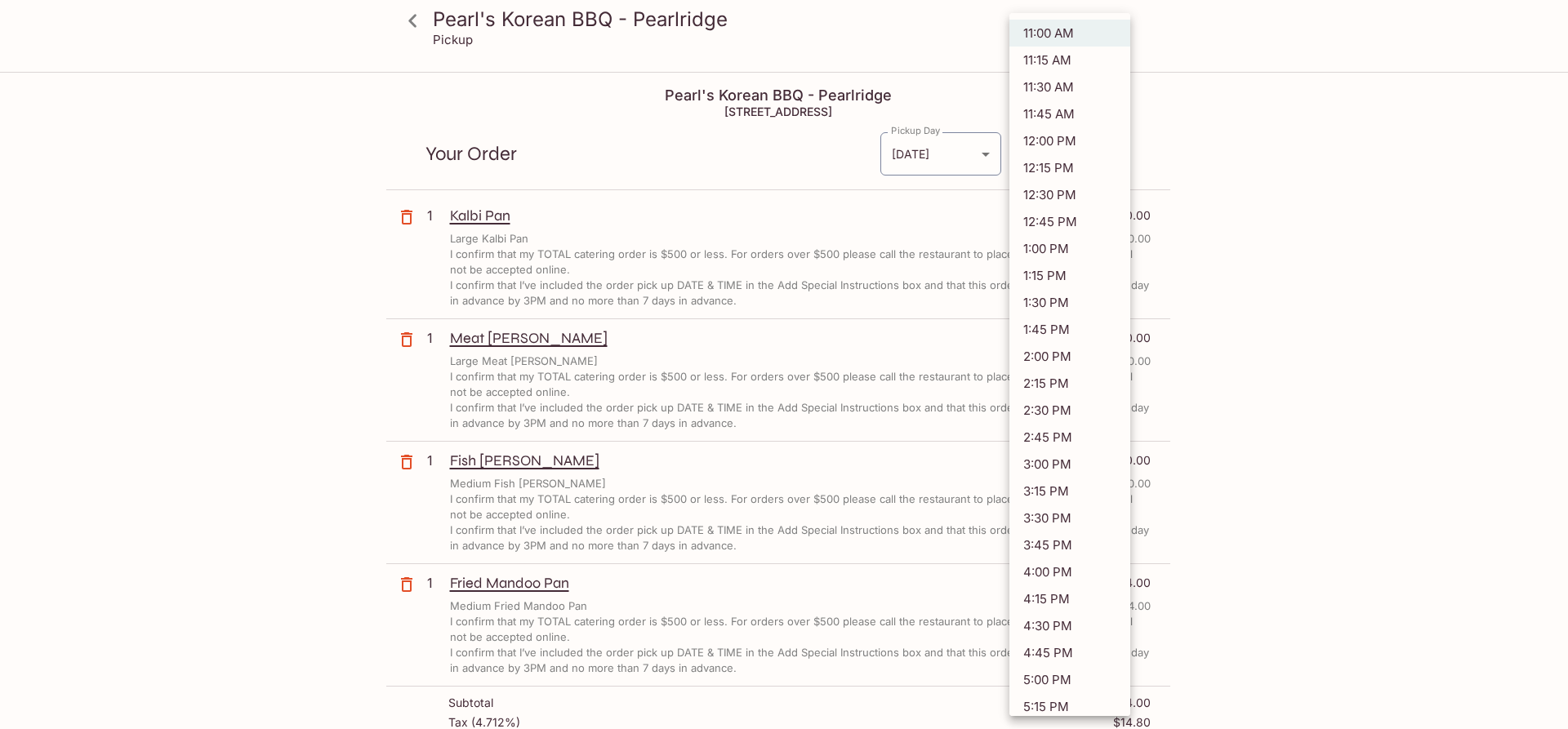
click at [1058, 167] on li "12:15 PM" at bounding box center [1069, 168] width 121 height 27
type input "2025-10-11T22:15:00.000000Z"
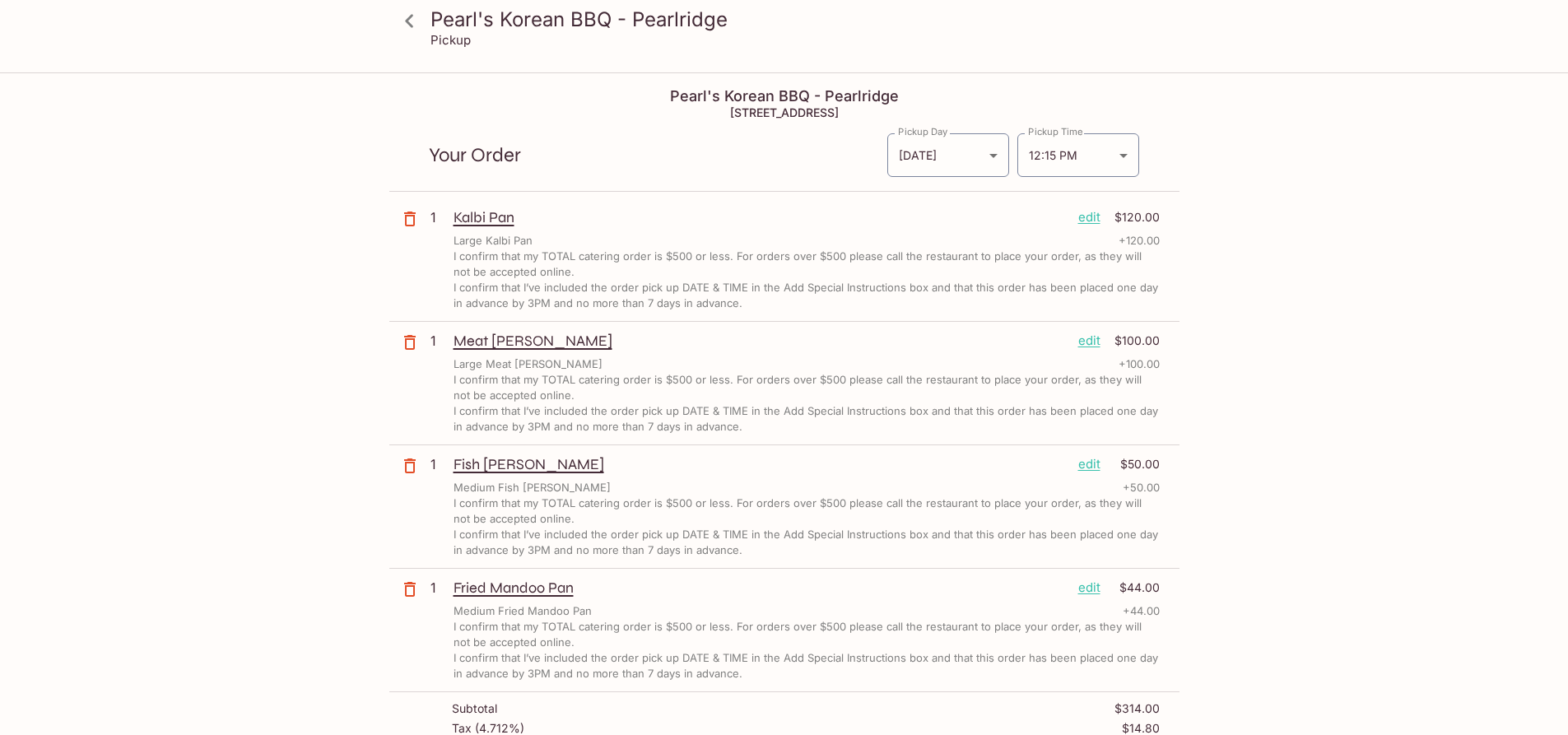
click at [1087, 216] on p "edit" at bounding box center [1089, 217] width 22 height 18
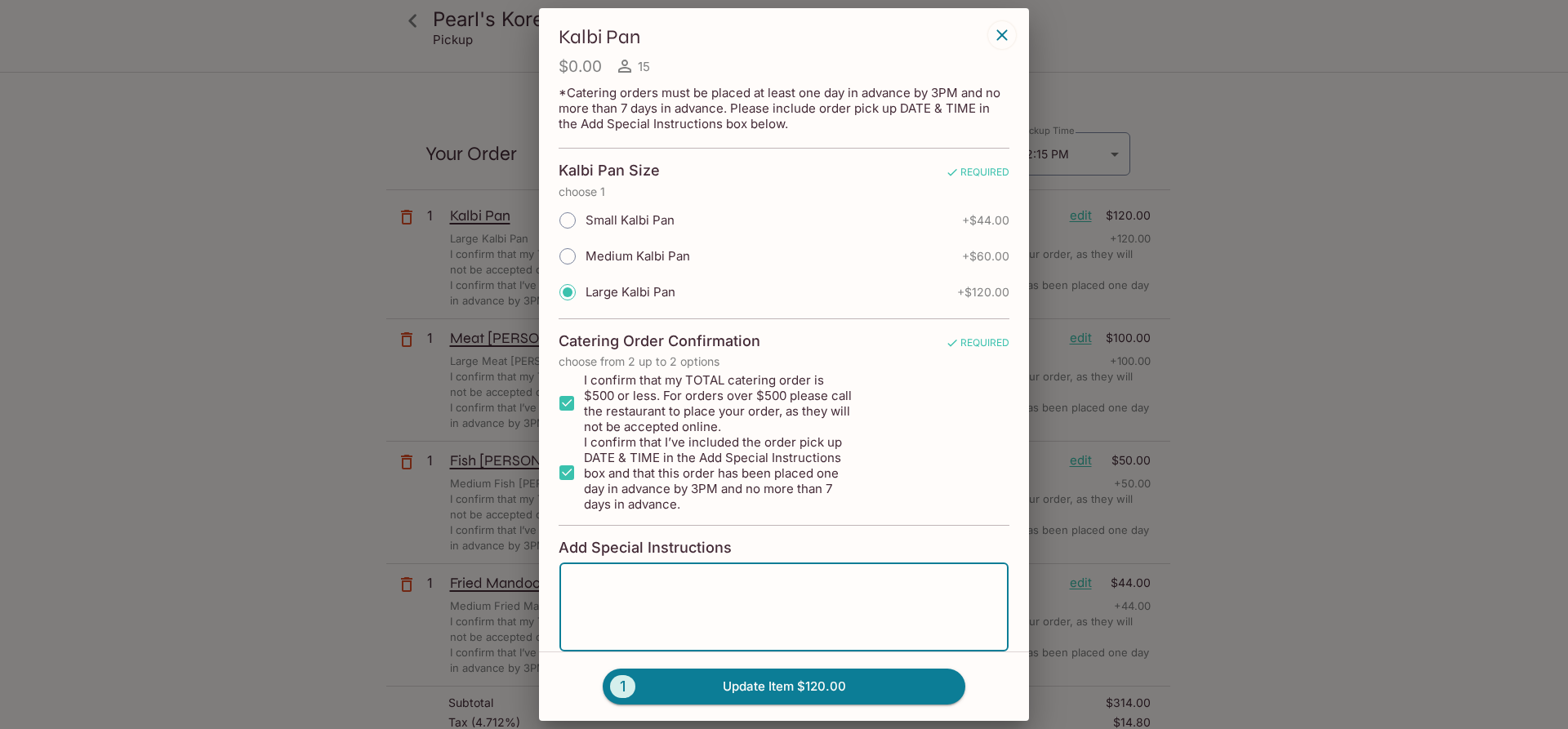
click at [650, 597] on textarea at bounding box center [784, 607] width 426 height 62
type textarea "P/U 10/11/25 AT 12:15 PM"
click at [807, 678] on button "1 Update Item $120.00" at bounding box center [784, 686] width 363 height 36
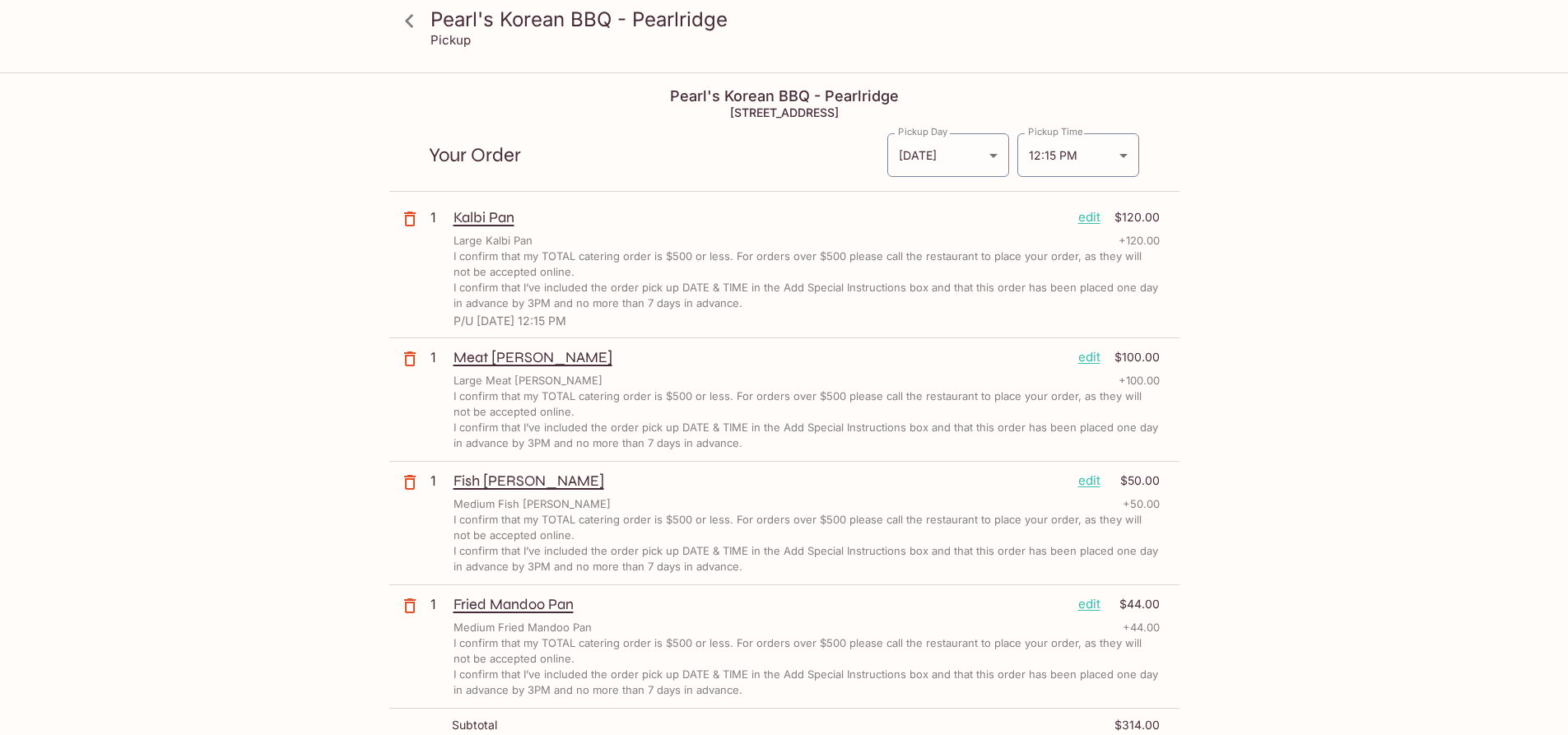
click at [1088, 351] on p "edit" at bounding box center [1089, 357] width 22 height 18
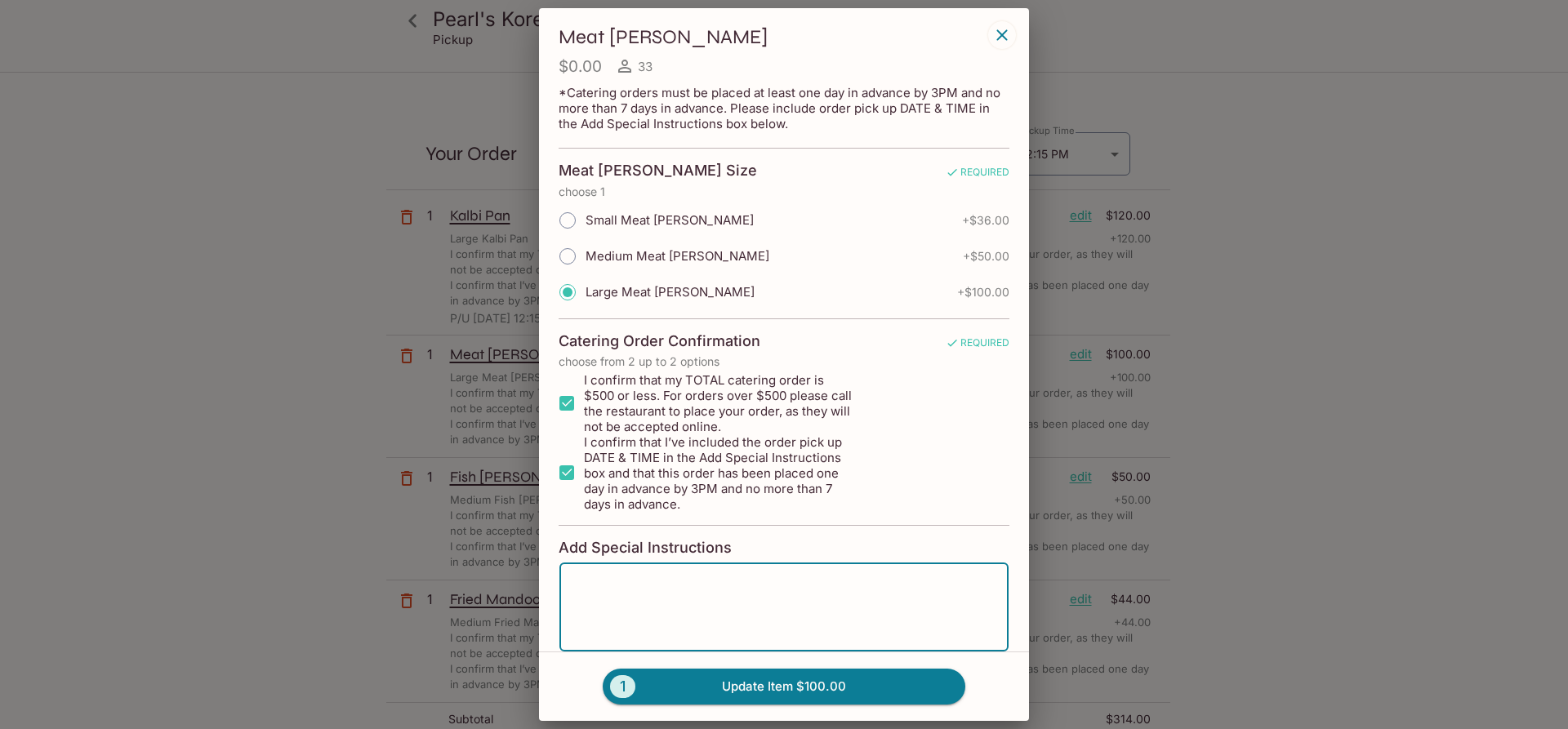
click at [718, 584] on textarea at bounding box center [784, 607] width 426 height 62
paste textarea "P/U 10/11/25 AT 12:15 PM"
type textarea "P/U 10/11/25 AT 12:15 PM"
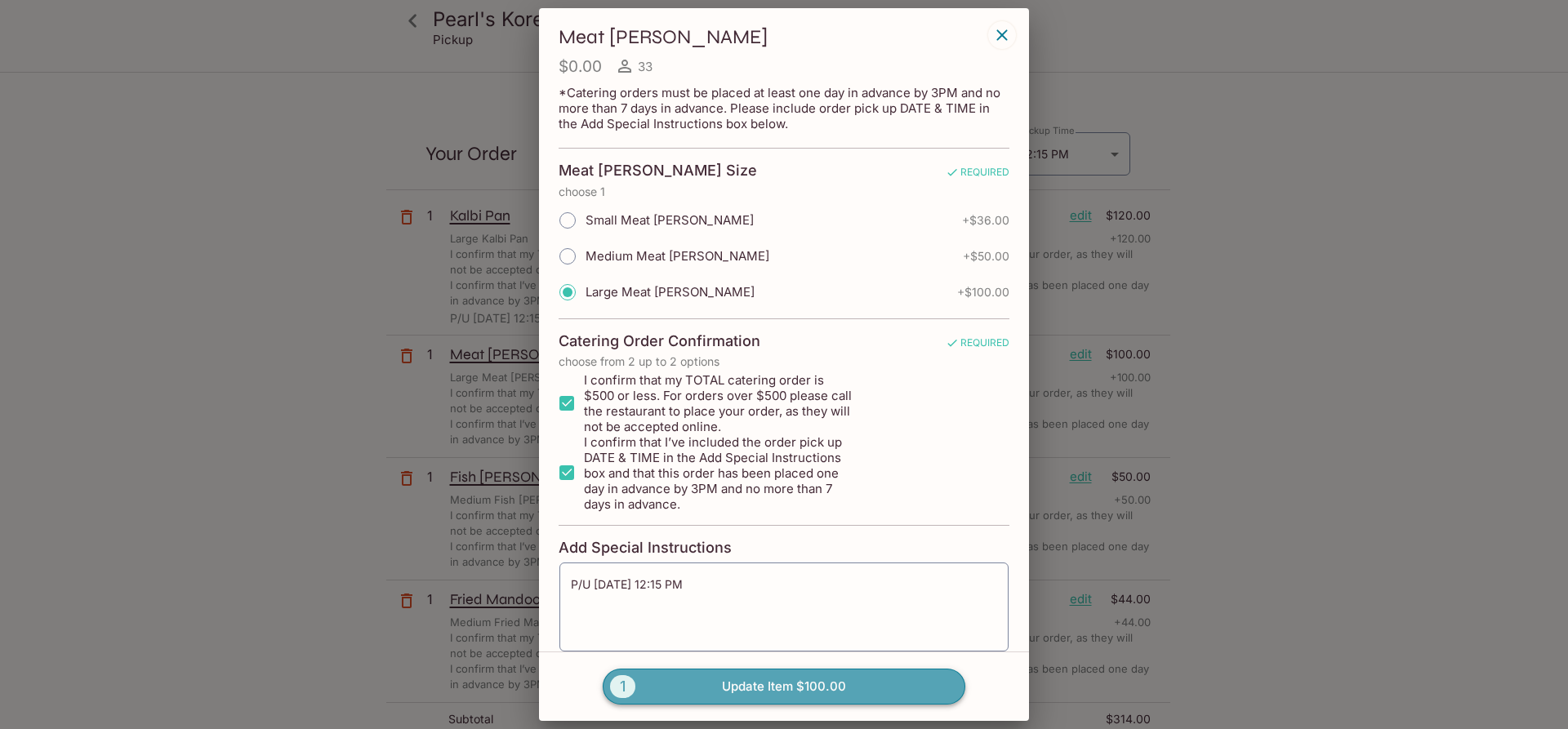
click at [707, 682] on button "1 Update Item $100.00" at bounding box center [784, 686] width 363 height 36
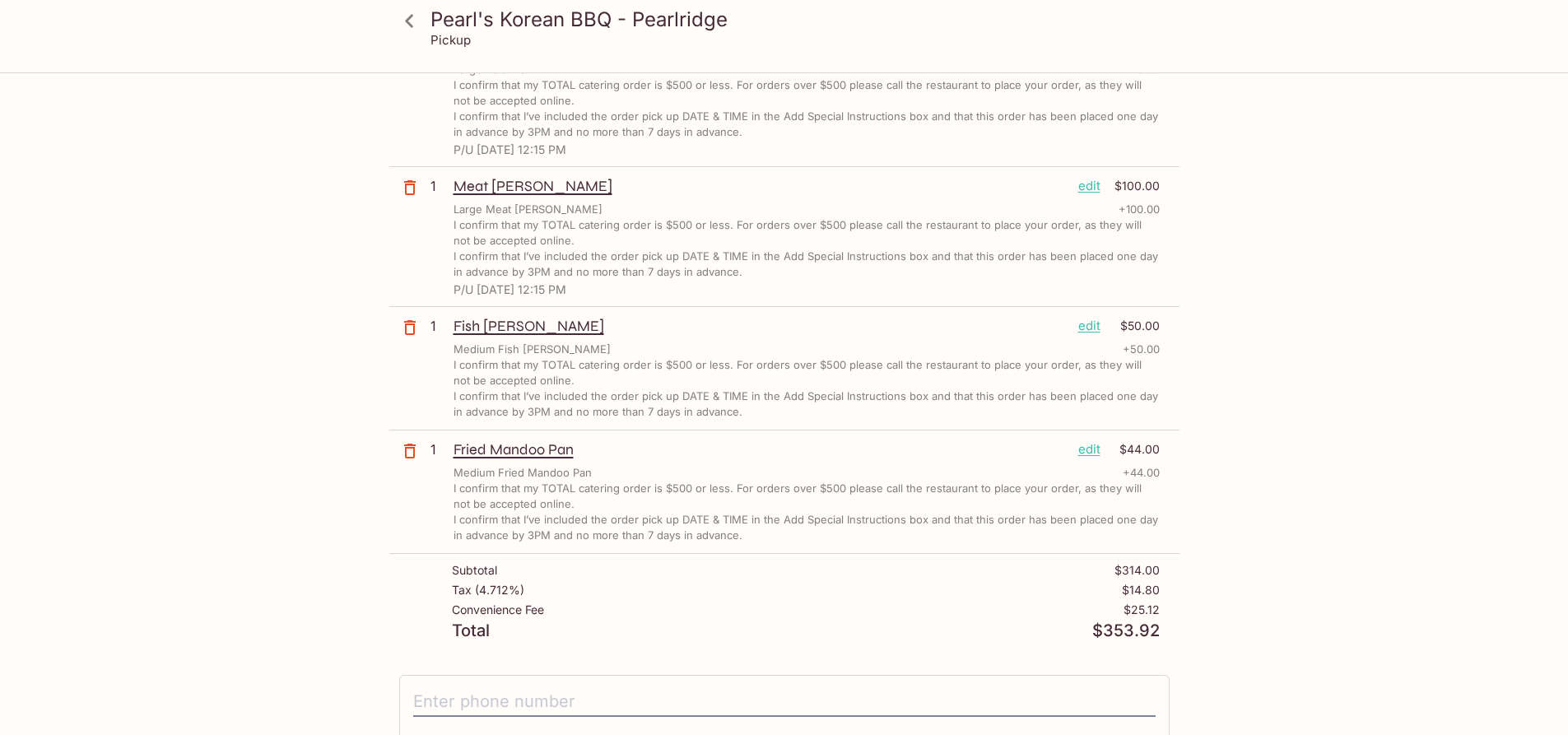
scroll to position [247, 0]
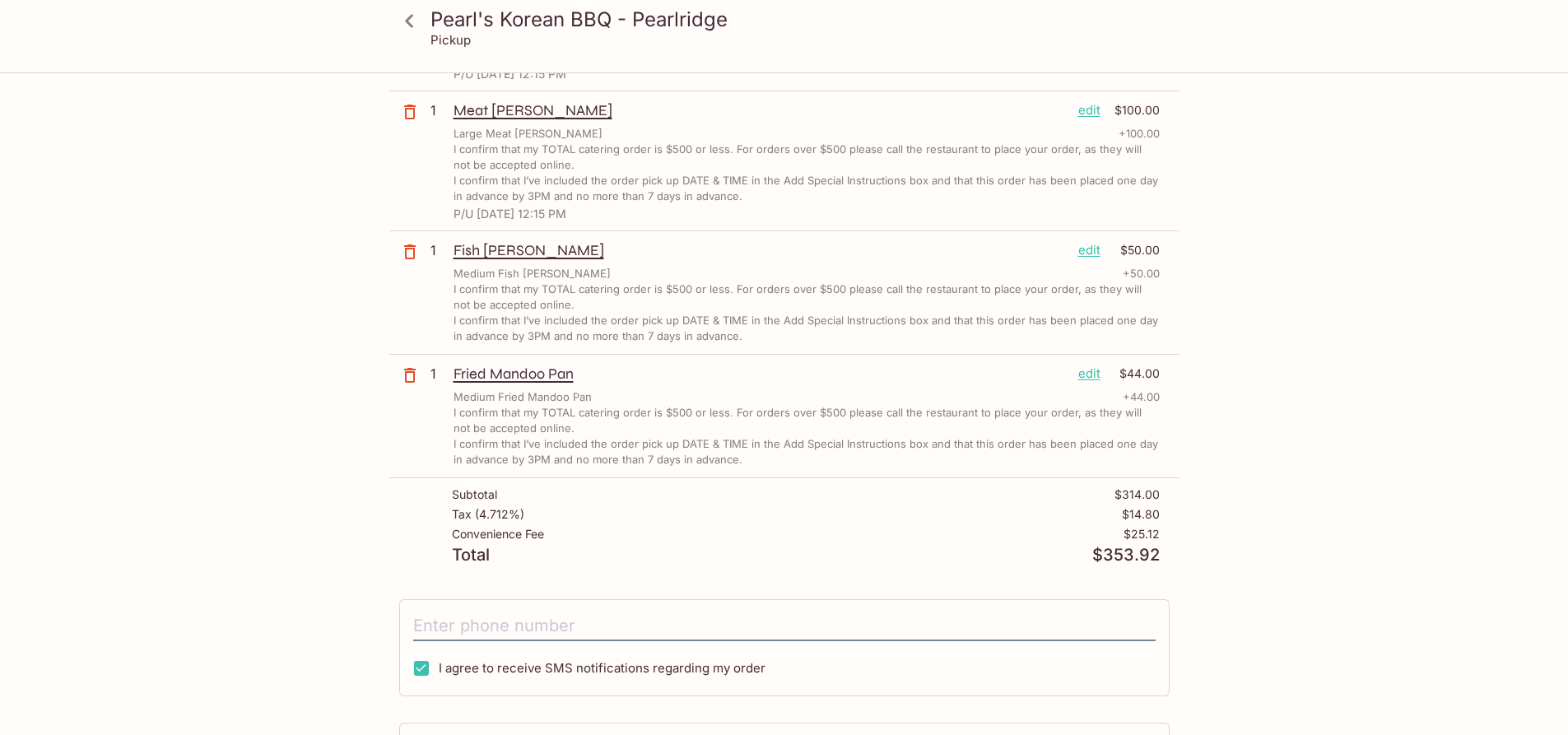
click at [1081, 247] on p "edit" at bounding box center [1089, 250] width 22 height 18
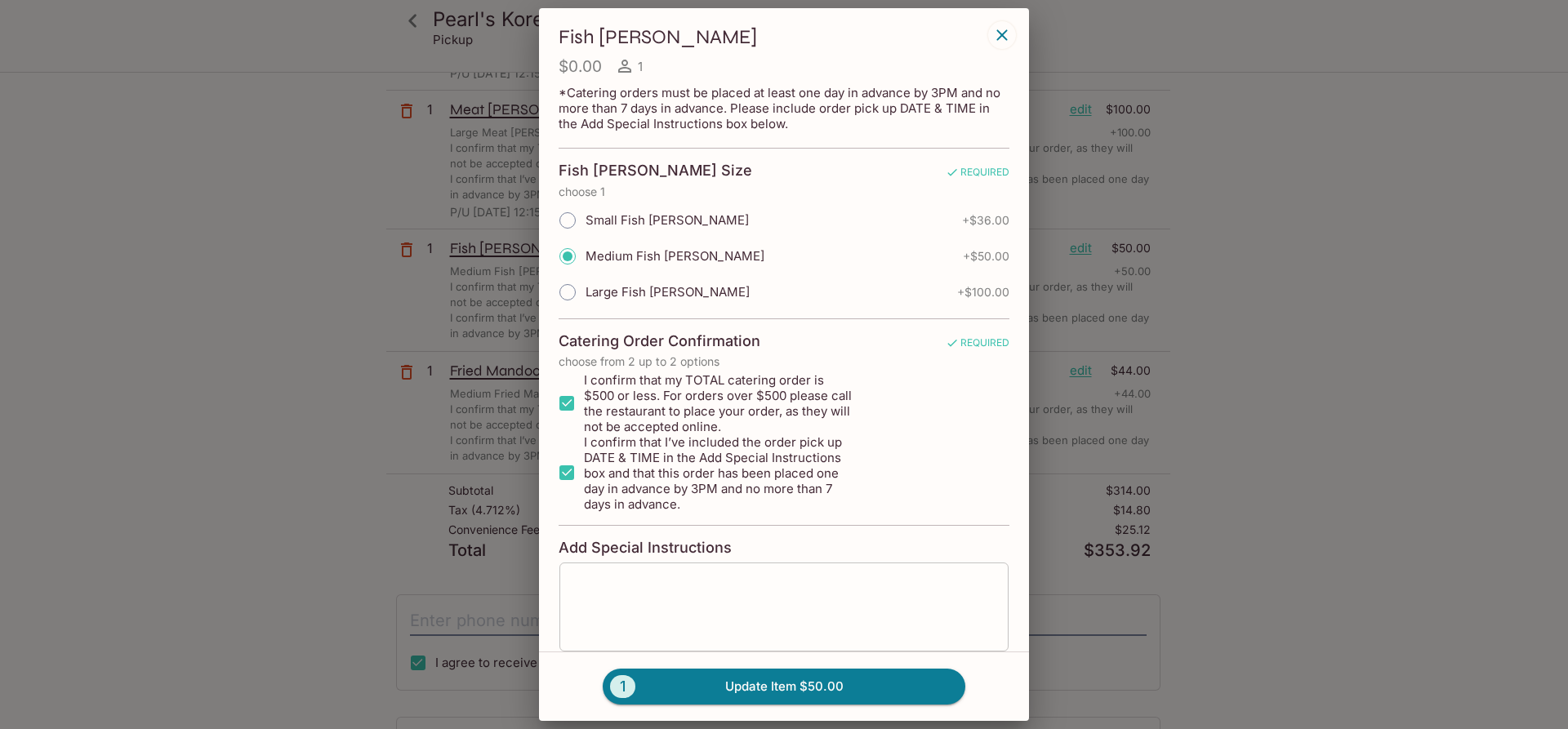
click at [683, 580] on textarea at bounding box center [784, 607] width 426 height 62
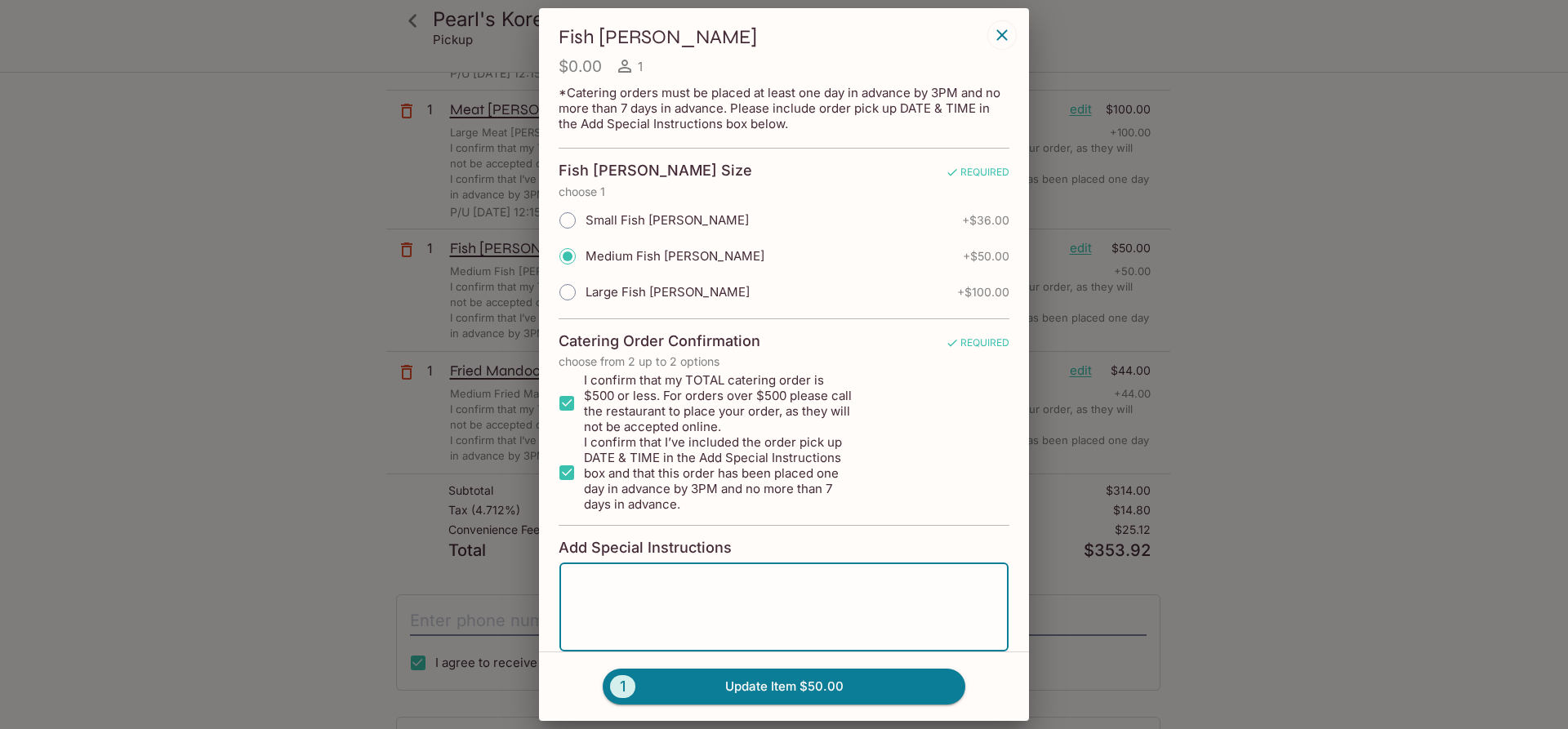
paste textarea "P/U 10/11/25 AT 12:15 PM"
type textarea "P/U 10/11/25 AT 12:15 PM"
click at [680, 678] on button "1 Update Item $50.00" at bounding box center [784, 686] width 363 height 36
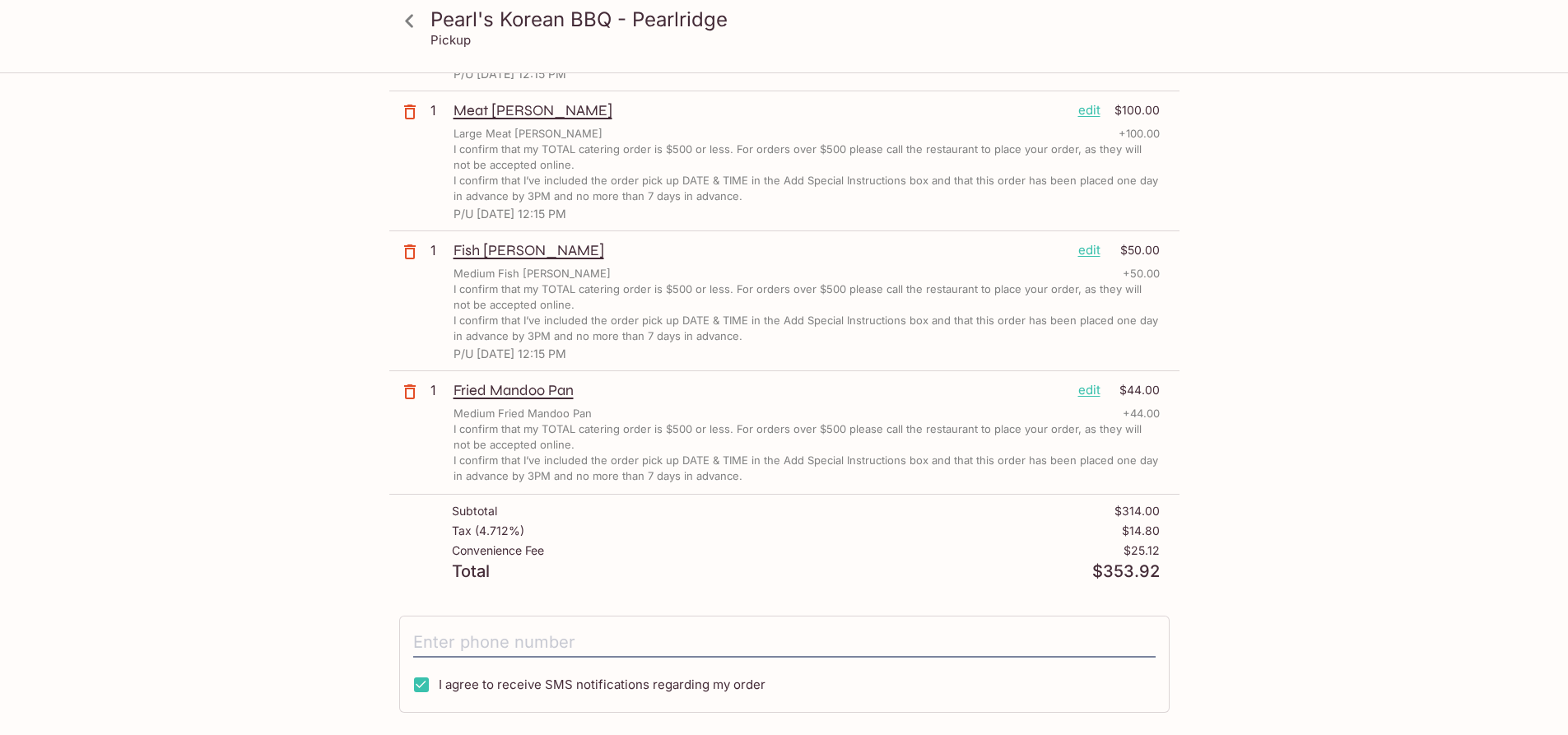
click at [1092, 393] on p "edit" at bounding box center [1089, 390] width 22 height 18
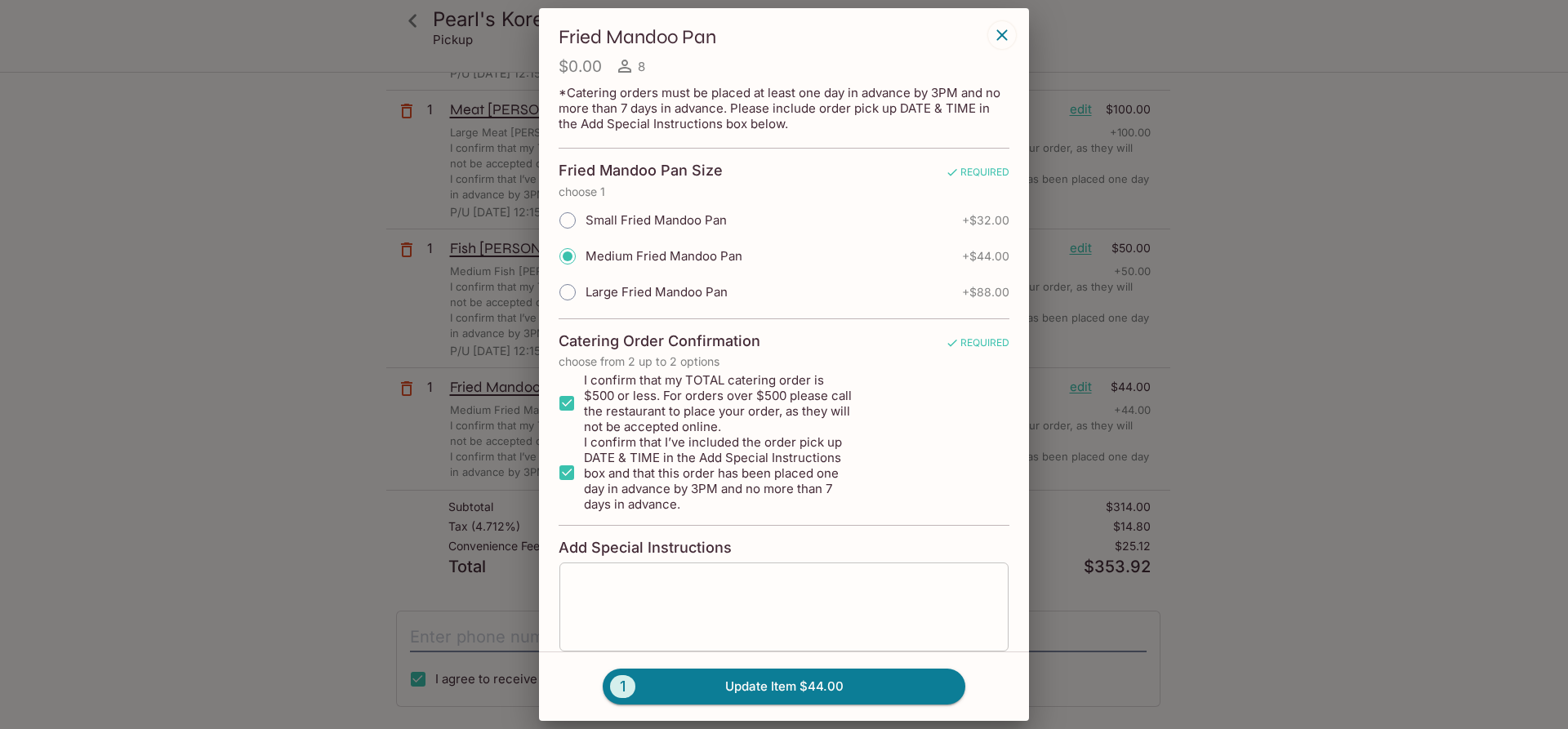
click at [800, 589] on textarea at bounding box center [784, 607] width 426 height 62
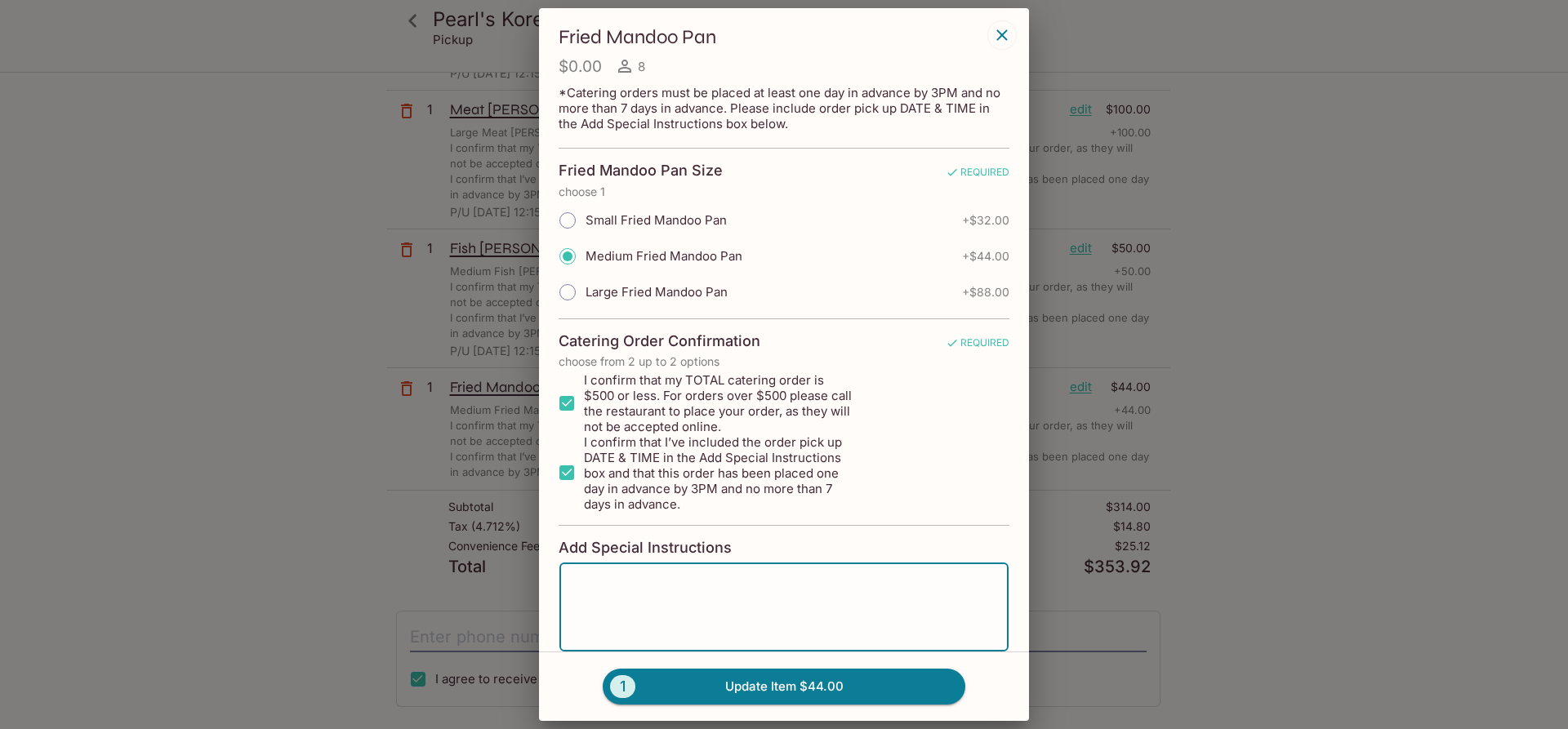
paste textarea "P/U 10/11/25 AT 12:15 PM"
type textarea "P/U 10/11/25 AT 12:15 PM"
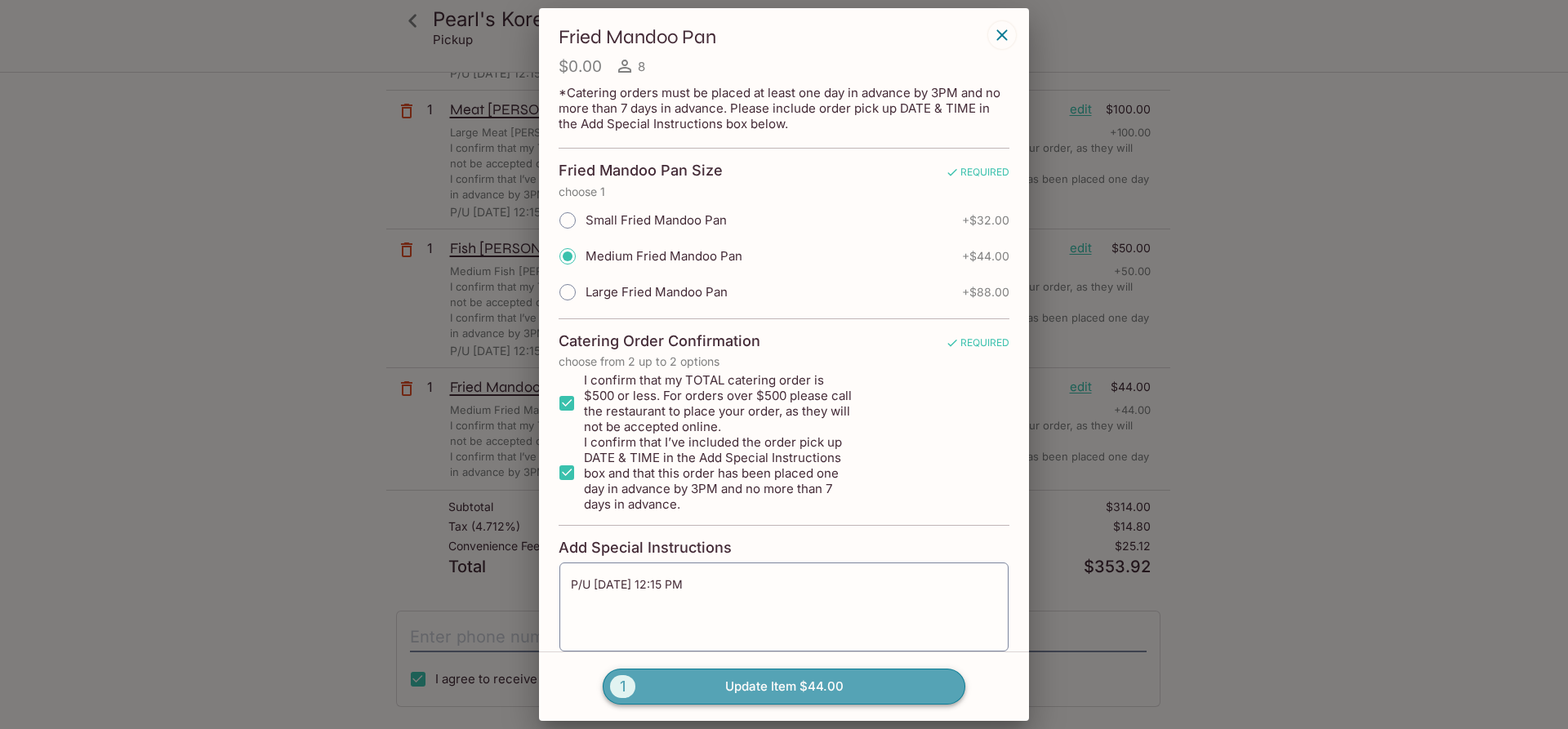
click at [723, 682] on button "1 Update Item $44.00" at bounding box center [784, 686] width 363 height 36
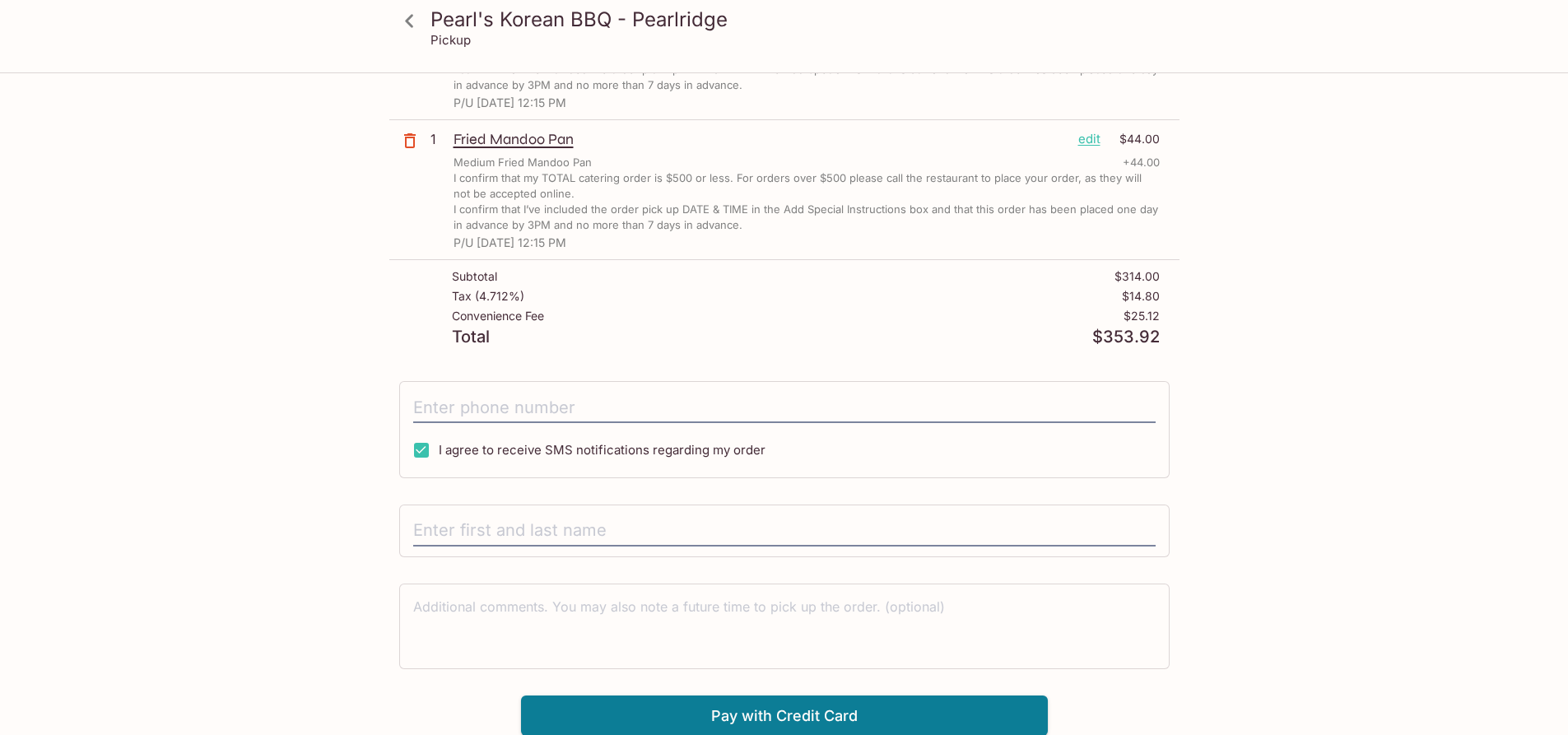
scroll to position [499, 0]
click at [527, 412] on input "tel" at bounding box center [784, 406] width 742 height 31
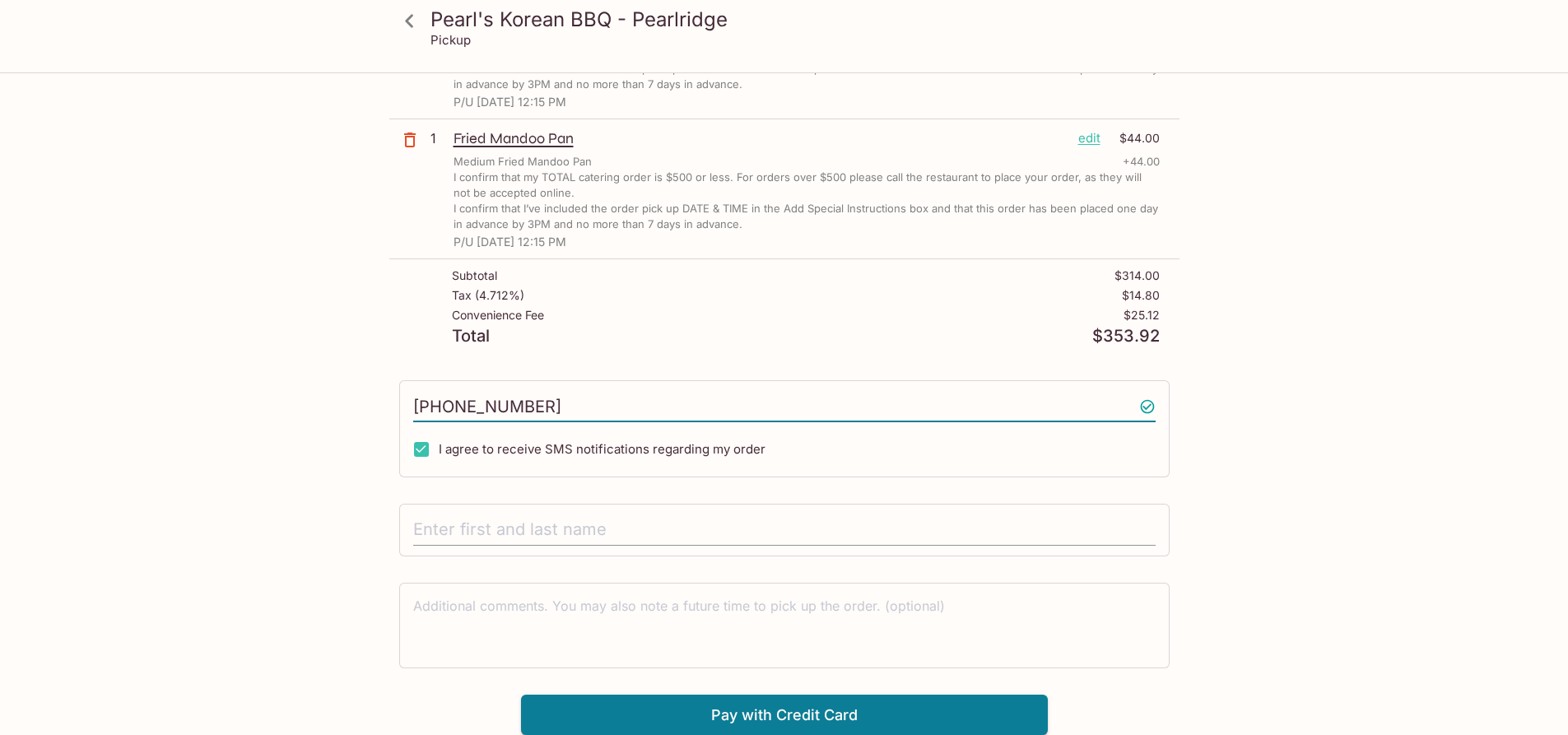
type input "(808) 277-8197"
click at [575, 518] on input "text" at bounding box center [784, 530] width 742 height 31
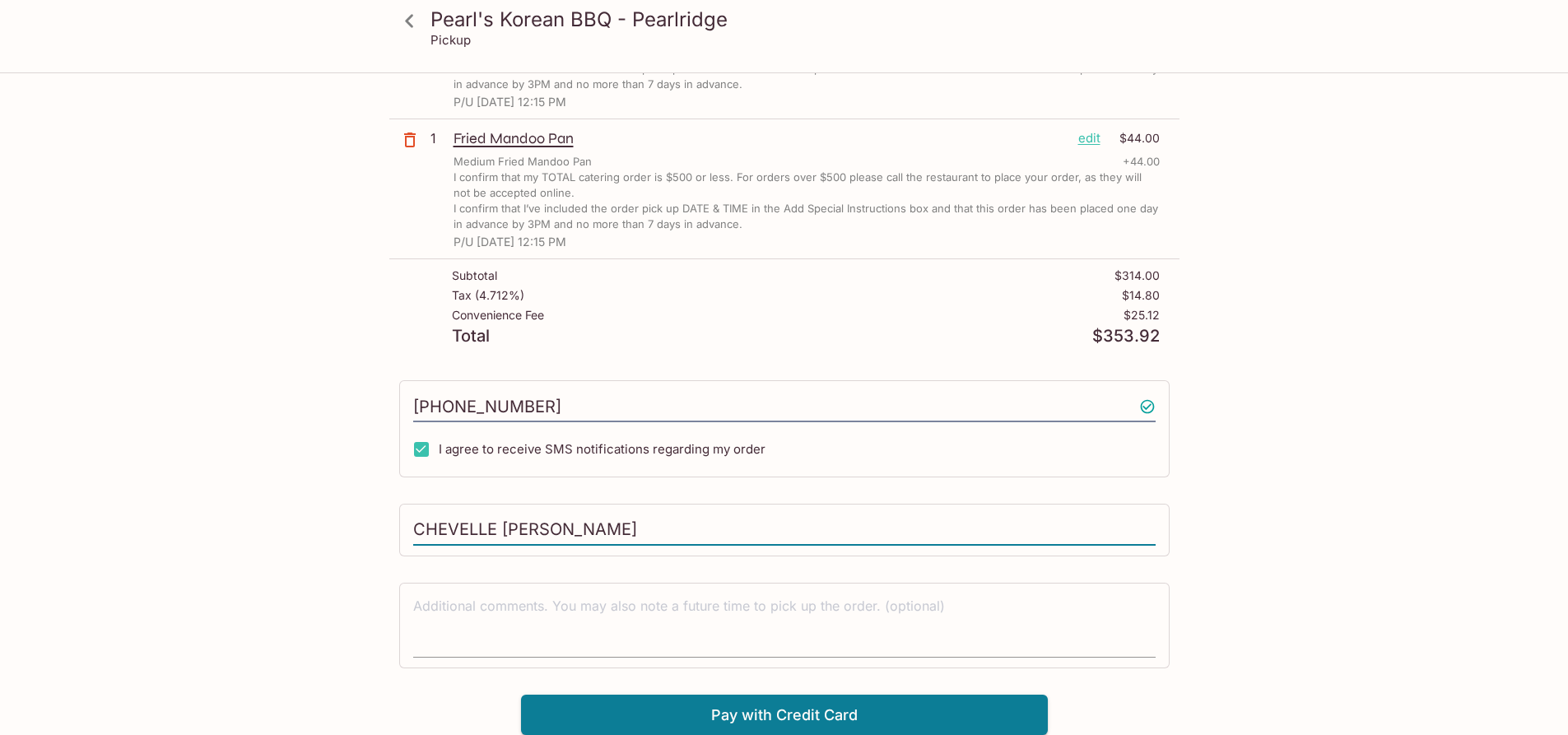
type input "CHEVELLE BARGAS"
click at [502, 602] on textarea at bounding box center [784, 625] width 742 height 56
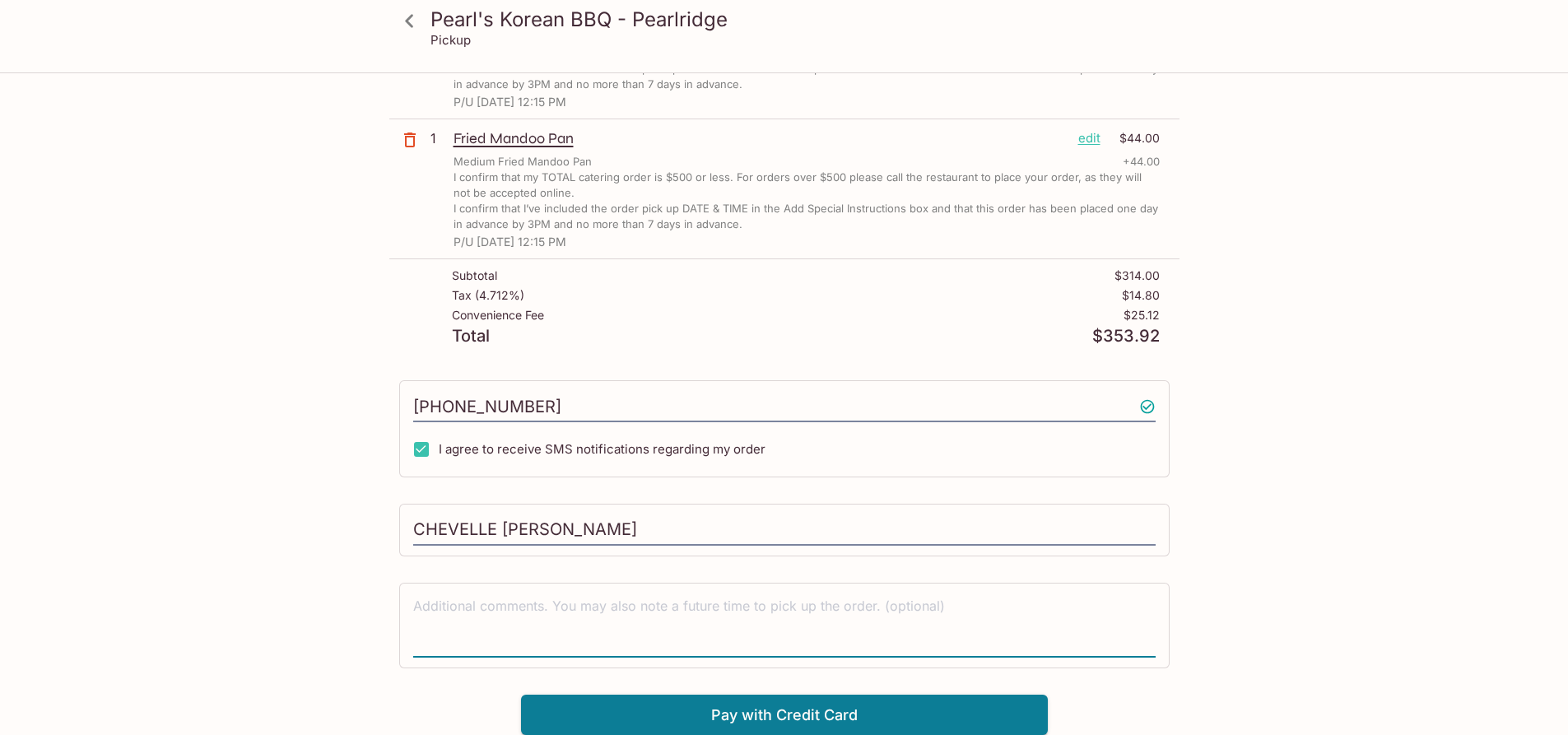
paste textarea "P/U 10/11/25 AT 12:15 PM"
type textarea "P/U 10/11/25 AT 12:15 PM, THANK YOU!"
click at [940, 714] on button "Pay with Credit Card" at bounding box center [785, 715] width 527 height 41
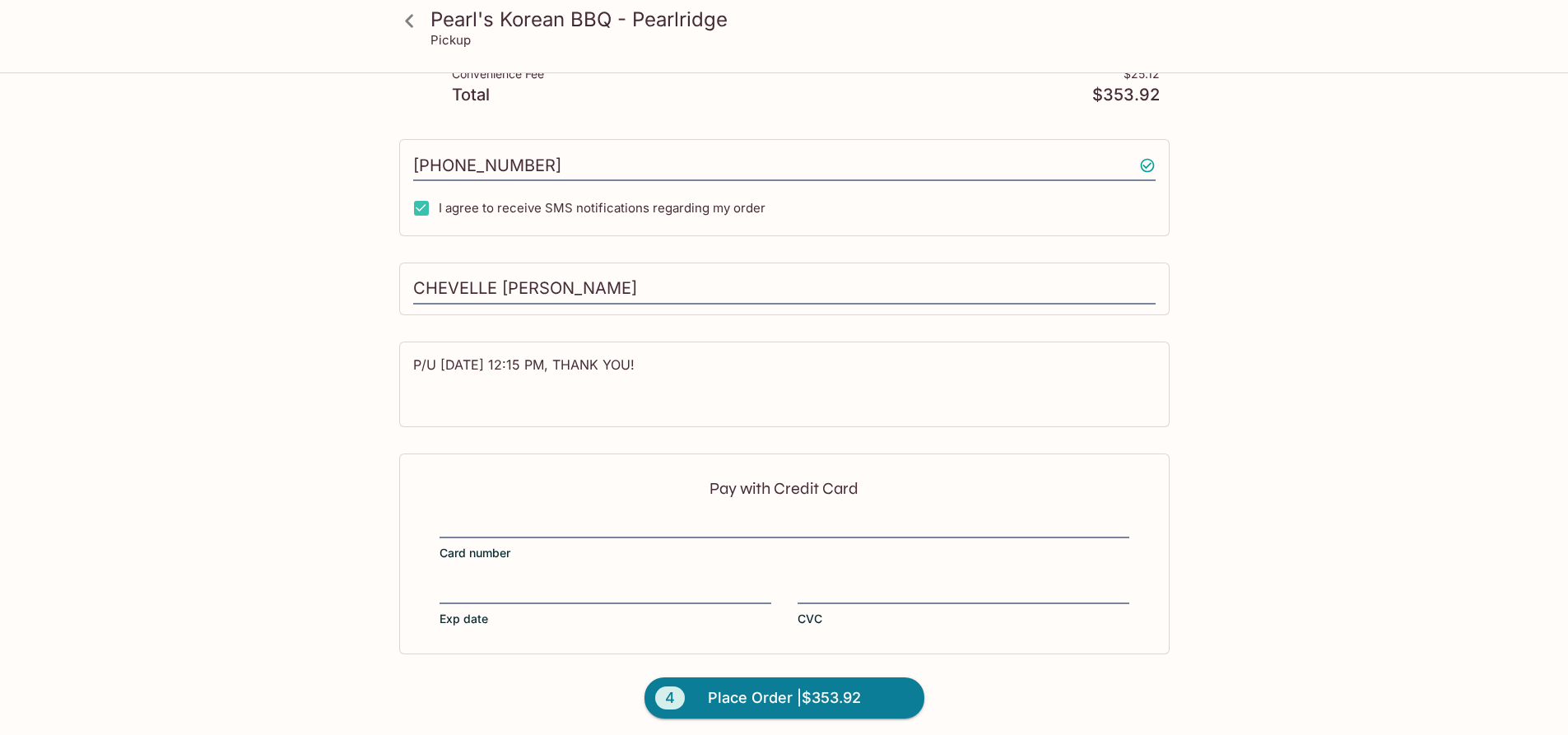
scroll to position [747, 0]
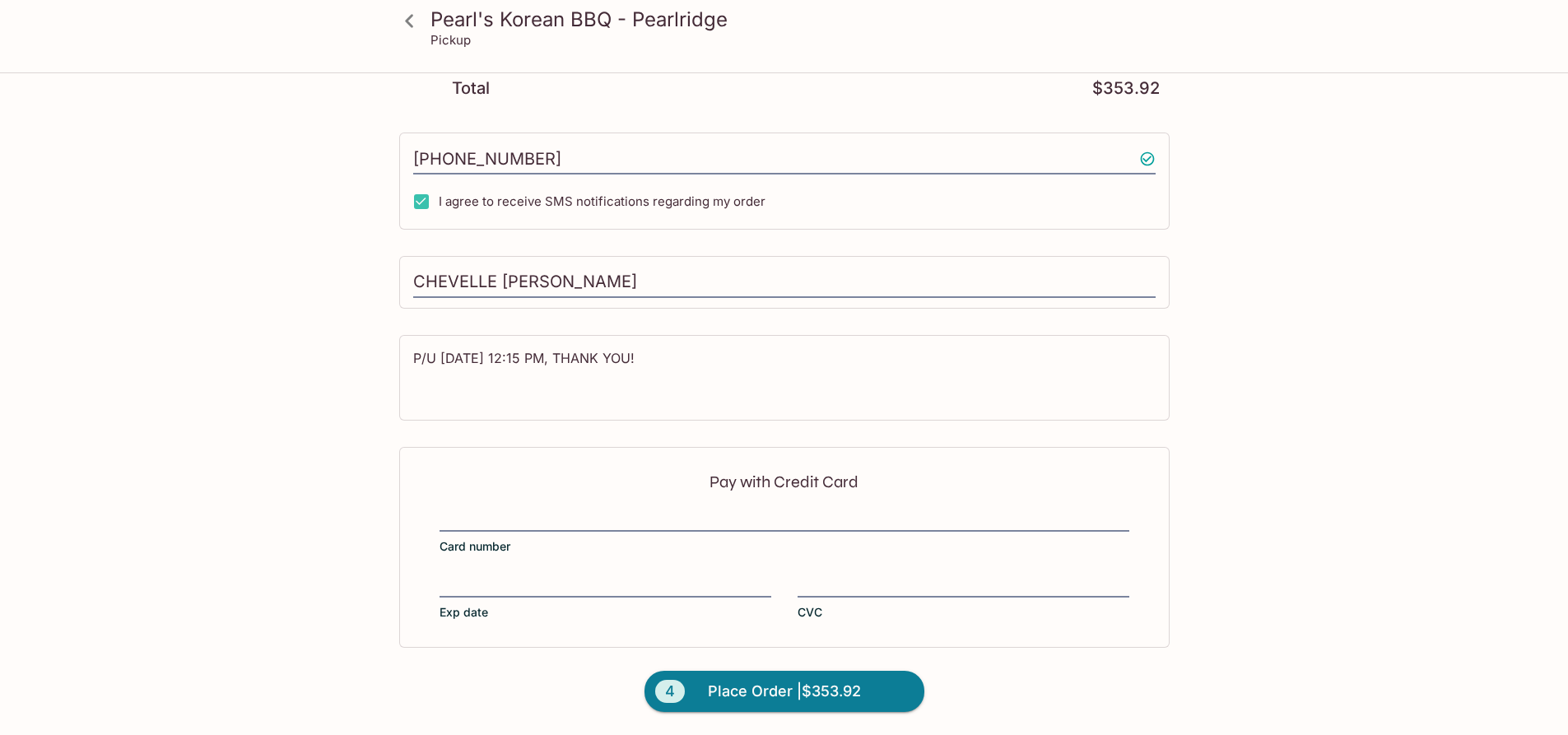
click at [948, 576] on div at bounding box center [963, 586] width 332 height 23
click at [948, 576] on input "CVC" at bounding box center [963, 576] width 332 height 1
click at [763, 687] on span "Place Order | $353.92" at bounding box center [784, 690] width 153 height 26
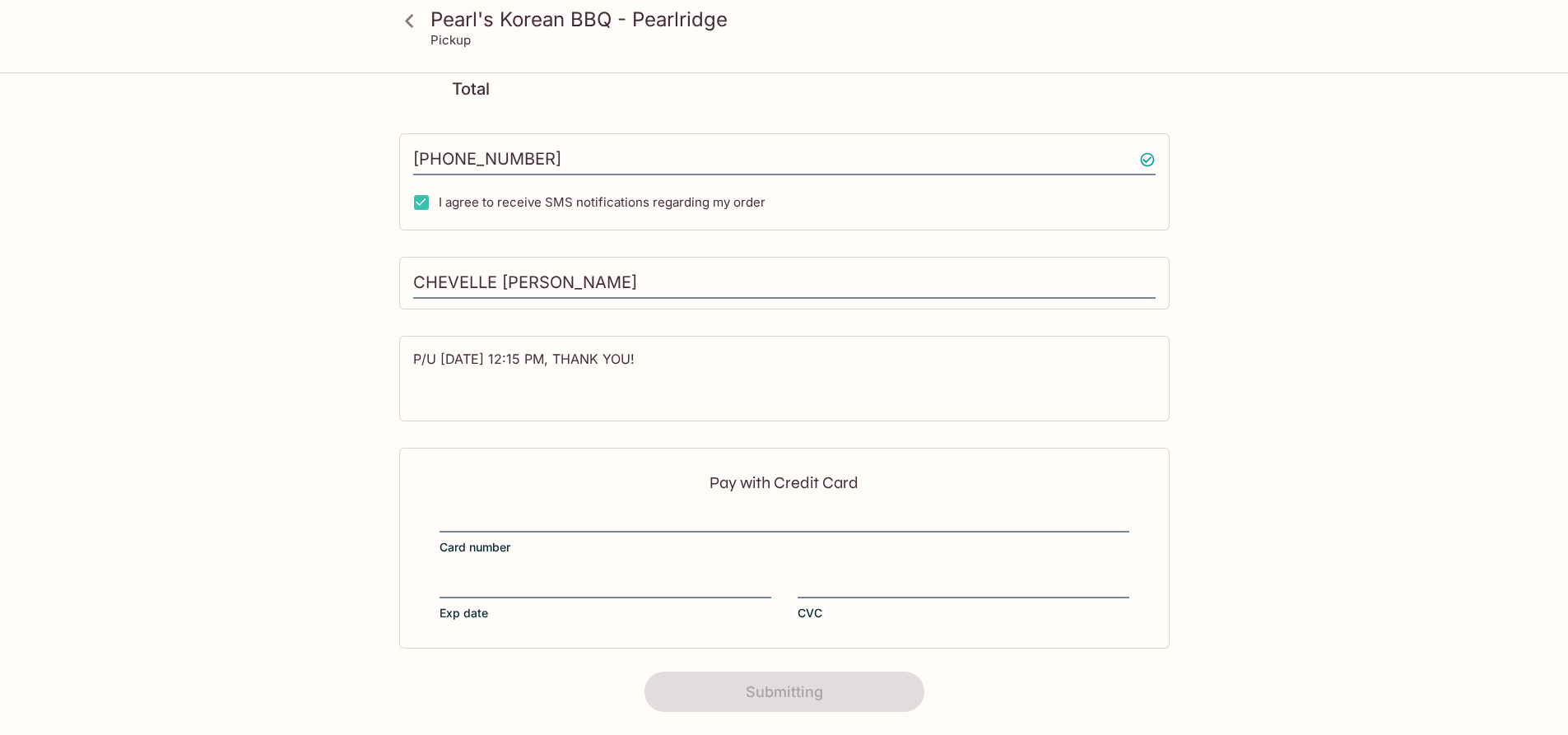
scroll to position [183, 0]
